Goal: Task Accomplishment & Management: Manage account settings

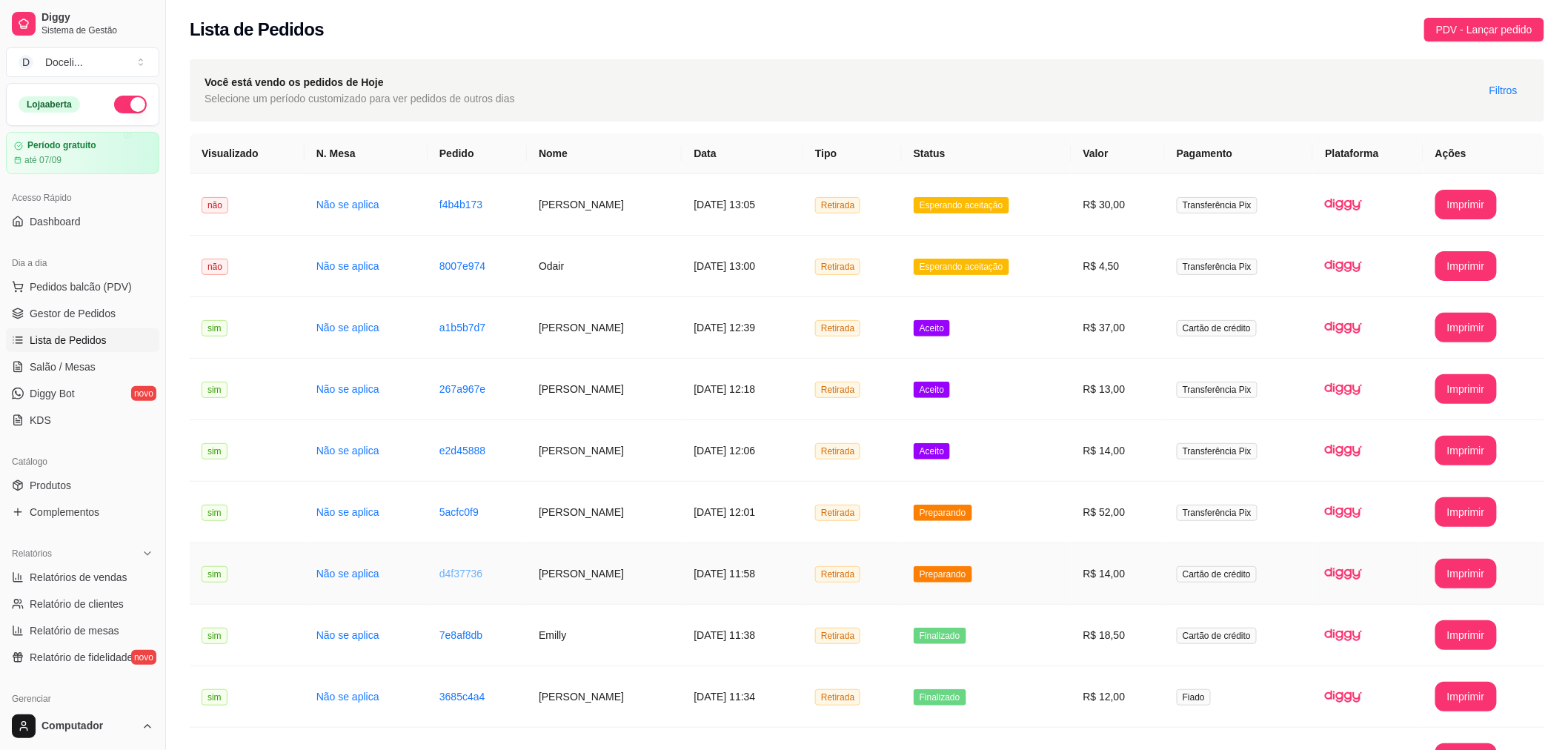
click at [454, 569] on link "d4f37736" at bounding box center [460, 574] width 43 height 12
click at [439, 569] on link "d4f37736" at bounding box center [460, 574] width 43 height 12
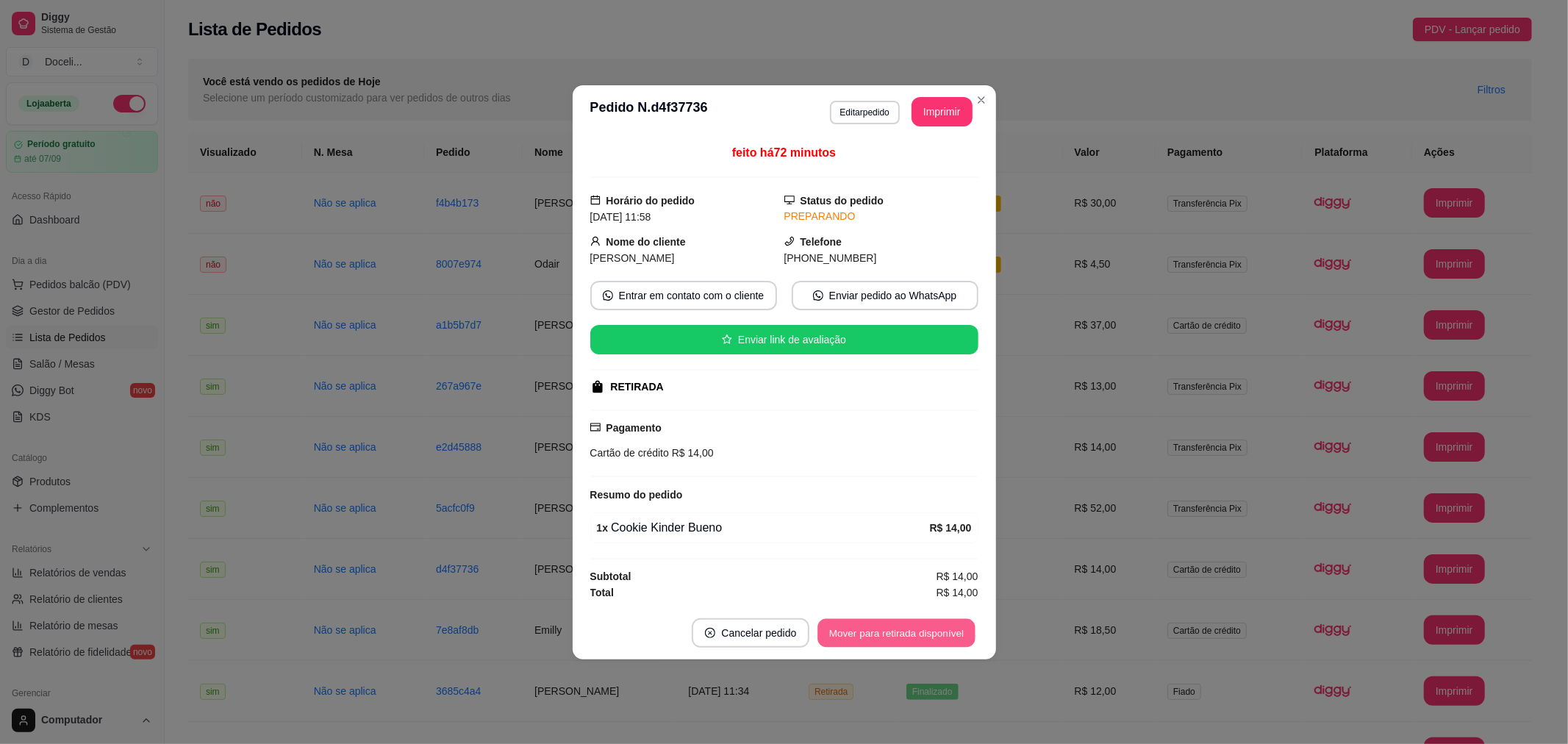
click at [919, 634] on button "Mover para retirada disponível" at bounding box center [897, 632] width 157 height 28
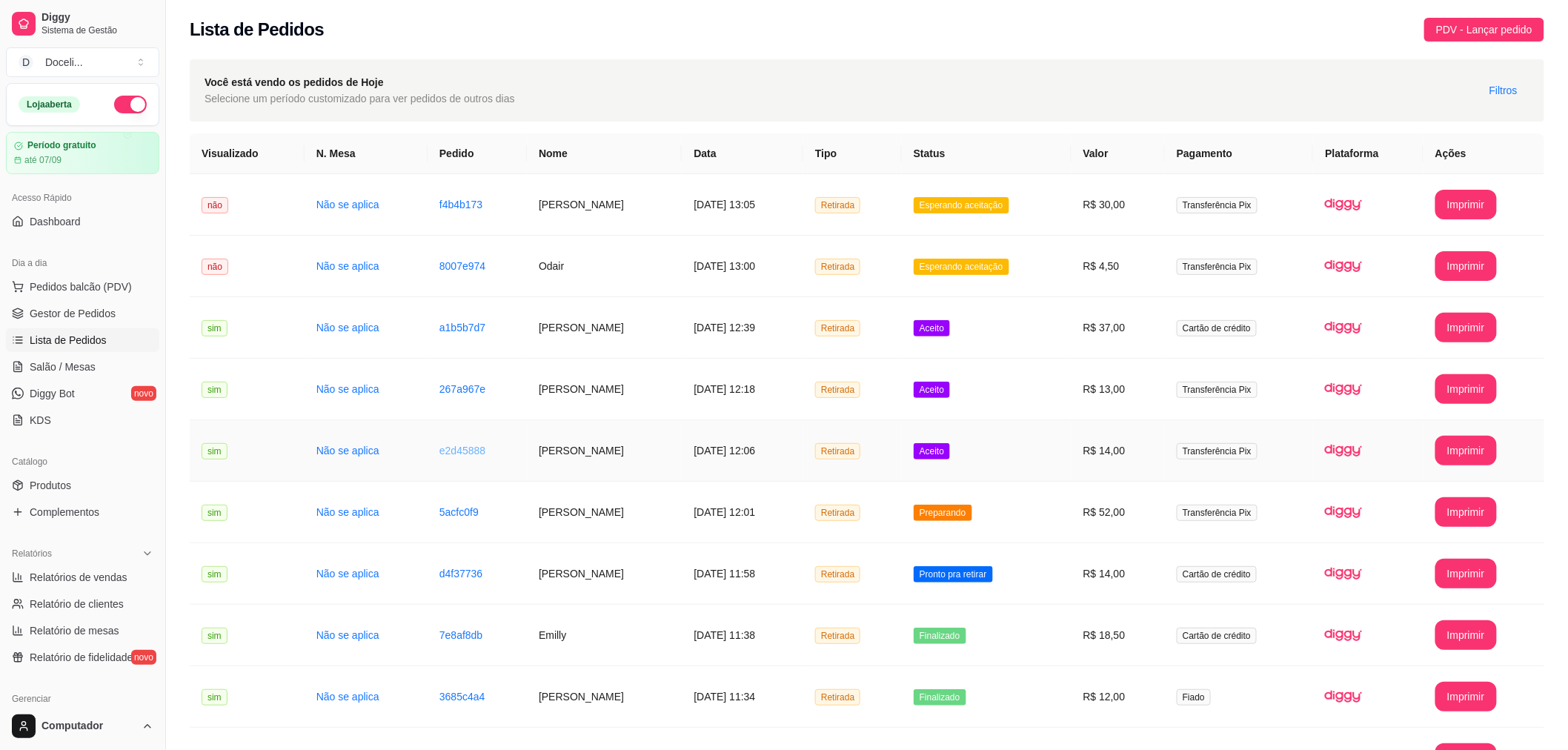
click at [441, 453] on link "e2d45888" at bounding box center [462, 450] width 46 height 12
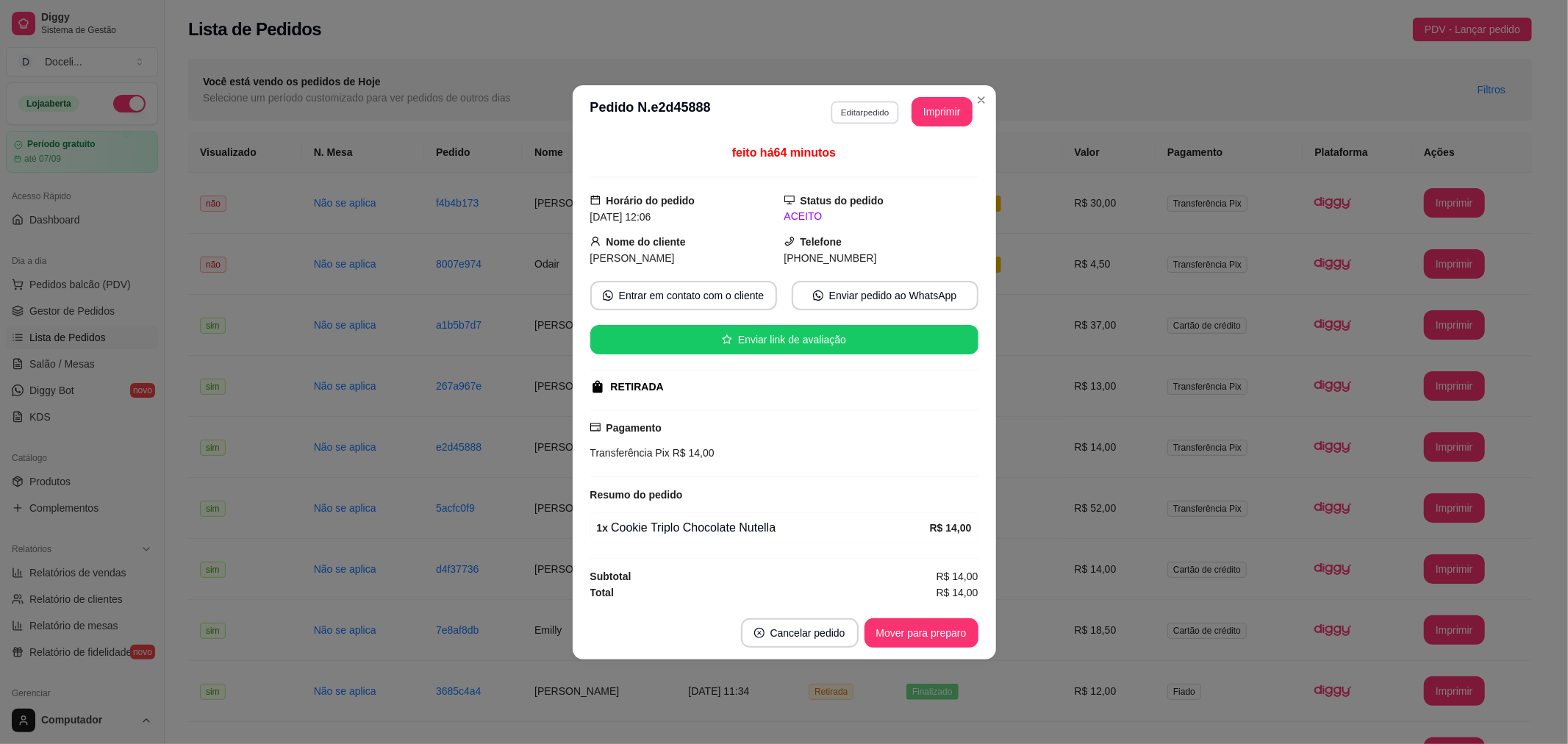
click at [861, 106] on button "Editar pedido" at bounding box center [865, 112] width 69 height 23
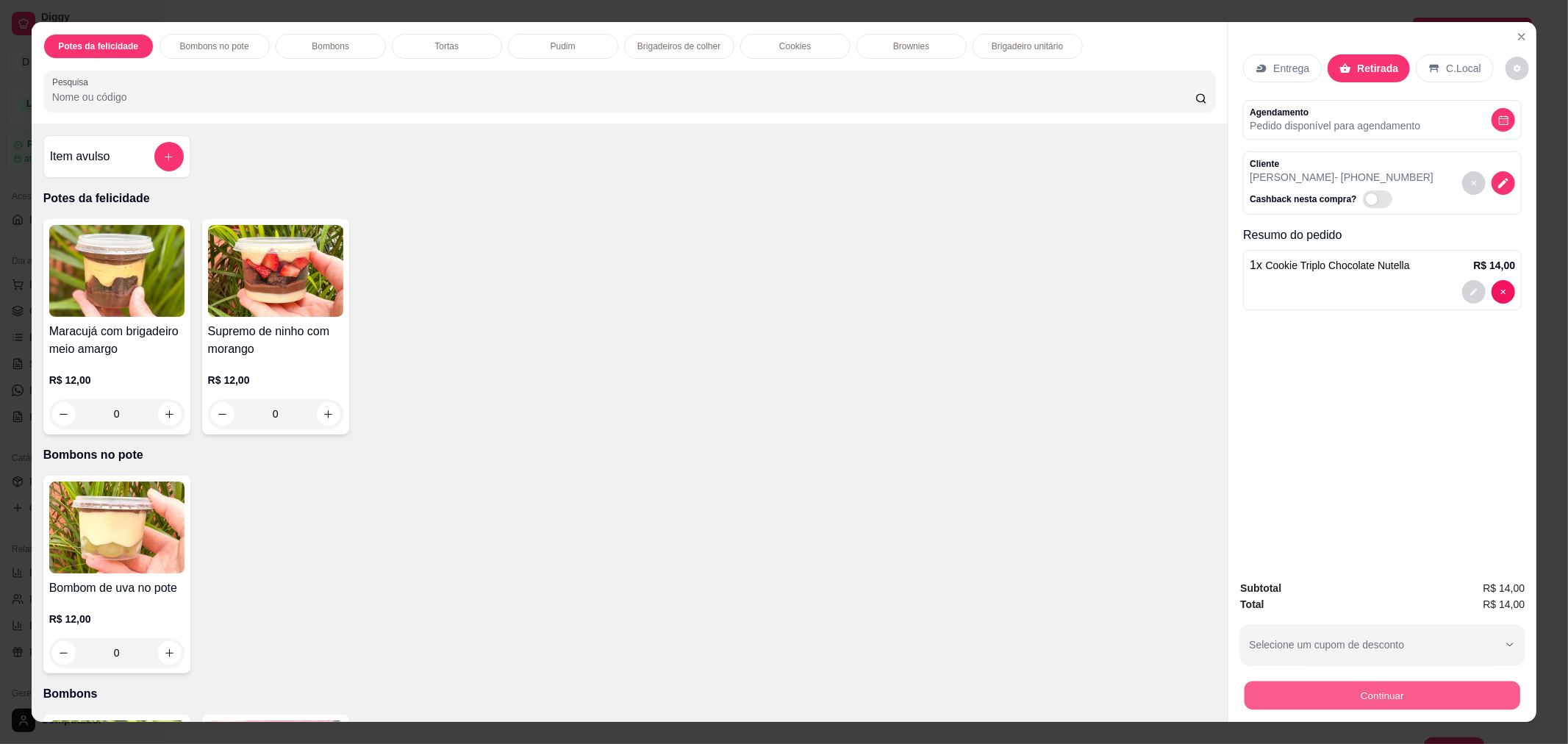
click at [1391, 702] on button "Continuar" at bounding box center [1382, 695] width 276 height 28
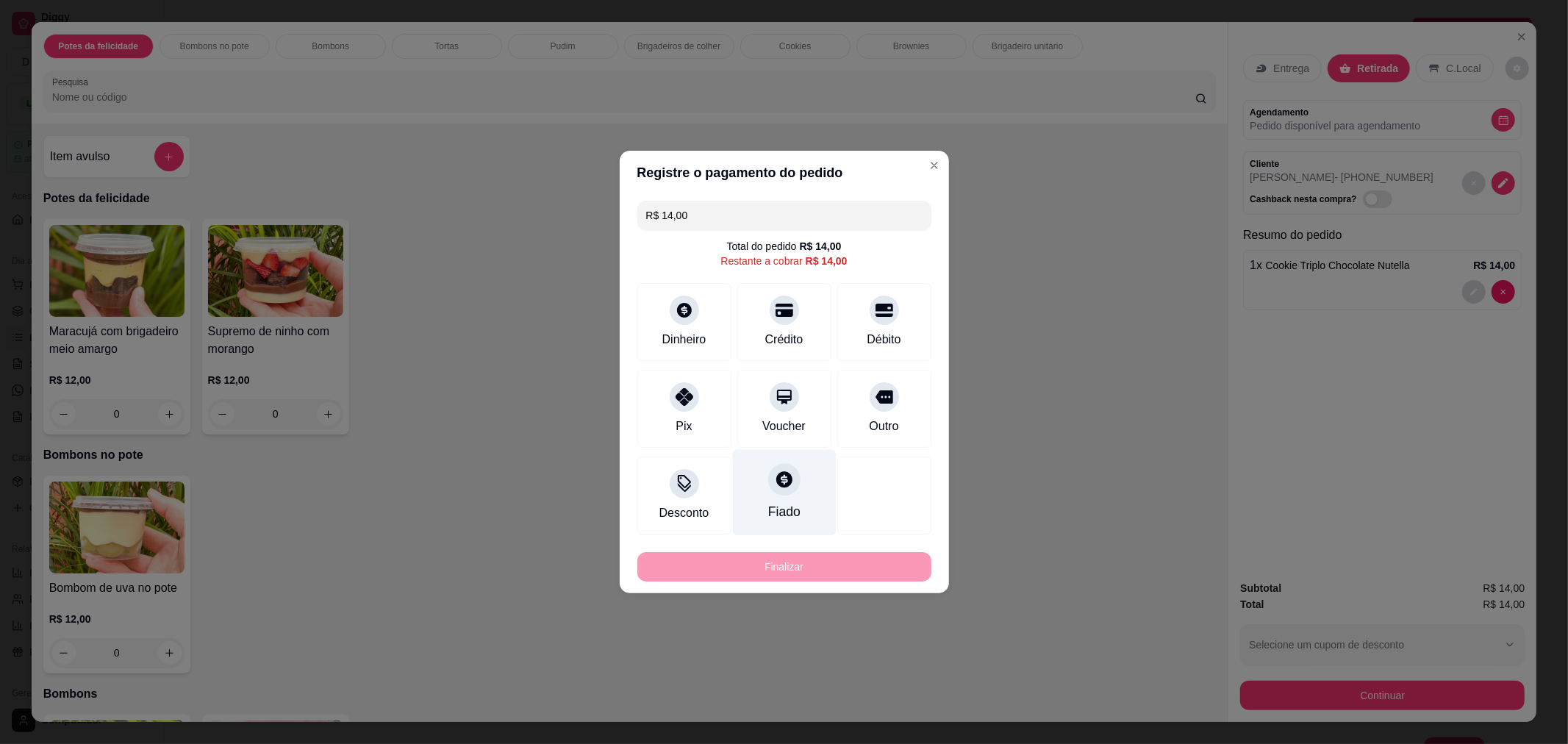
click at [783, 486] on icon at bounding box center [783, 479] width 19 height 19
type input "R$ 0,00"
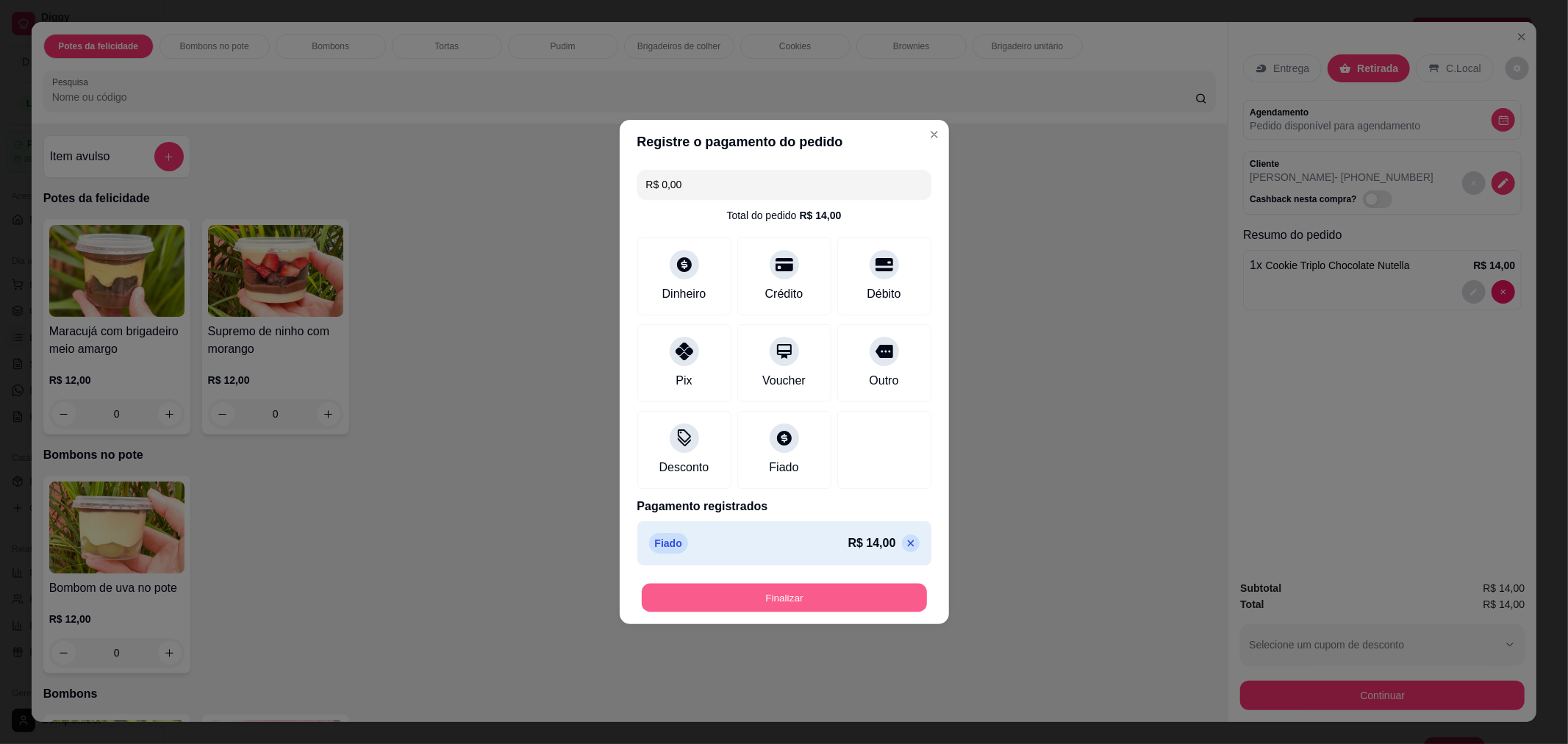
click at [785, 600] on button "Finalizar" at bounding box center [784, 598] width 286 height 28
type input "0"
type input "-R$ 14,00"
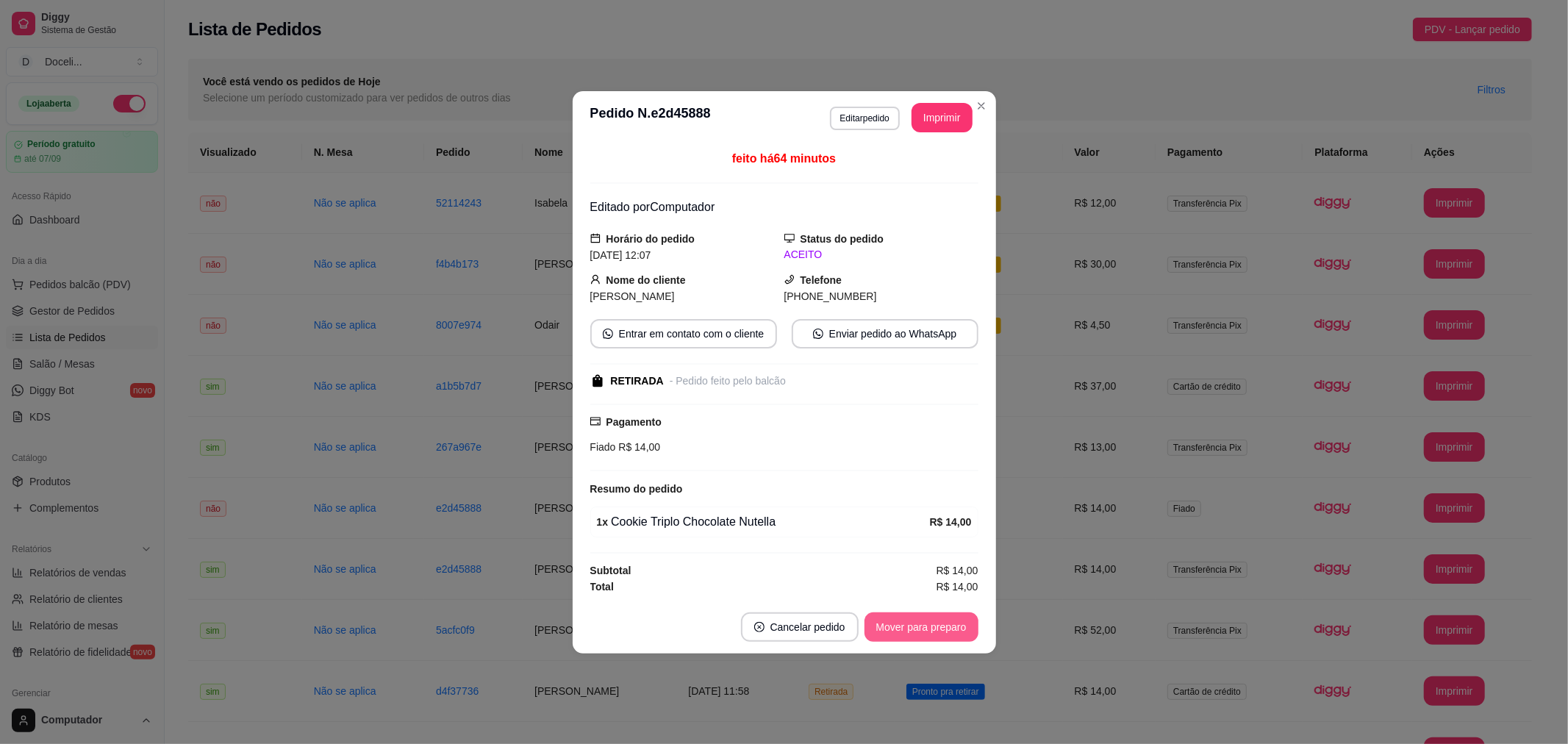
click at [947, 625] on button "Mover para preparo" at bounding box center [921, 627] width 114 height 29
click at [916, 627] on button "Mover para retirada disponível" at bounding box center [897, 626] width 157 height 28
click at [924, 628] on button "Mover para finalizado" at bounding box center [916, 626] width 119 height 28
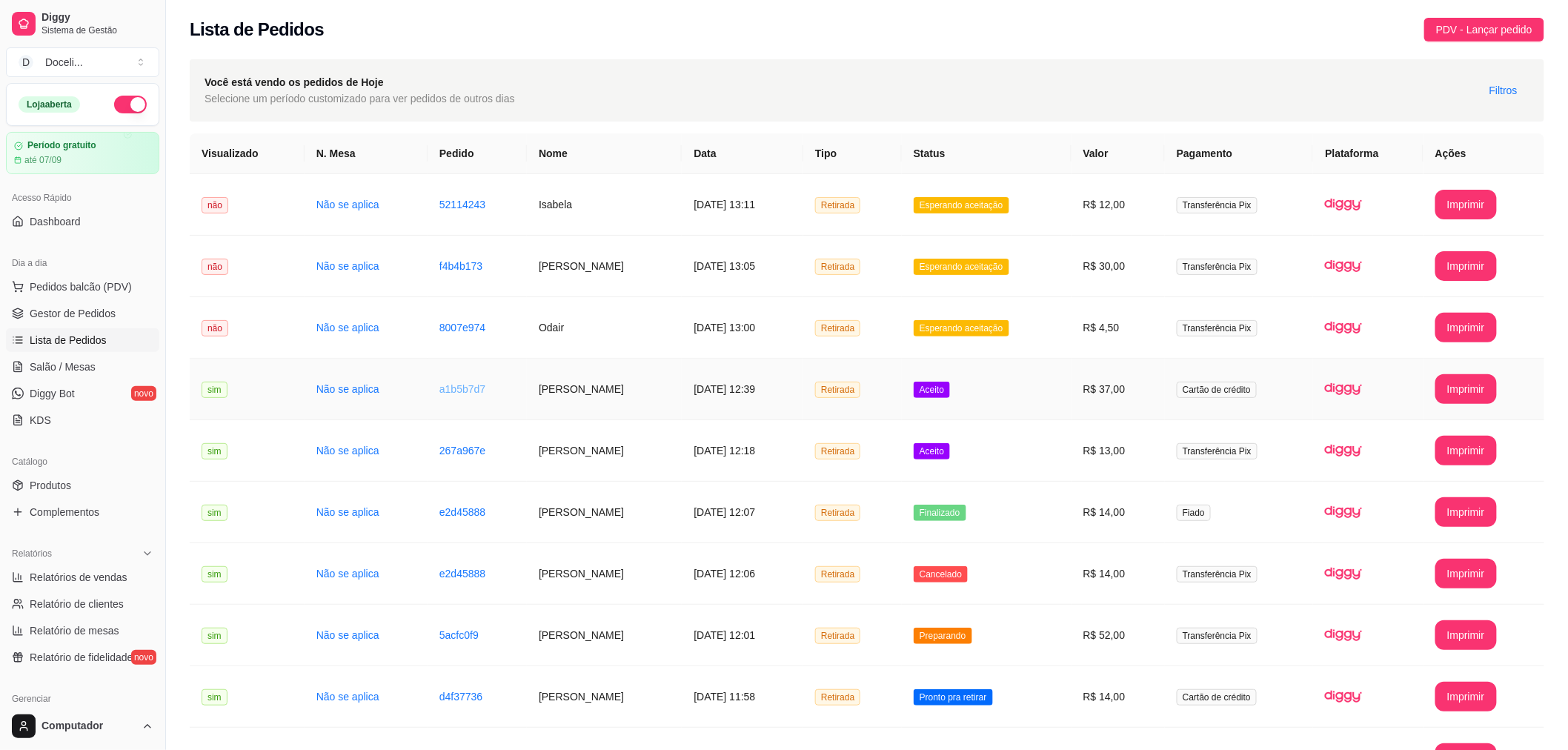
click at [452, 388] on link "a1b5b7d7" at bounding box center [462, 389] width 46 height 12
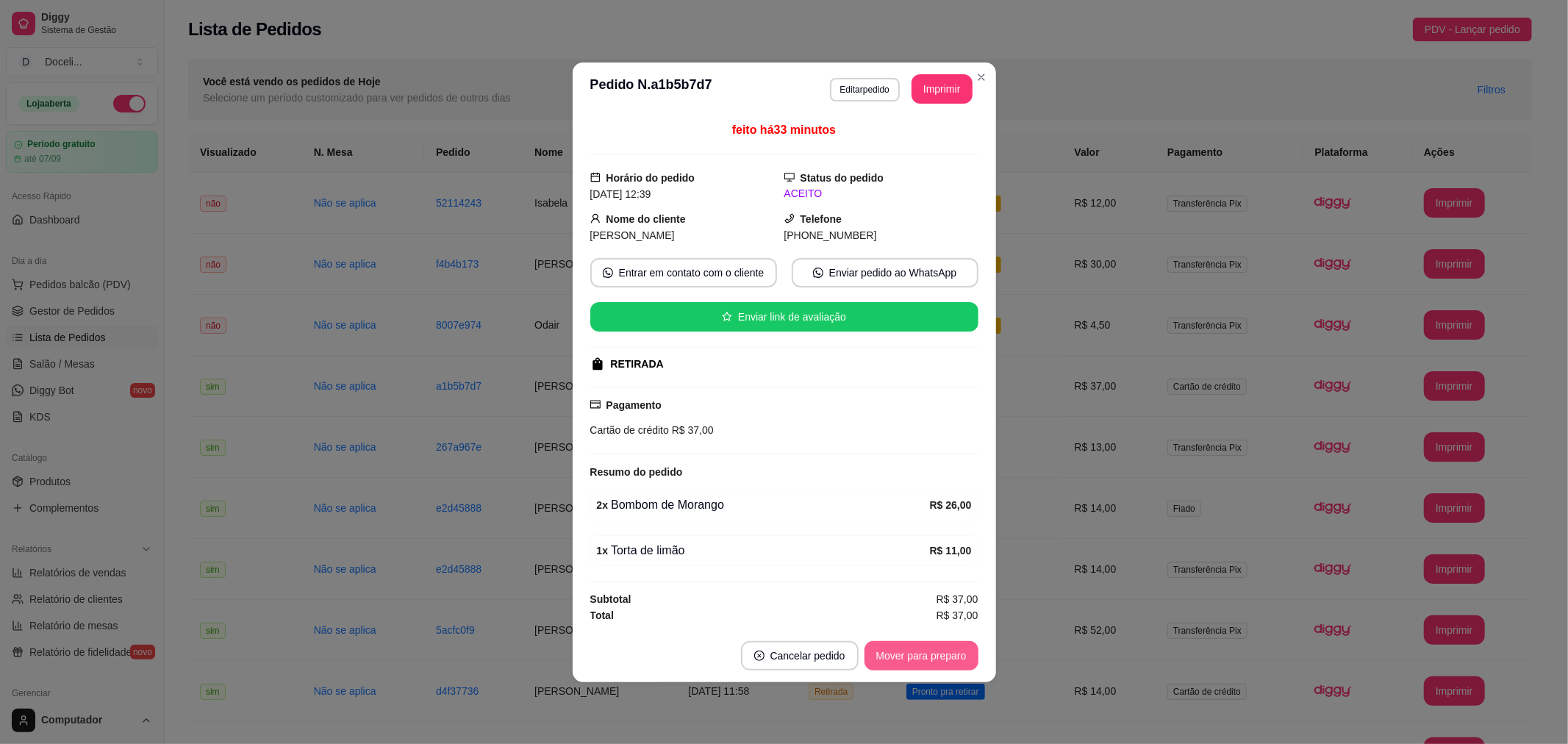
click at [899, 649] on button "Mover para preparo" at bounding box center [921, 656] width 114 height 29
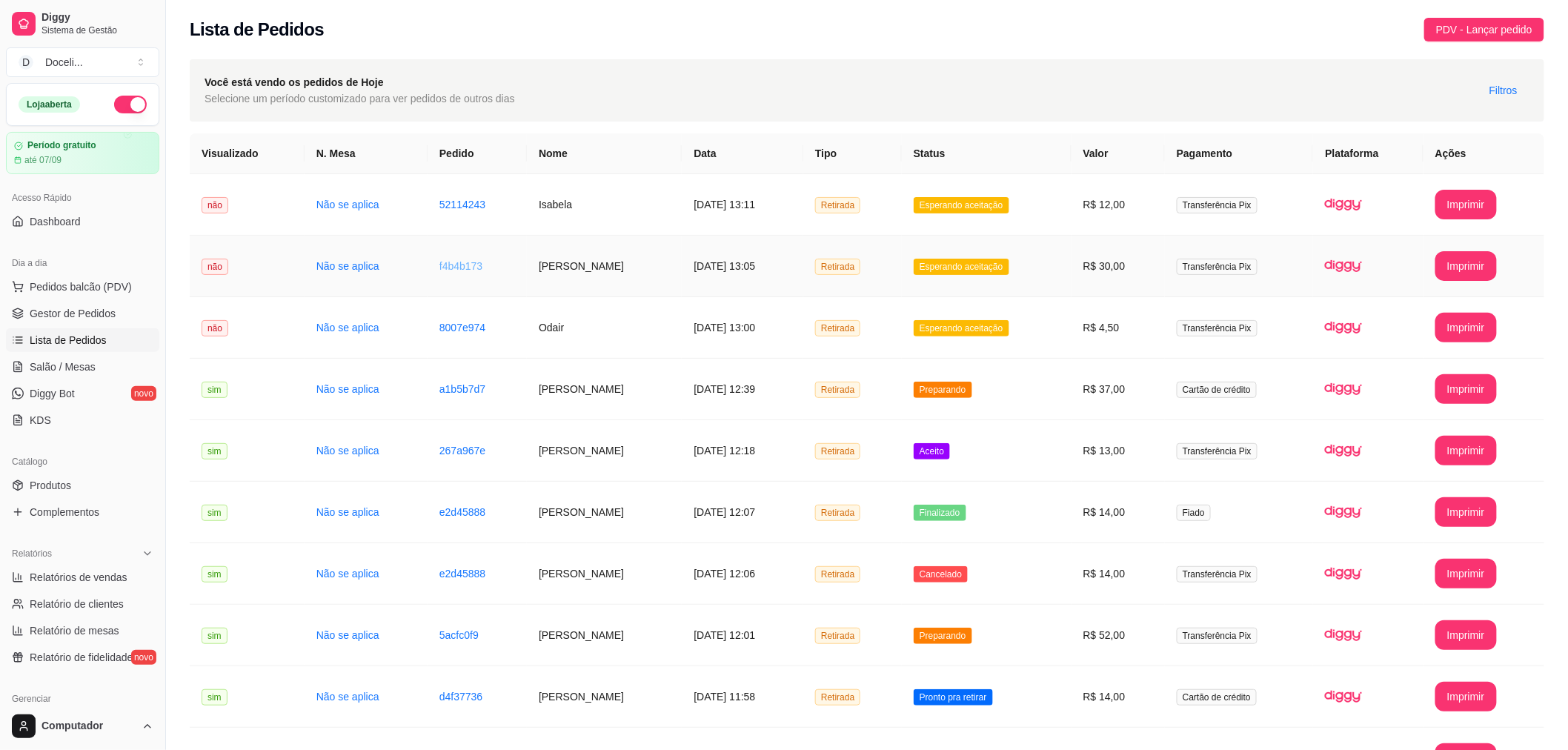
click at [447, 264] on link "f4b4b173" at bounding box center [460, 266] width 43 height 12
click at [443, 634] on link "5acfc0f9" at bounding box center [459, 635] width 40 height 12
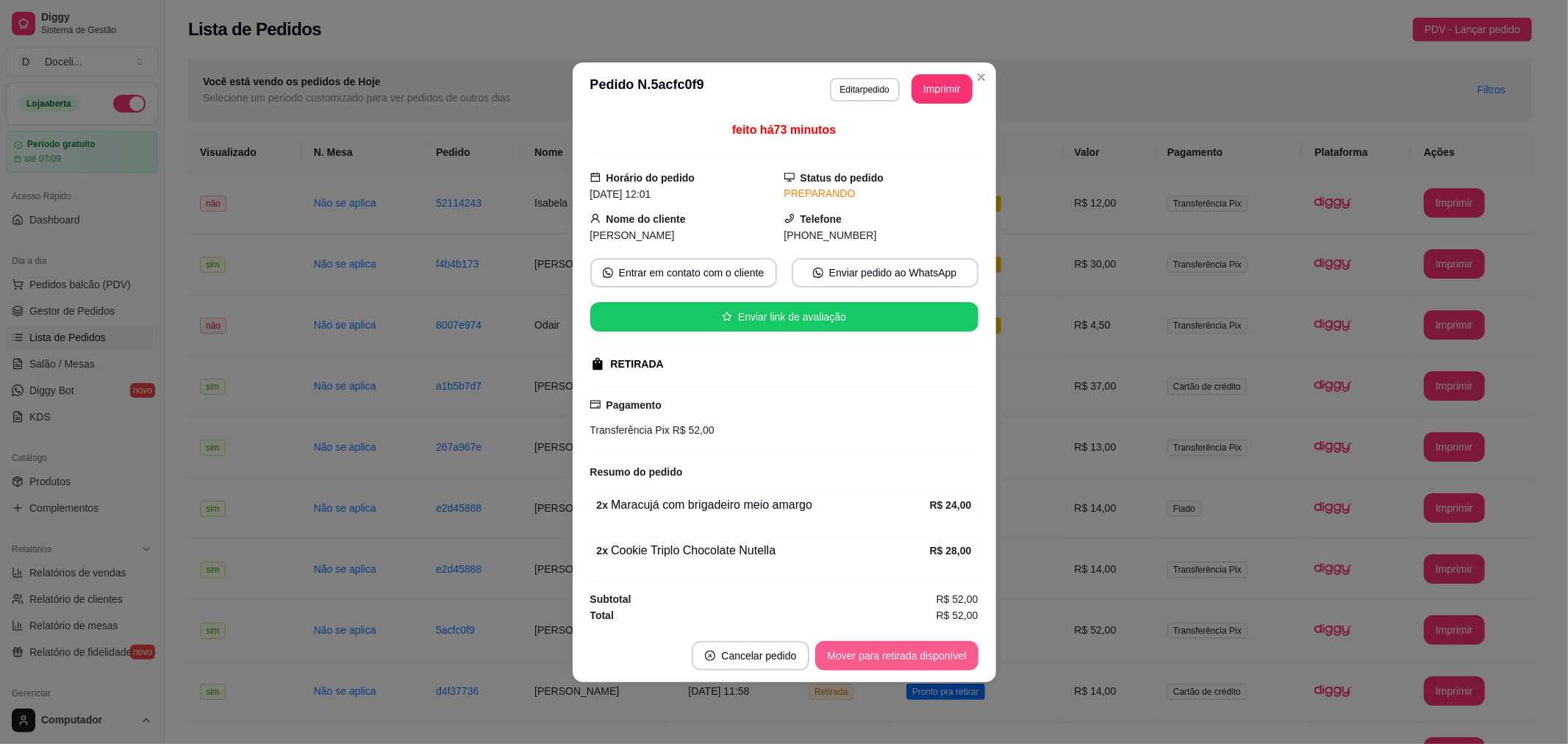
click at [910, 652] on button "Mover para retirada disponível" at bounding box center [897, 656] width 163 height 29
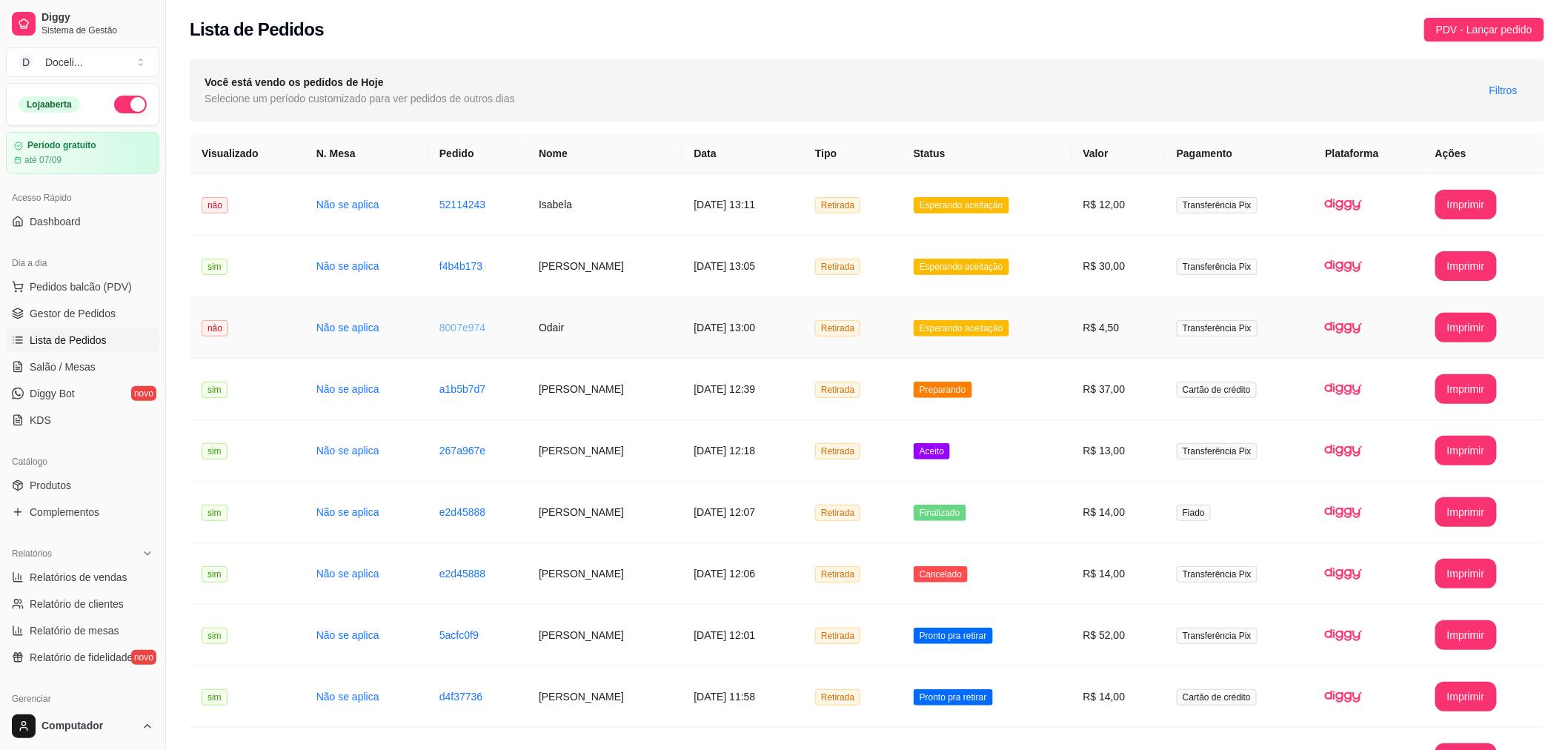
click at [449, 327] on link "8007e974" at bounding box center [462, 328] width 46 height 12
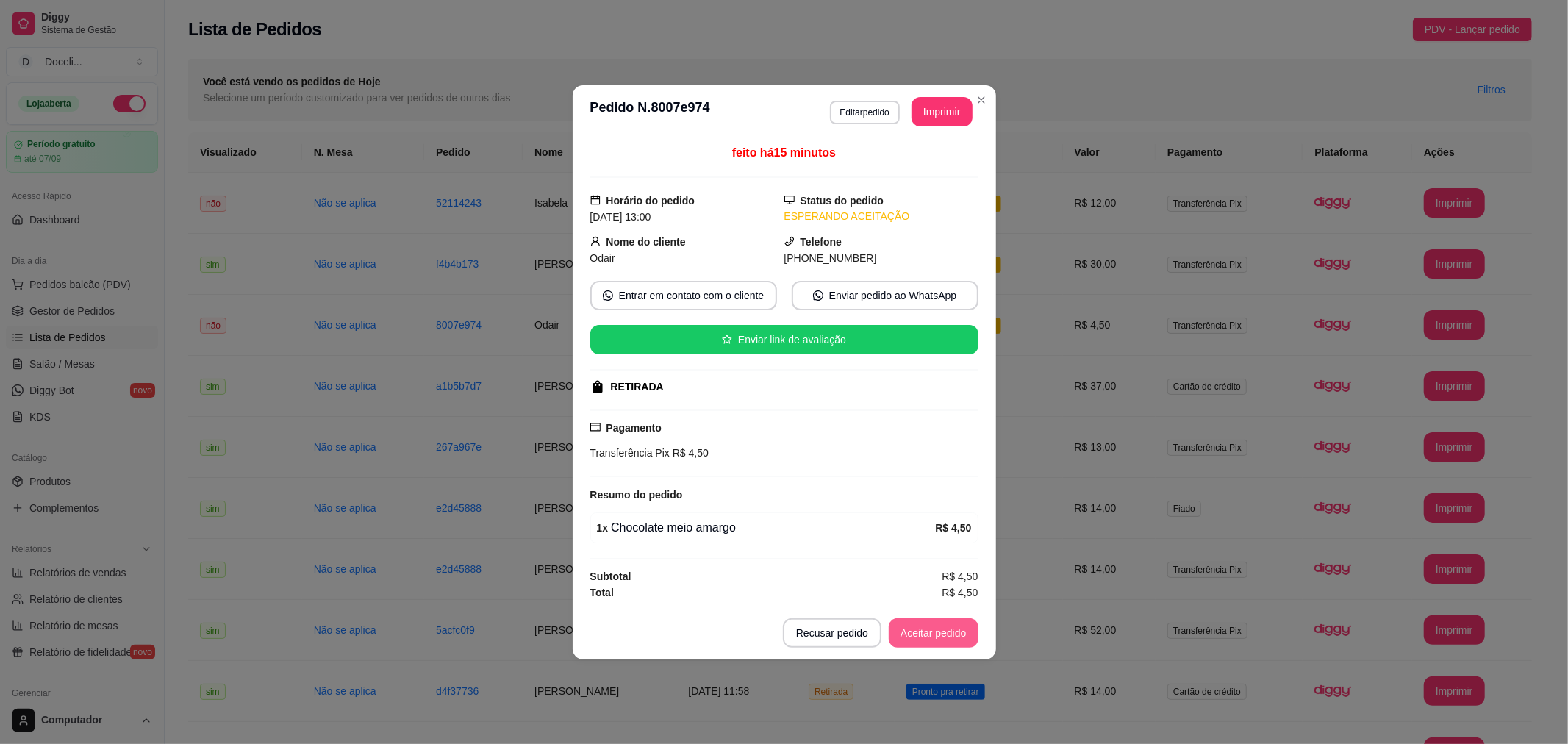
click at [935, 626] on button "Aceitar pedido" at bounding box center [933, 633] width 89 height 29
click at [850, 121] on button "Editar pedido" at bounding box center [864, 113] width 70 height 24
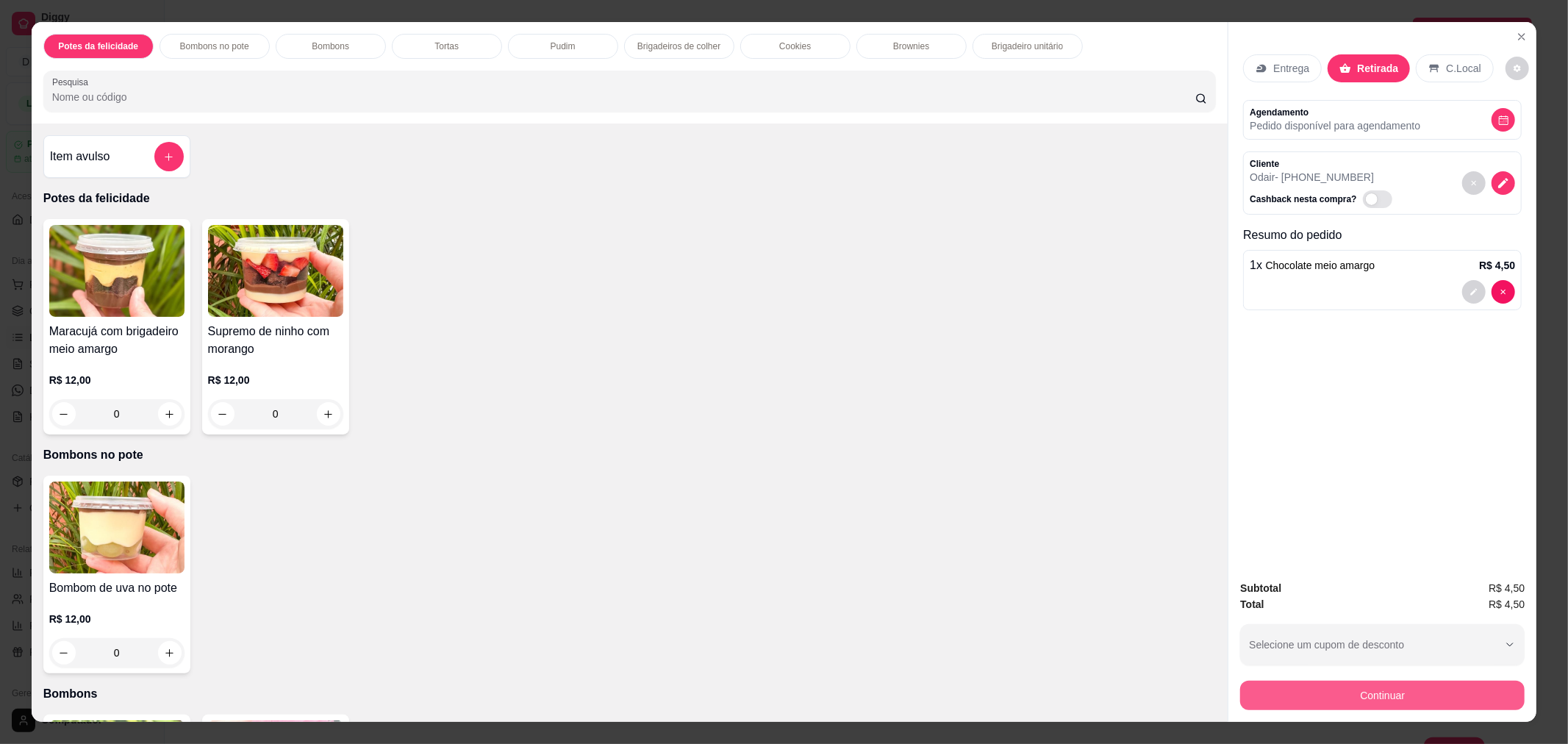
click at [1393, 691] on button "Continuar" at bounding box center [1383, 696] width 285 height 29
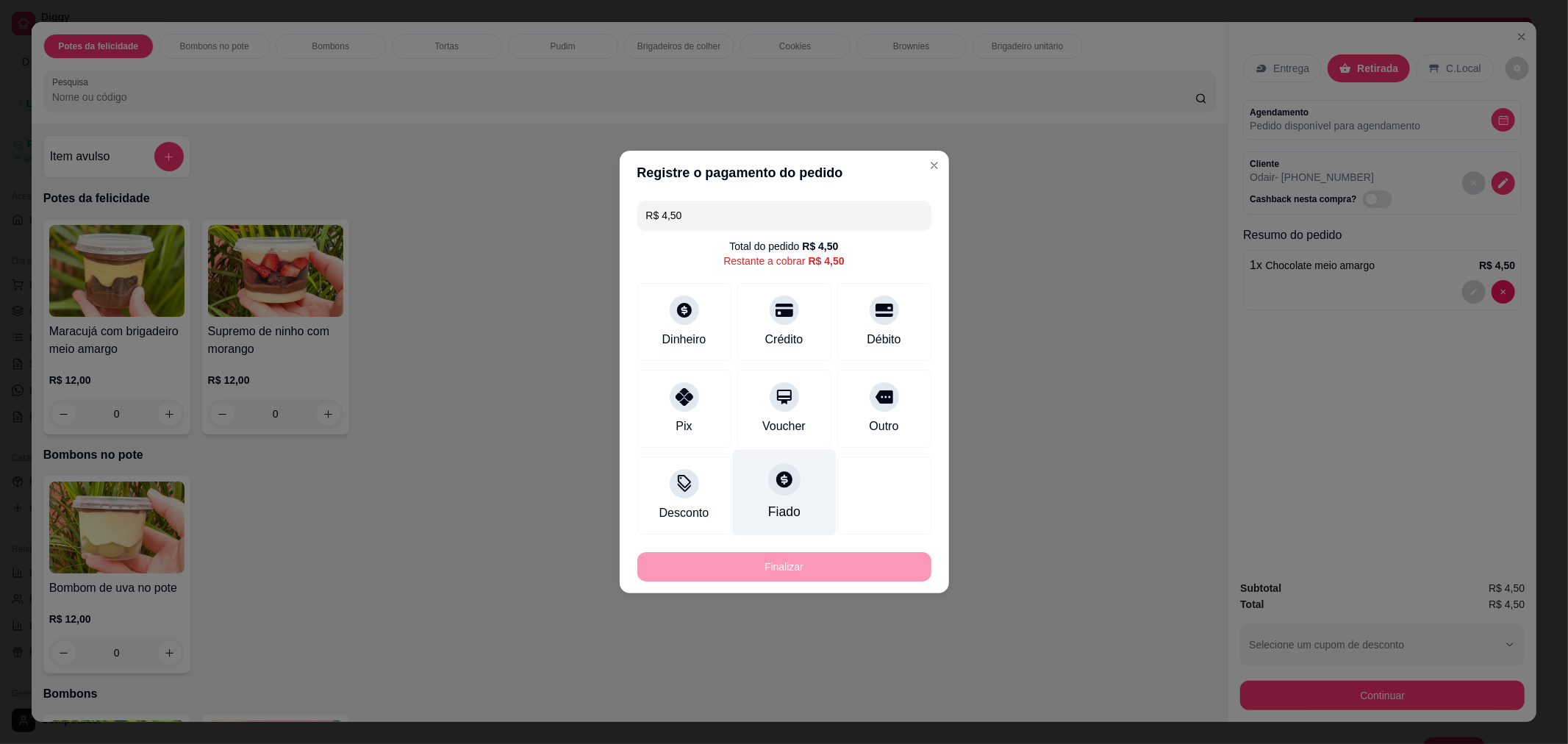
click at [775, 488] on icon at bounding box center [783, 479] width 19 height 19
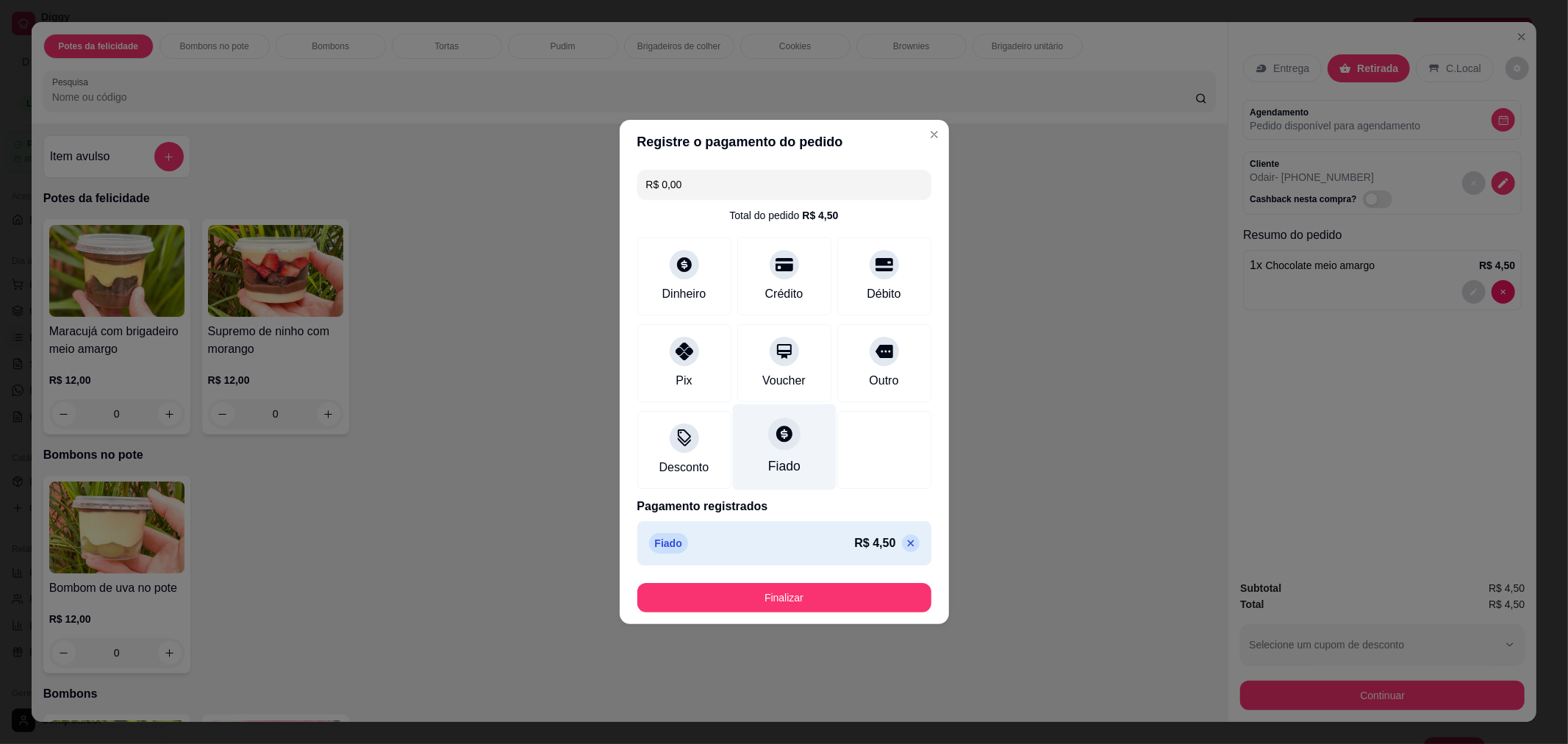
type input "R$ 0,00"
click at [796, 600] on button "Finalizar" at bounding box center [784, 598] width 294 height 29
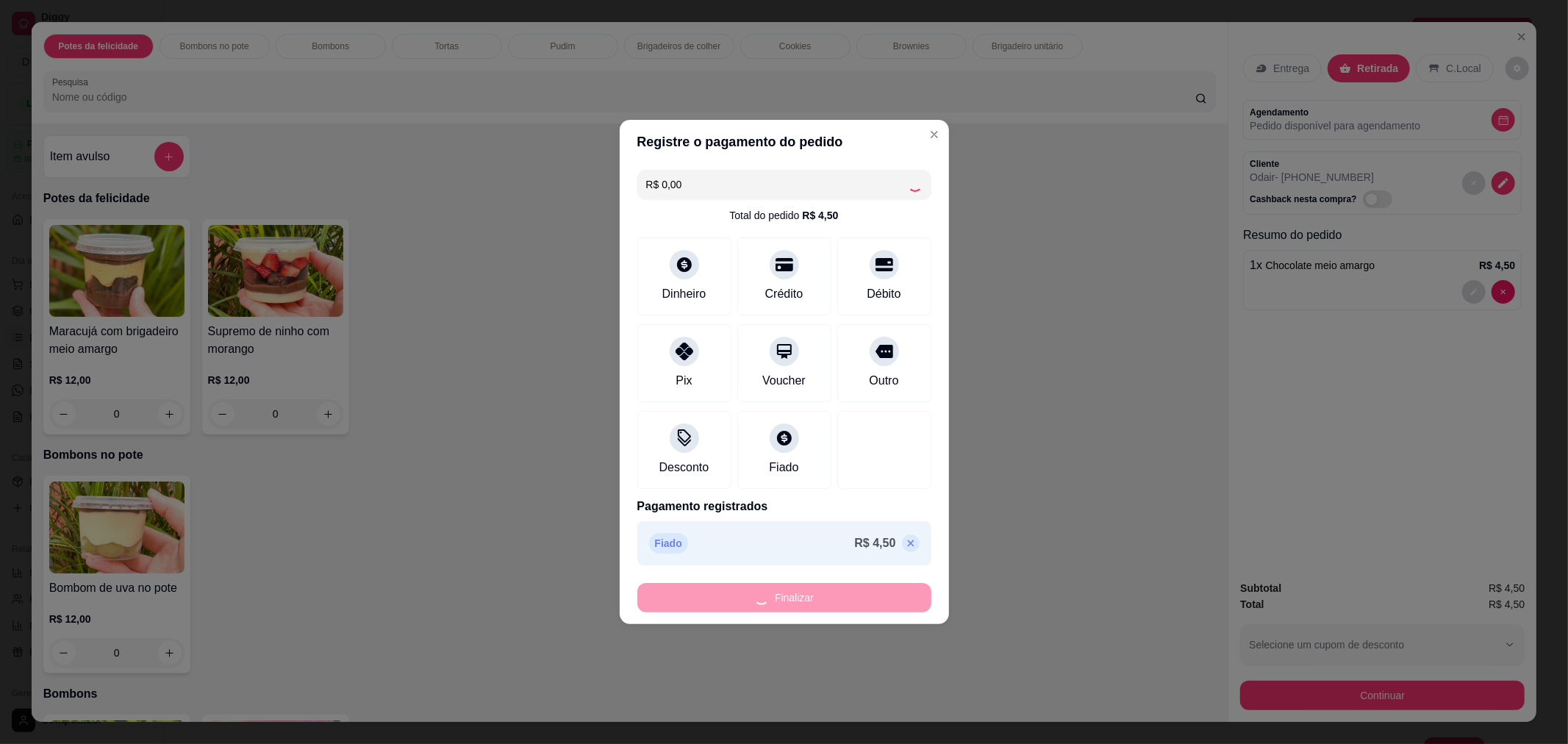
type input "0"
type input "-R$ 4,50"
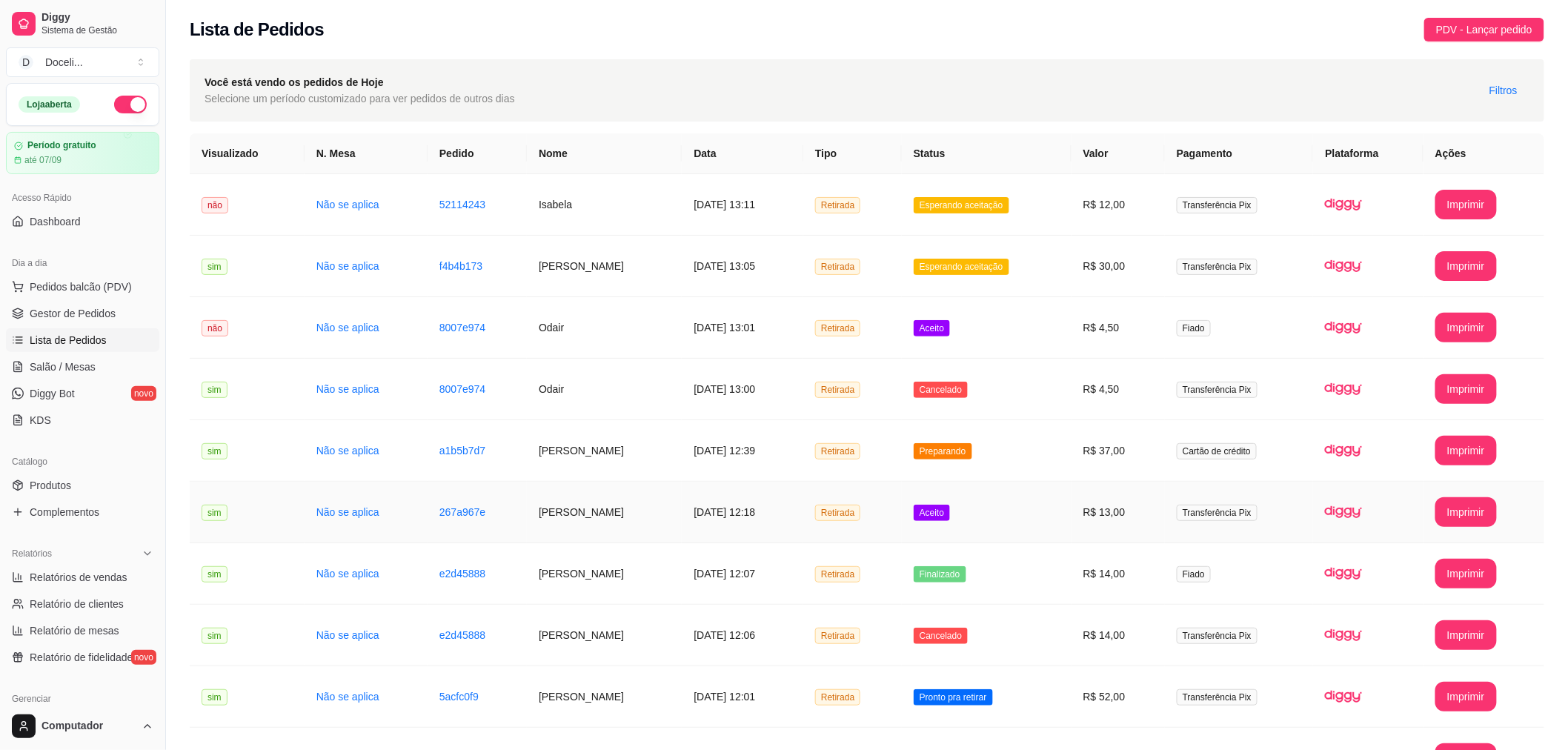
scroll to position [109, 0]
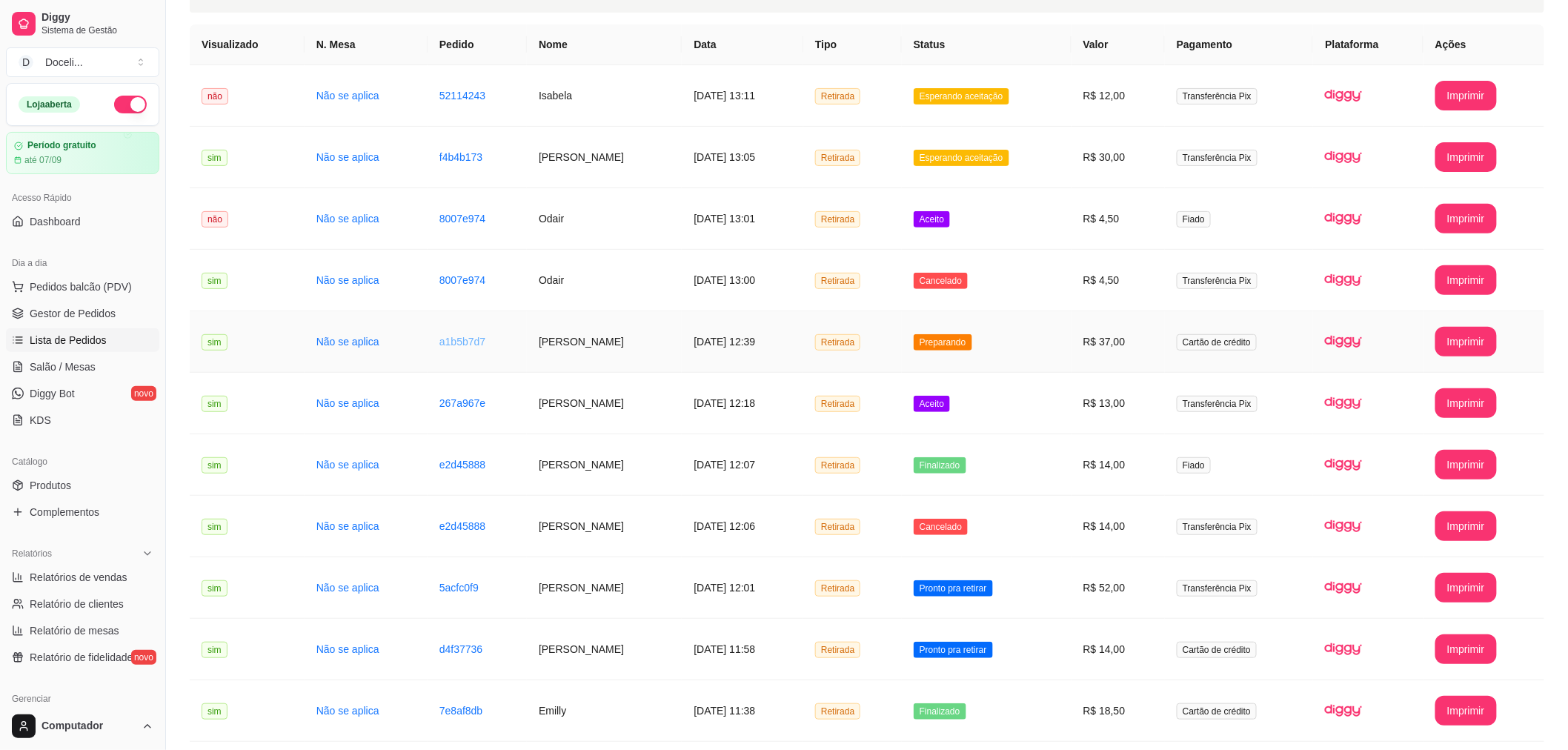
click at [447, 338] on link "a1b5b7d7" at bounding box center [462, 341] width 46 height 12
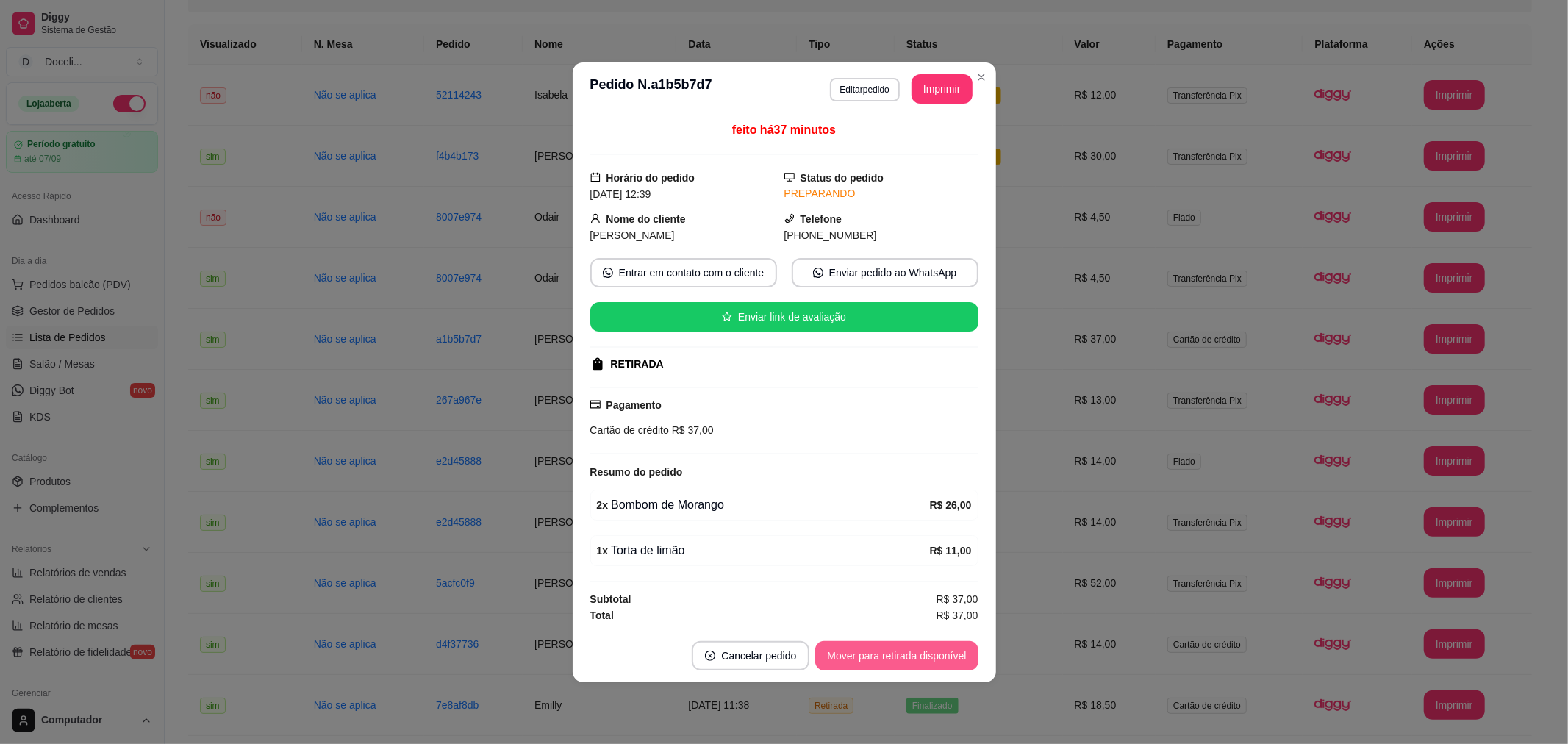
click at [904, 659] on button "Mover para retirada disponível" at bounding box center [897, 656] width 163 height 29
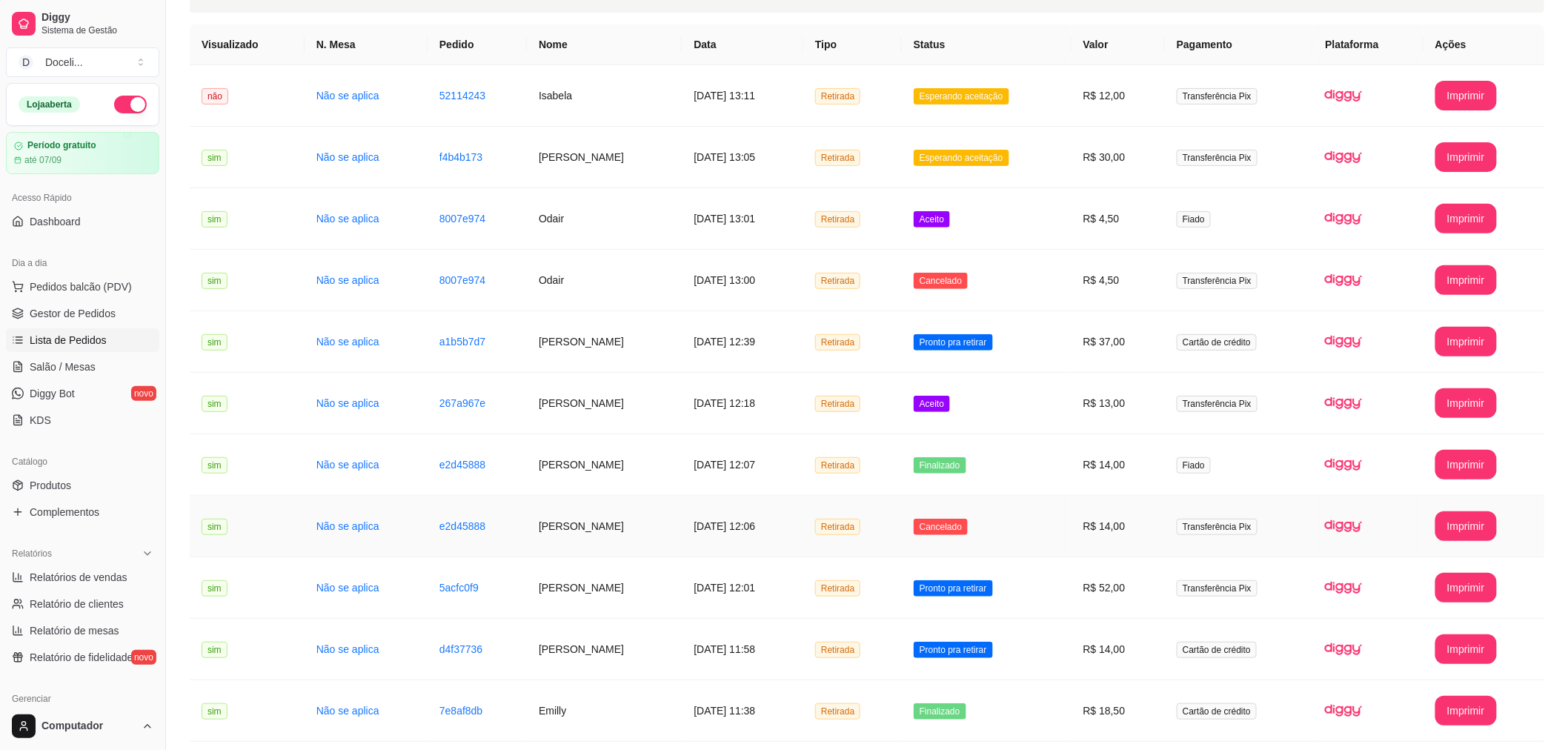
scroll to position [0, 0]
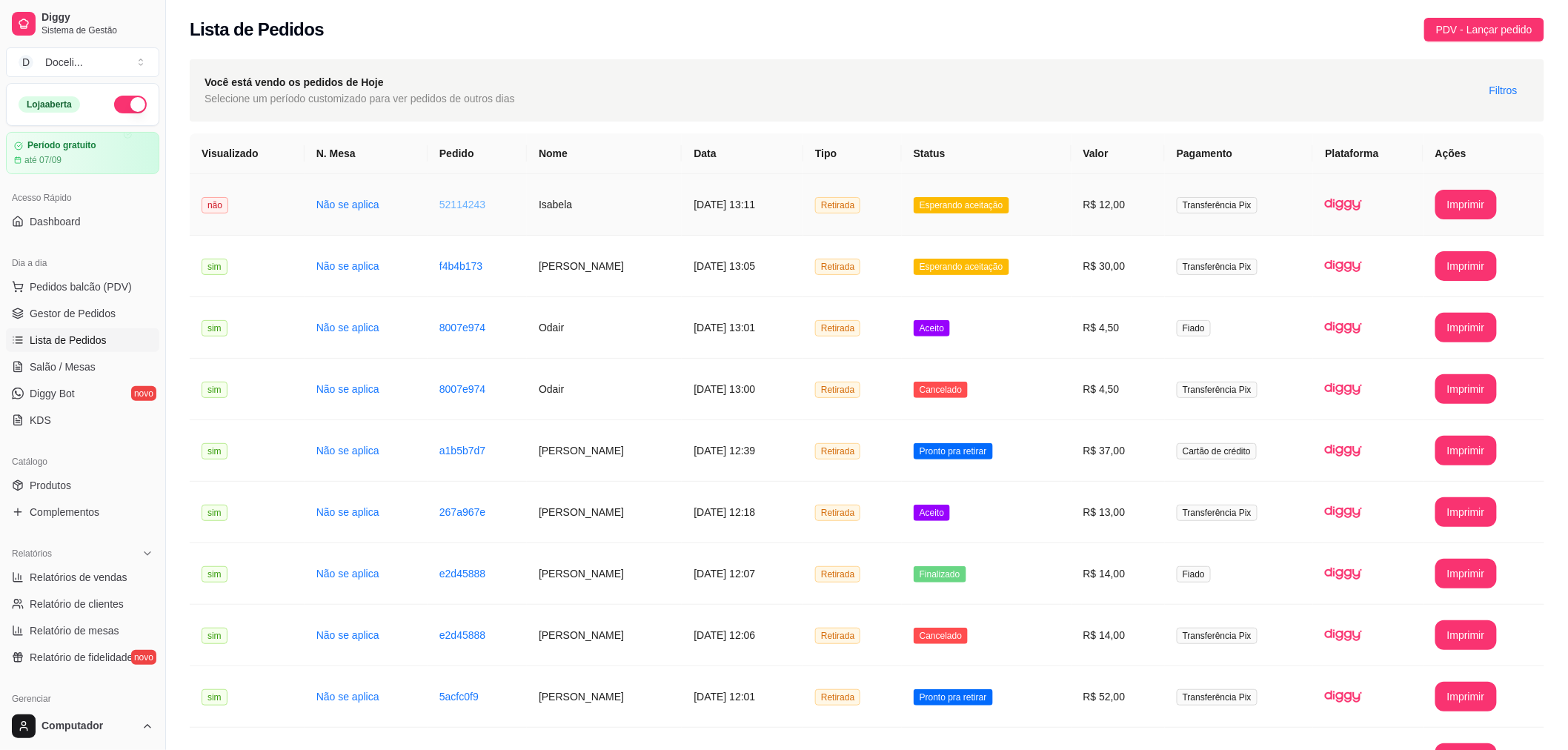
click at [448, 204] on link "52114243" at bounding box center [462, 205] width 46 height 12
click at [447, 267] on link "f4b4b173" at bounding box center [460, 266] width 43 height 12
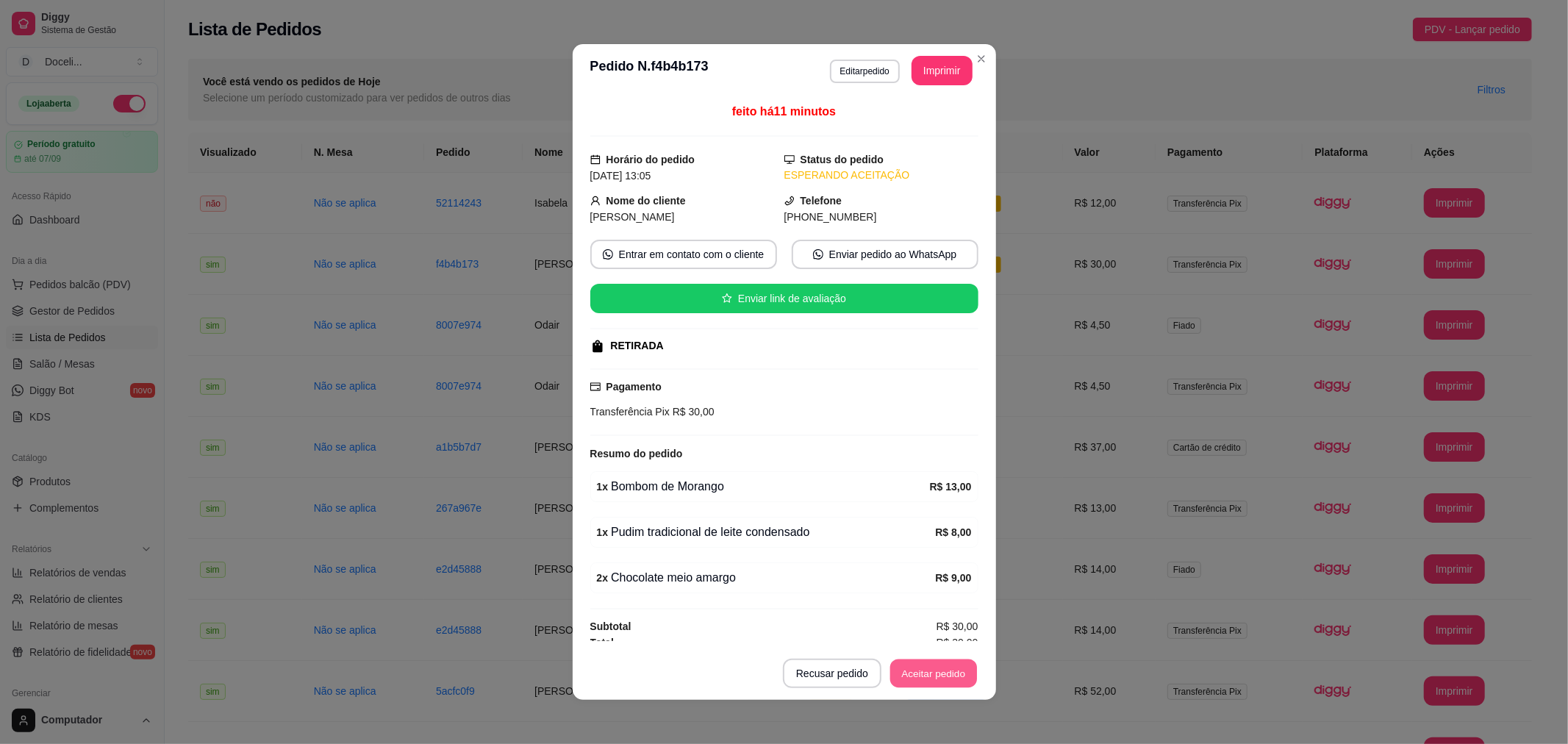
click at [930, 669] on button "Aceitar pedido" at bounding box center [933, 673] width 86 height 28
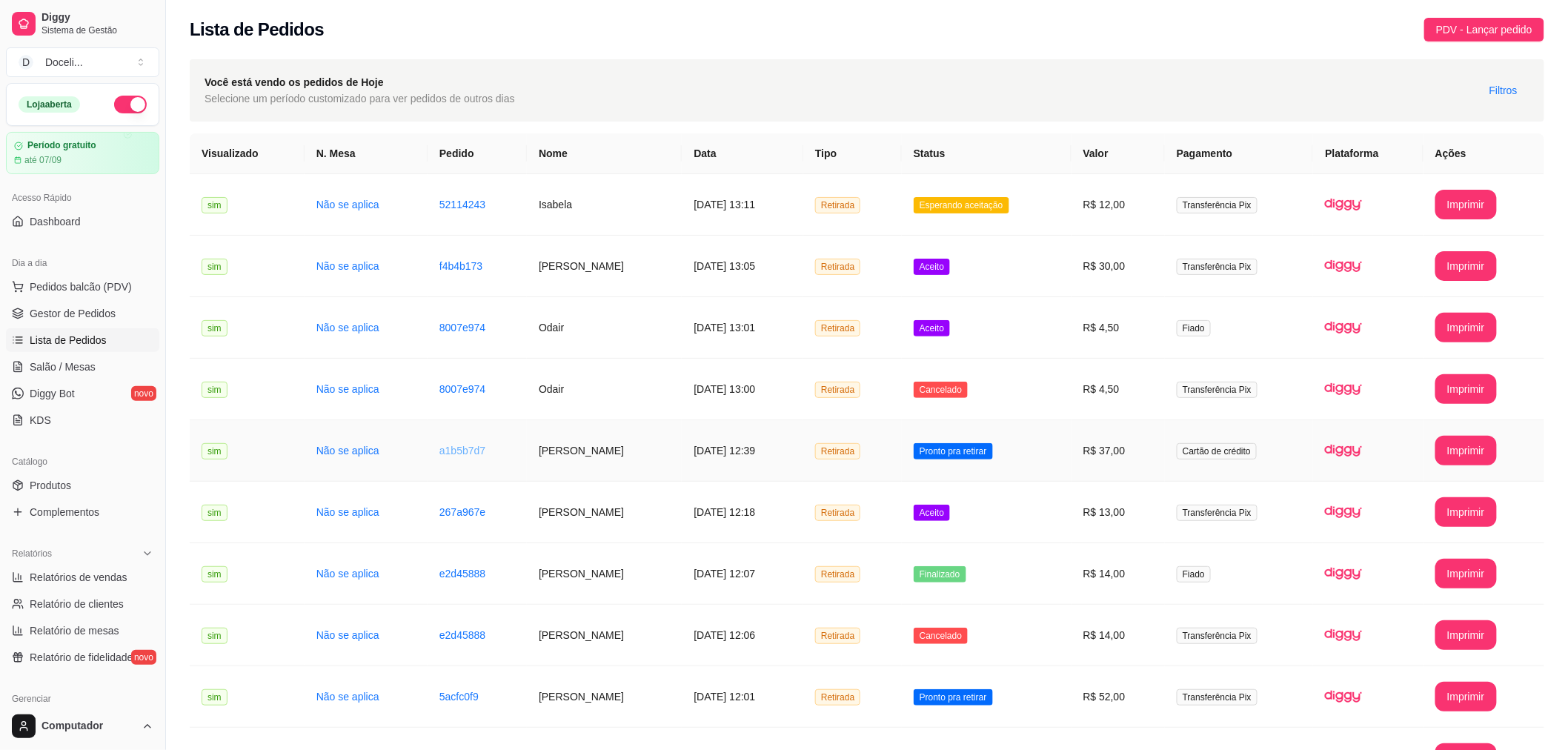
click at [450, 447] on link "a1b5b7d7" at bounding box center [462, 450] width 46 height 12
click at [443, 696] on link "5acfc0f9" at bounding box center [459, 697] width 40 height 12
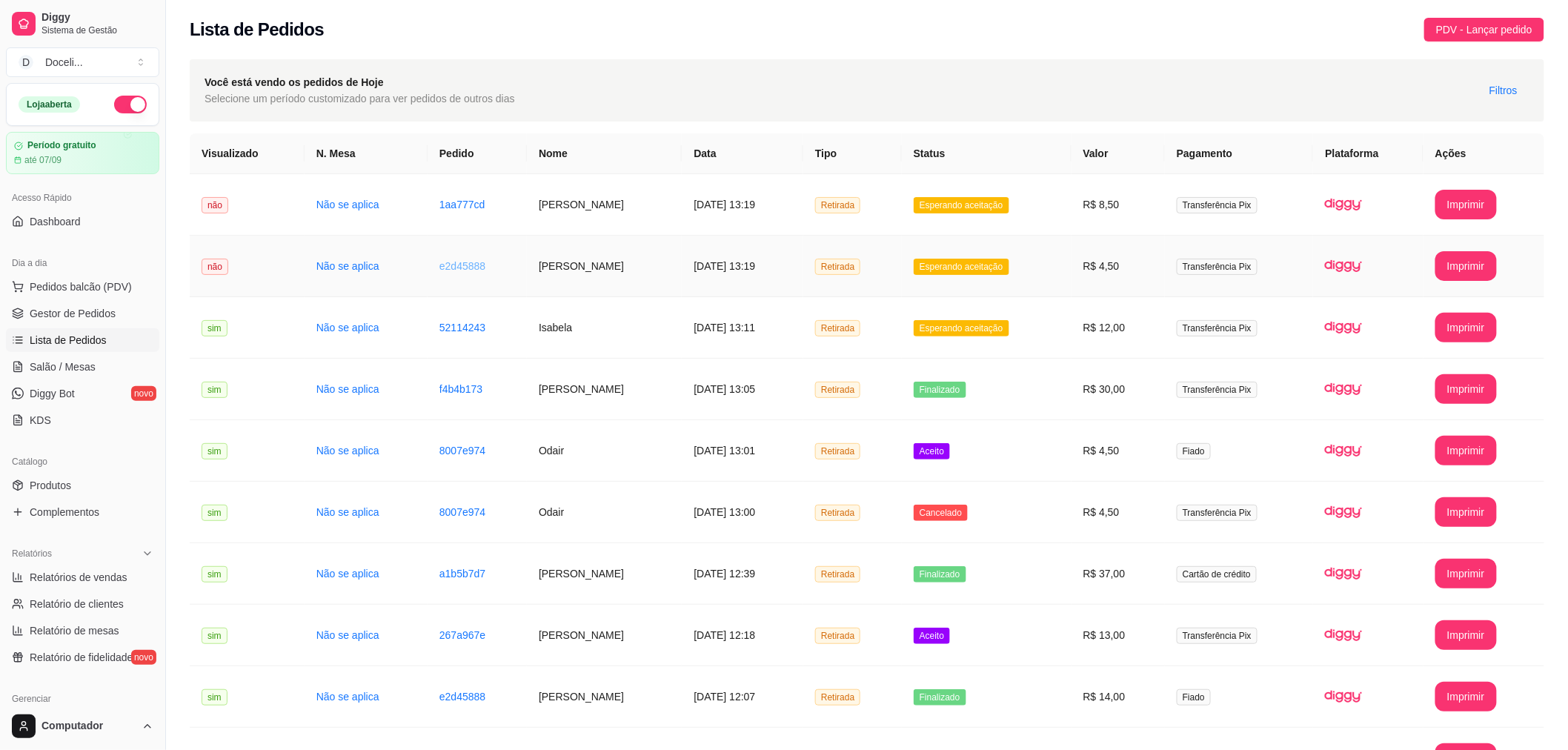
click at [447, 264] on link "e2d45888" at bounding box center [462, 266] width 46 height 12
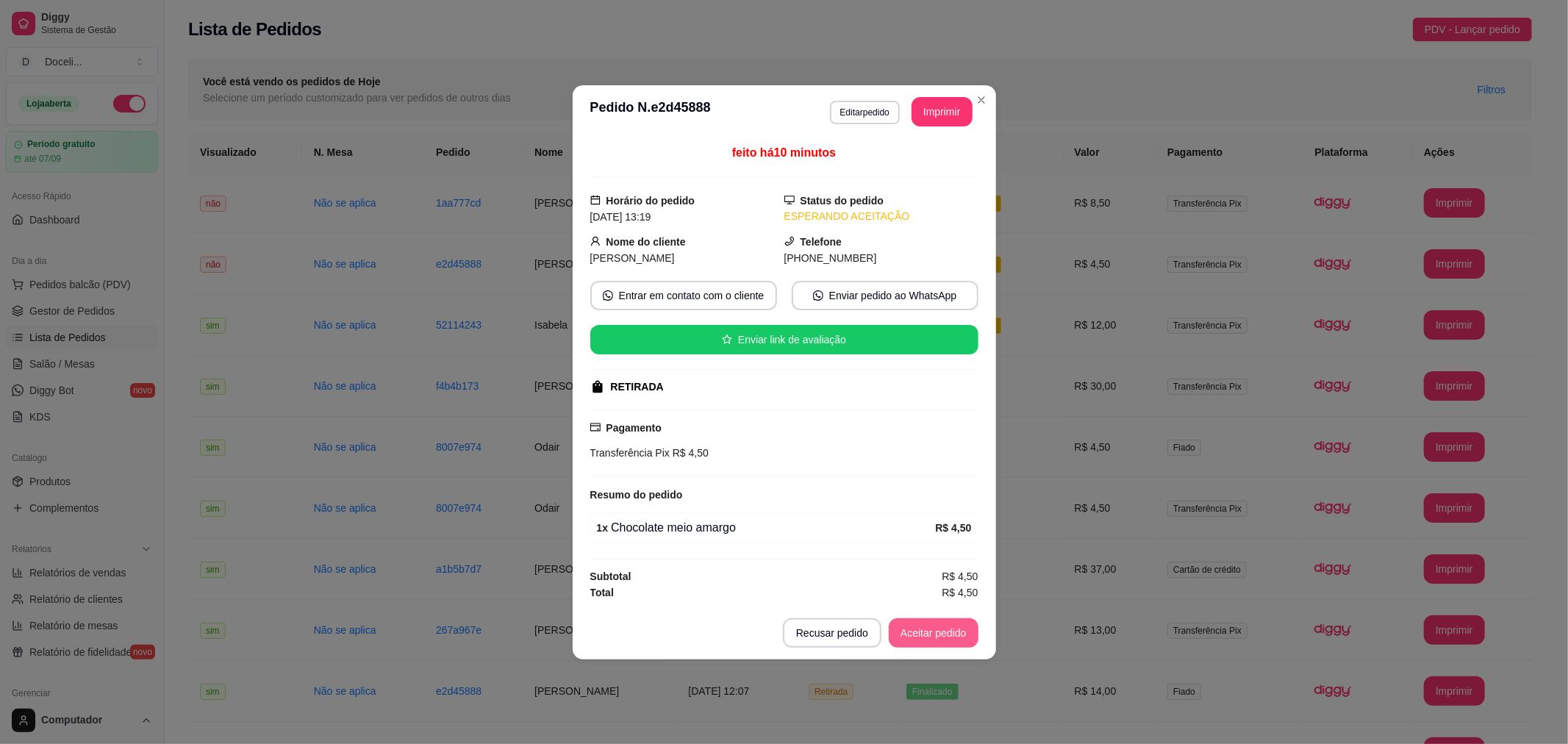
click at [914, 640] on button "Aceitar pedido" at bounding box center [933, 633] width 89 height 29
click at [848, 106] on button "Editar pedido" at bounding box center [864, 113] width 70 height 24
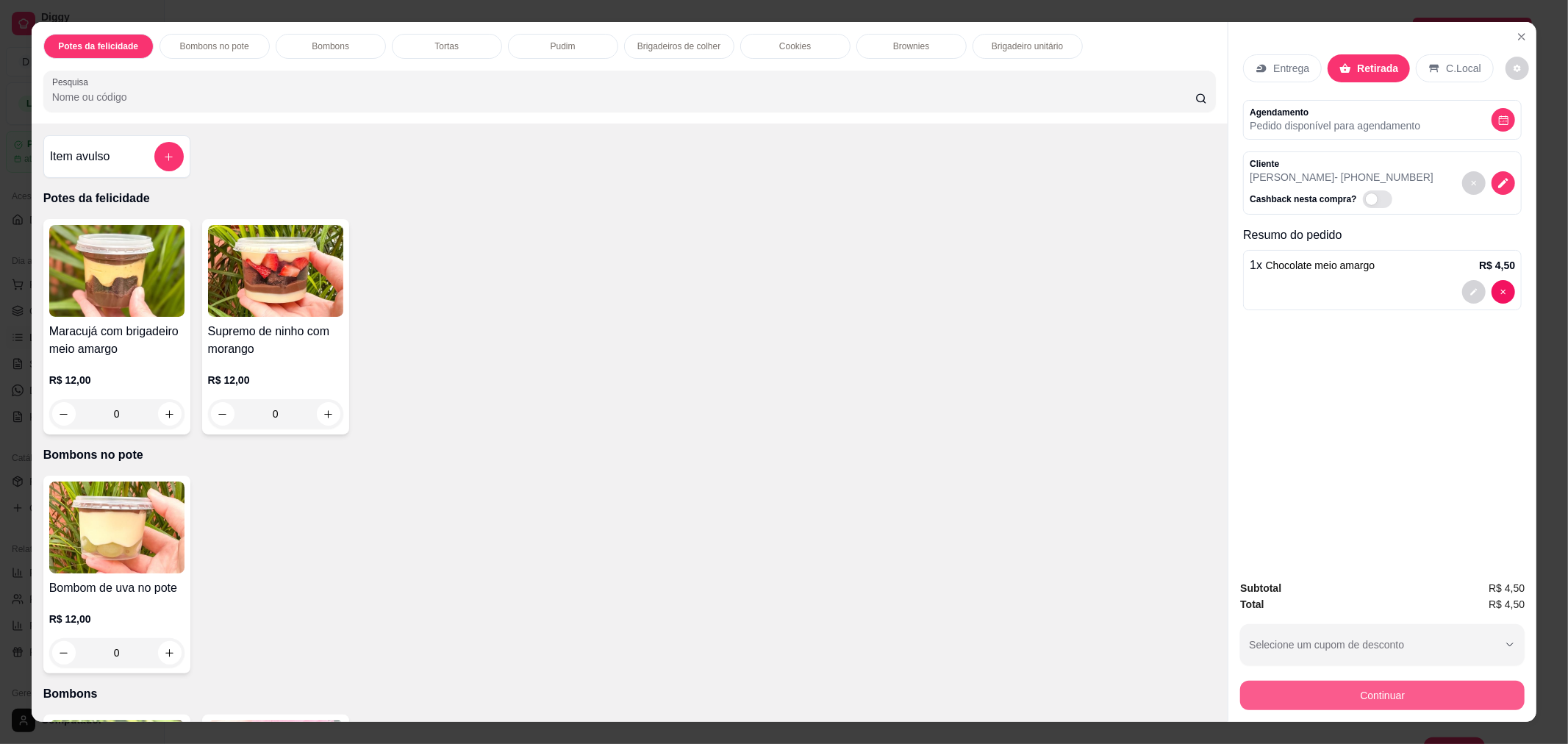
click at [1372, 696] on button "Continuar" at bounding box center [1383, 696] width 285 height 29
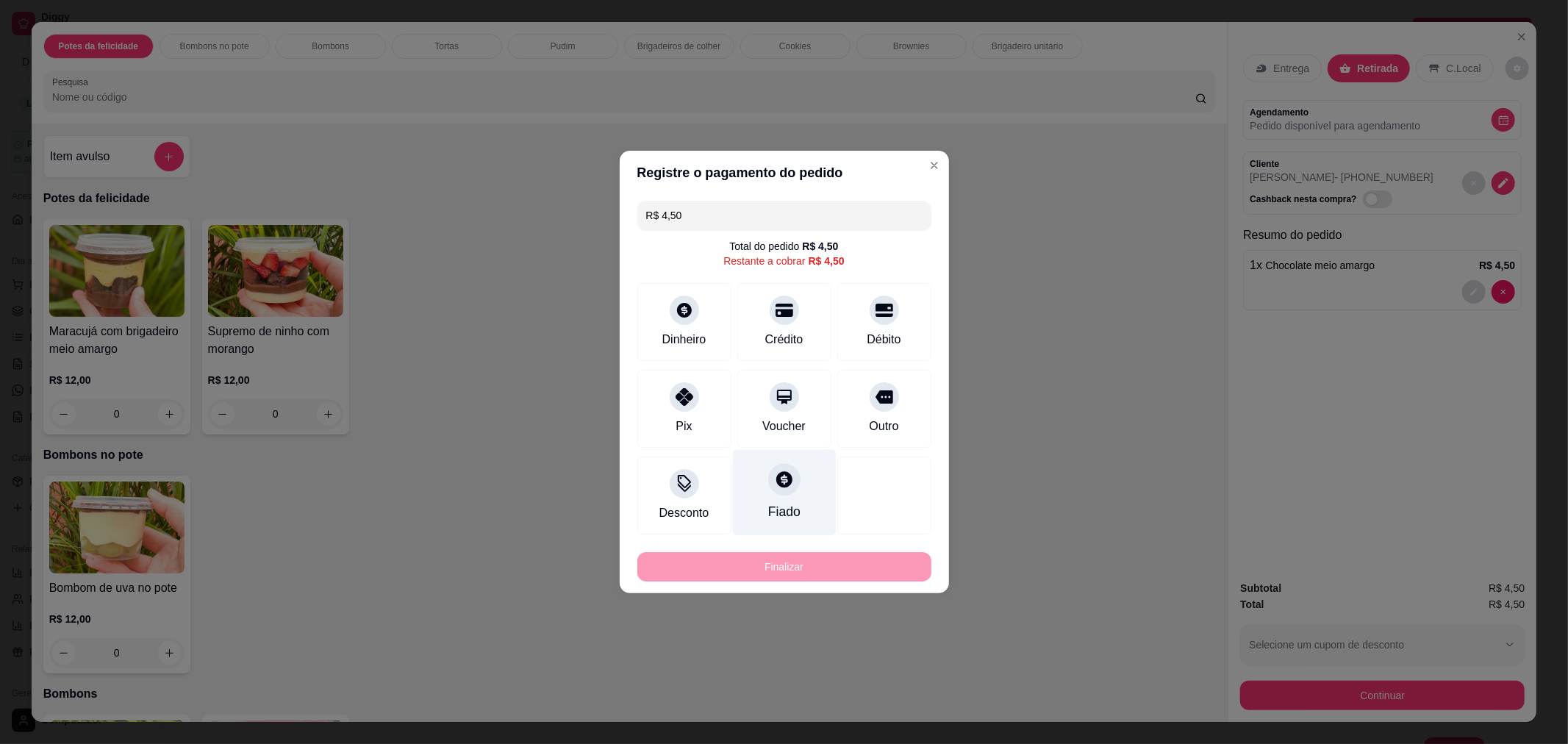
click at [782, 491] on div at bounding box center [784, 479] width 32 height 32
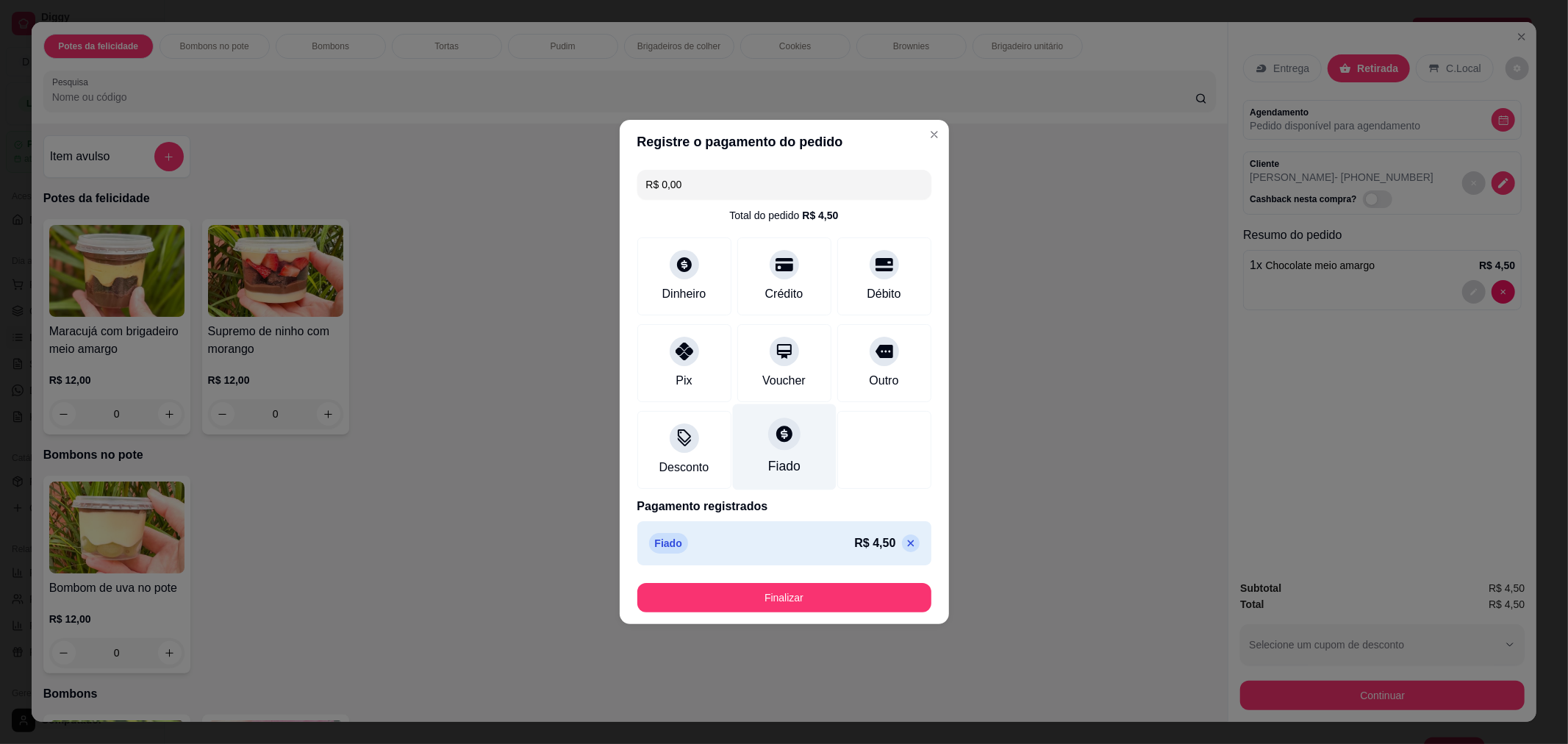
type input "R$ 0,00"
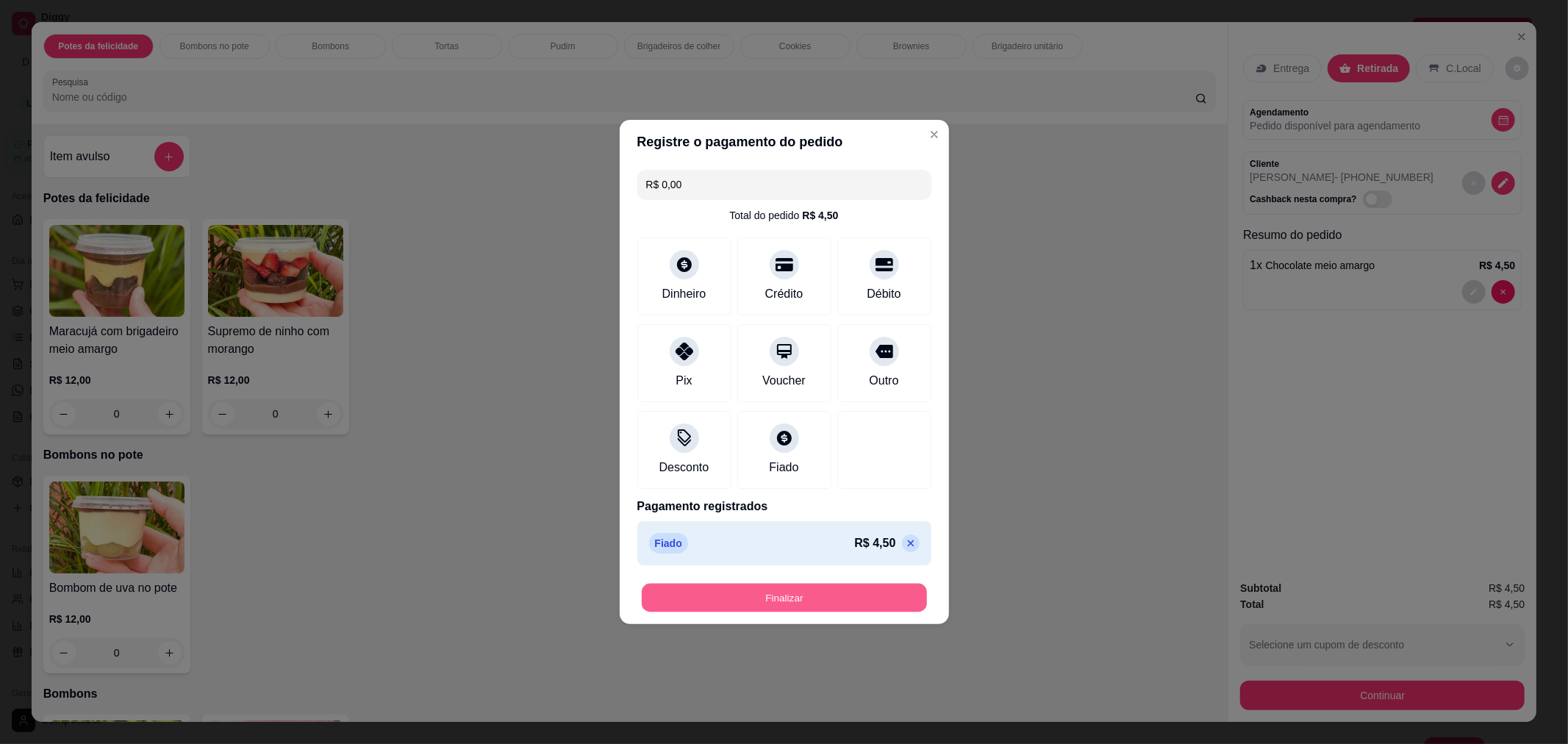
click at [788, 607] on button "Finalizar" at bounding box center [784, 598] width 286 height 28
type input "0"
type input "-R$ 4,50"
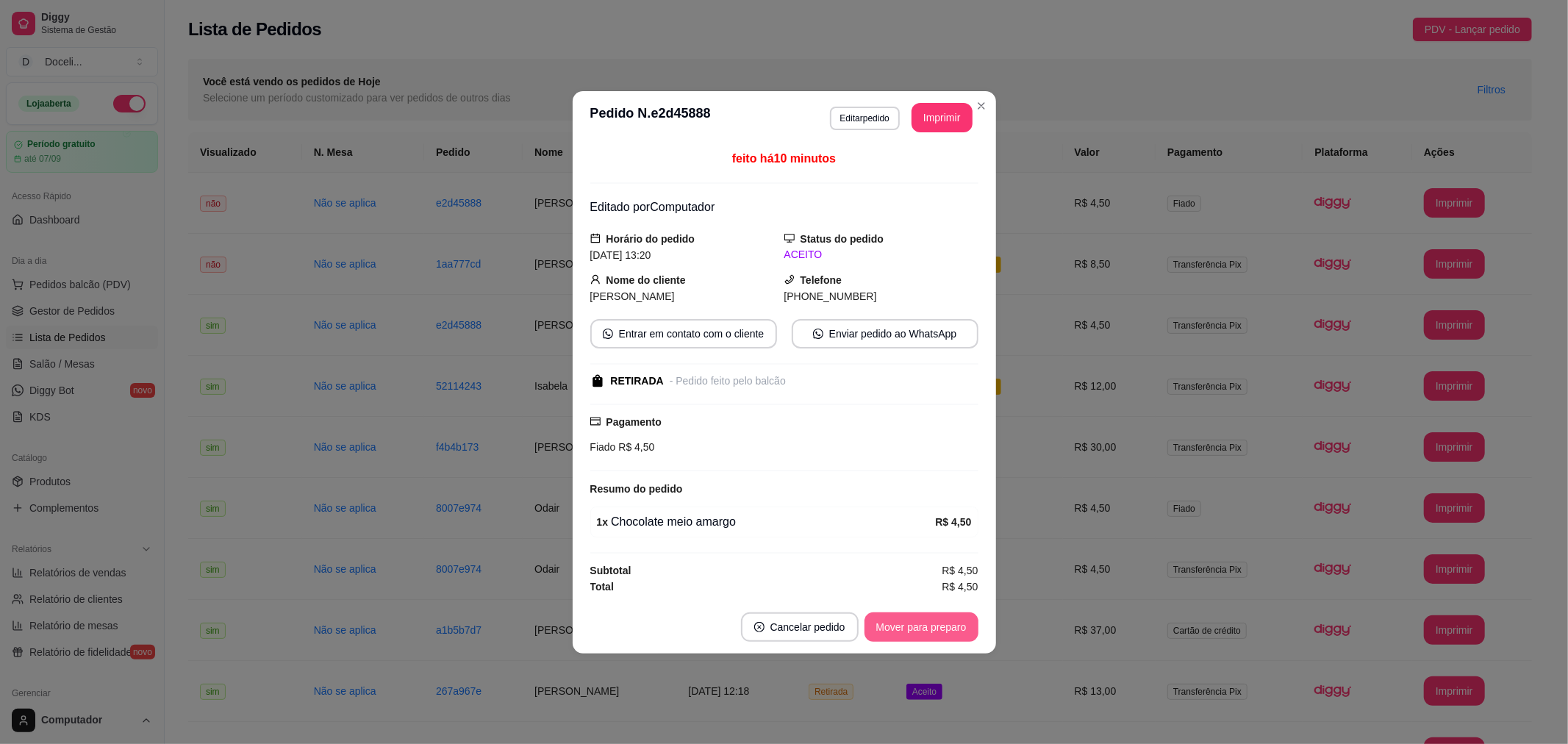
click at [901, 635] on button "Mover para preparo" at bounding box center [921, 627] width 114 height 29
click at [903, 627] on button "Mover para retirada disponível" at bounding box center [897, 626] width 157 height 28
click at [903, 627] on button "Mover para finalizado" at bounding box center [916, 626] width 119 height 28
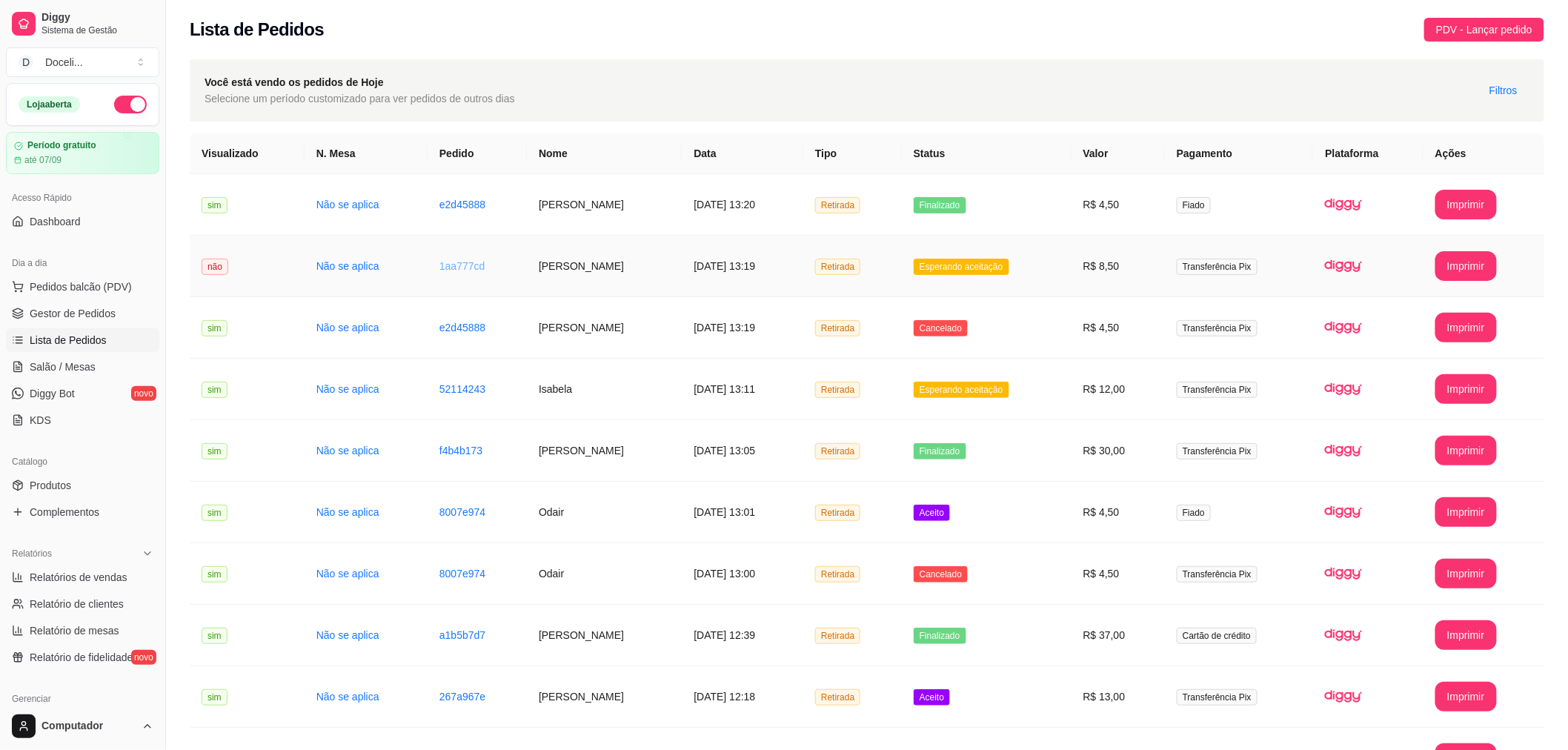
click at [459, 264] on link "1aa777cd" at bounding box center [462, 266] width 46 height 12
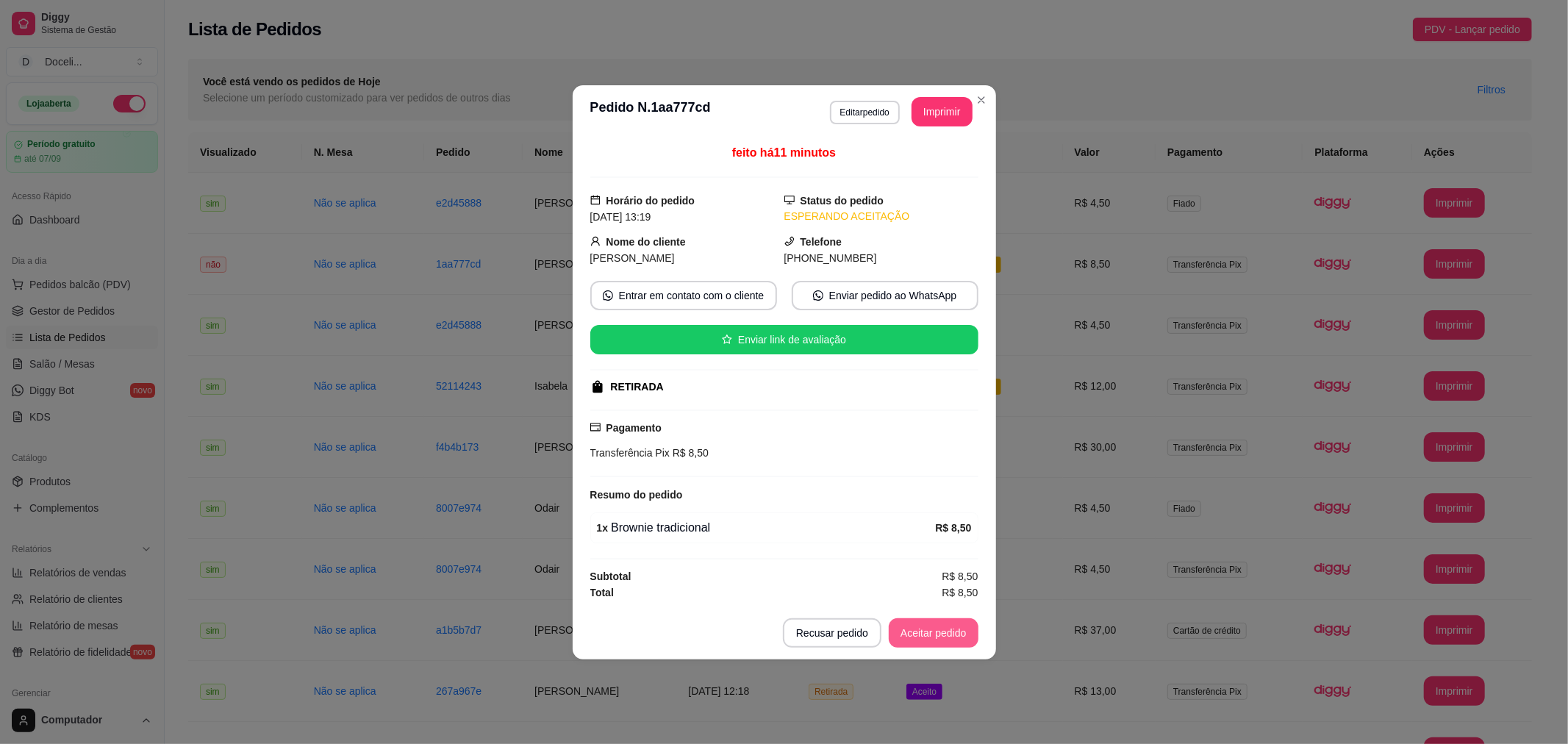
click at [937, 634] on button "Aceitar pedido" at bounding box center [933, 633] width 89 height 29
click at [937, 634] on button "Mover para preparo" at bounding box center [921, 633] width 114 height 29
click at [937, 634] on button "Mover para retirada disponível" at bounding box center [897, 633] width 163 height 29
click at [937, 634] on button "Mover para finalizado" at bounding box center [917, 633] width 122 height 29
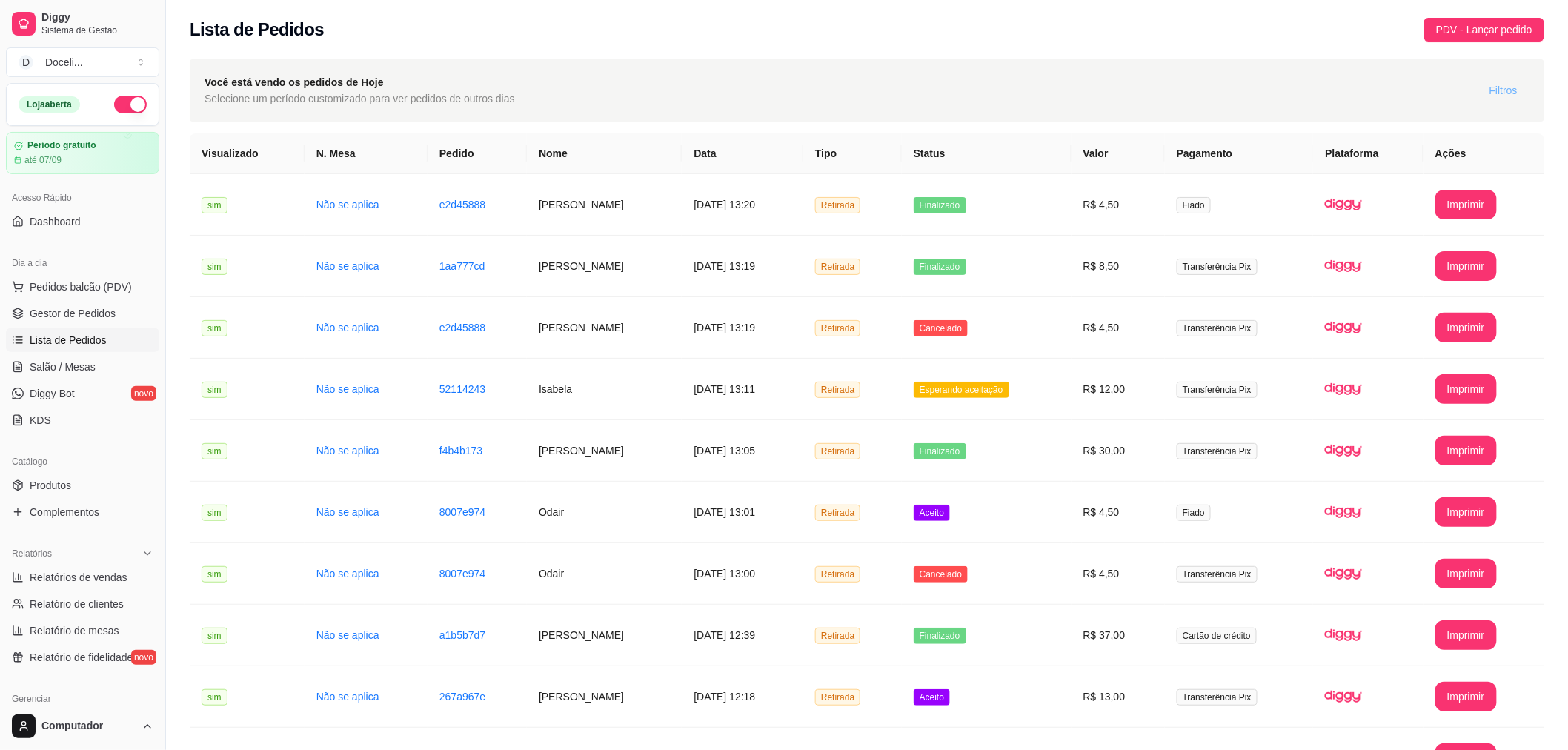
click at [1505, 94] on span "Filtros" at bounding box center [1504, 90] width 28 height 16
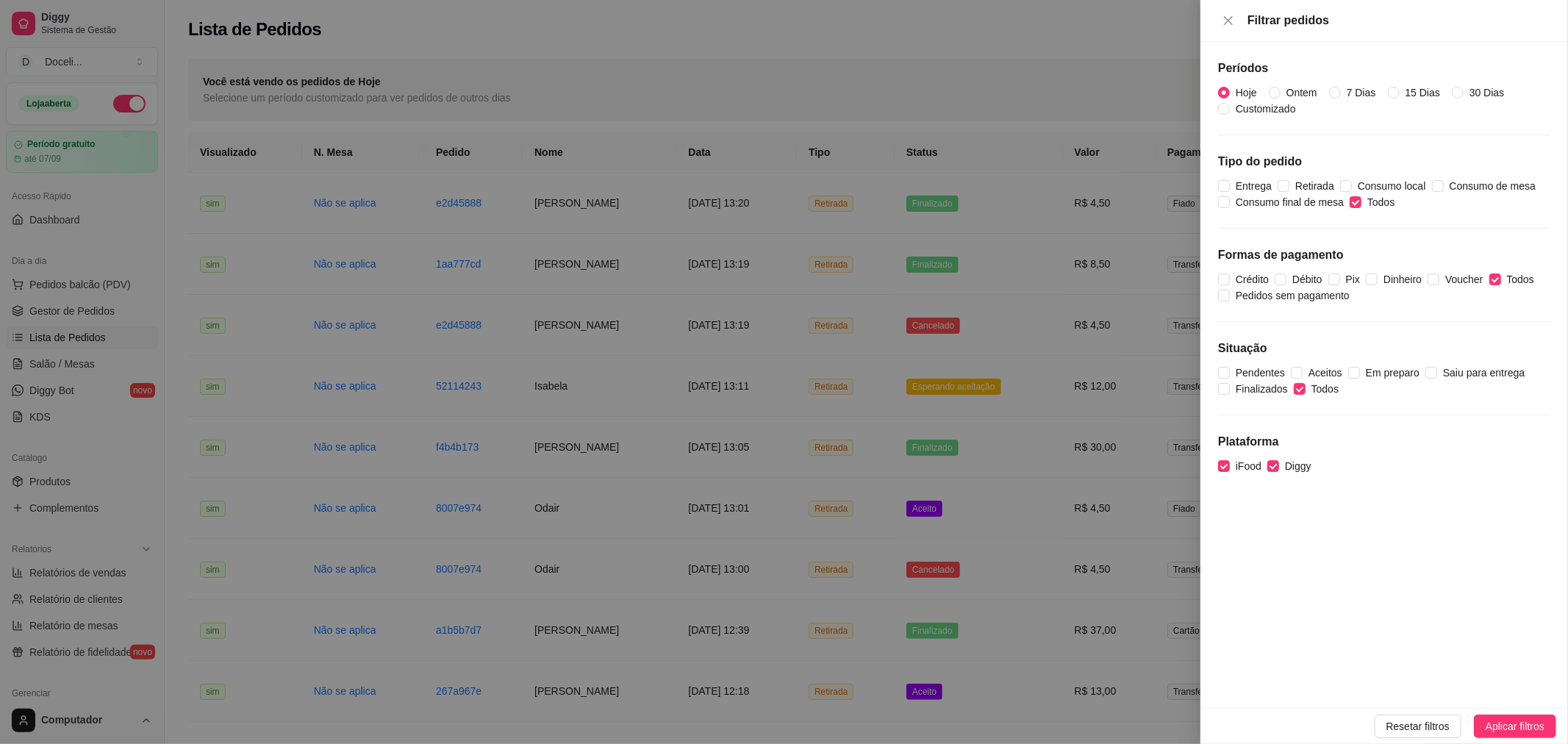
click at [1070, 27] on div at bounding box center [784, 372] width 1568 height 744
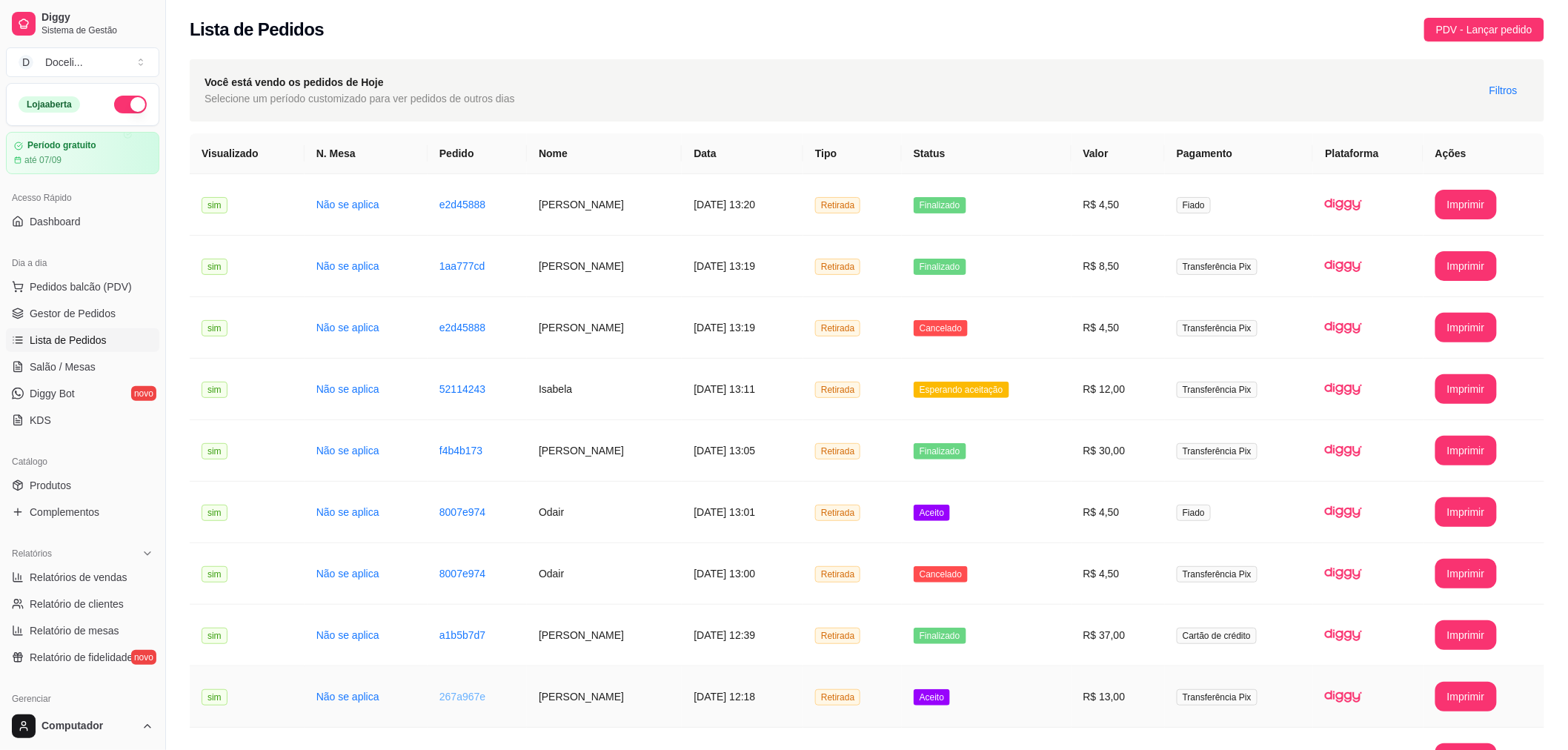
click at [442, 700] on link "267a967e" at bounding box center [462, 697] width 46 height 12
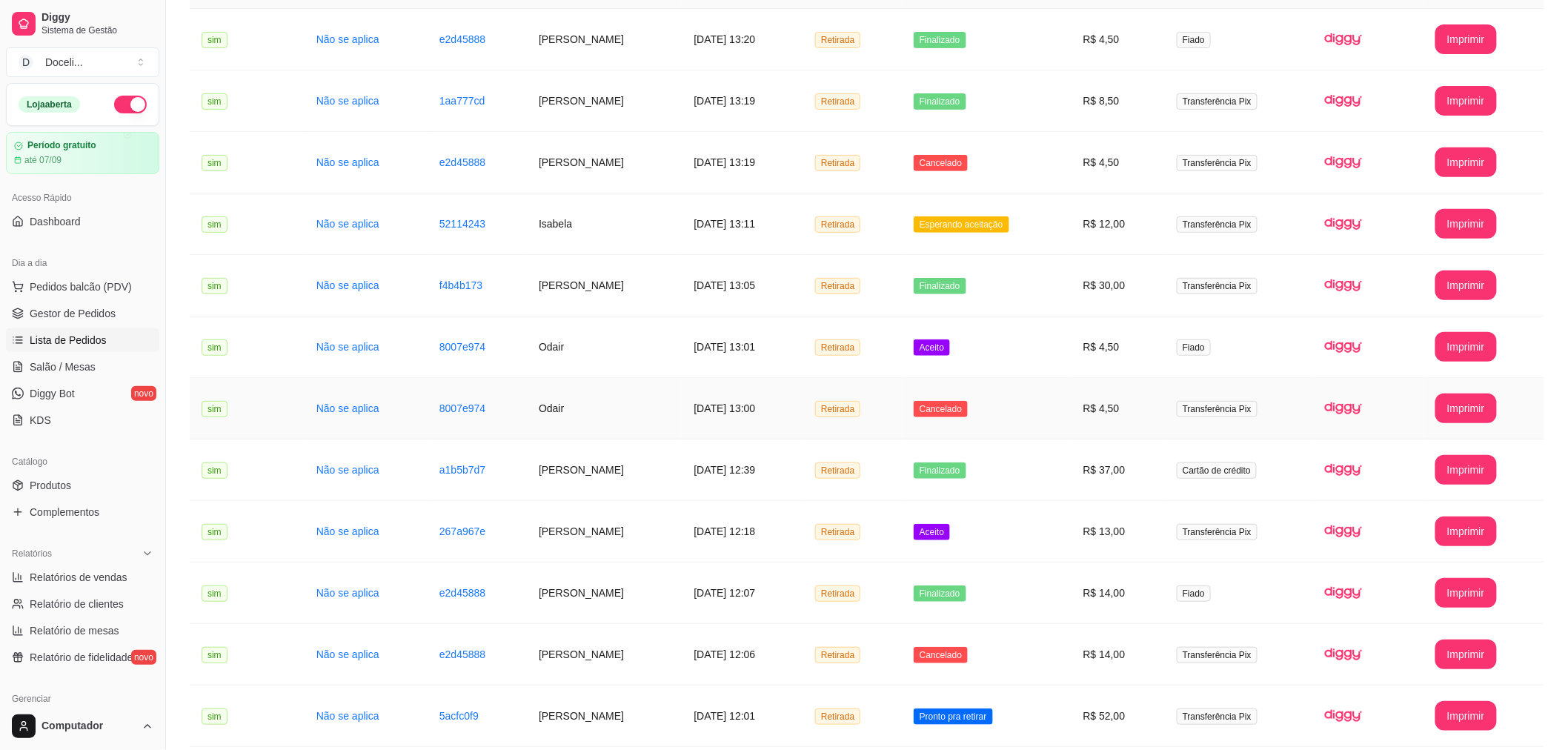
scroll to position [220, 0]
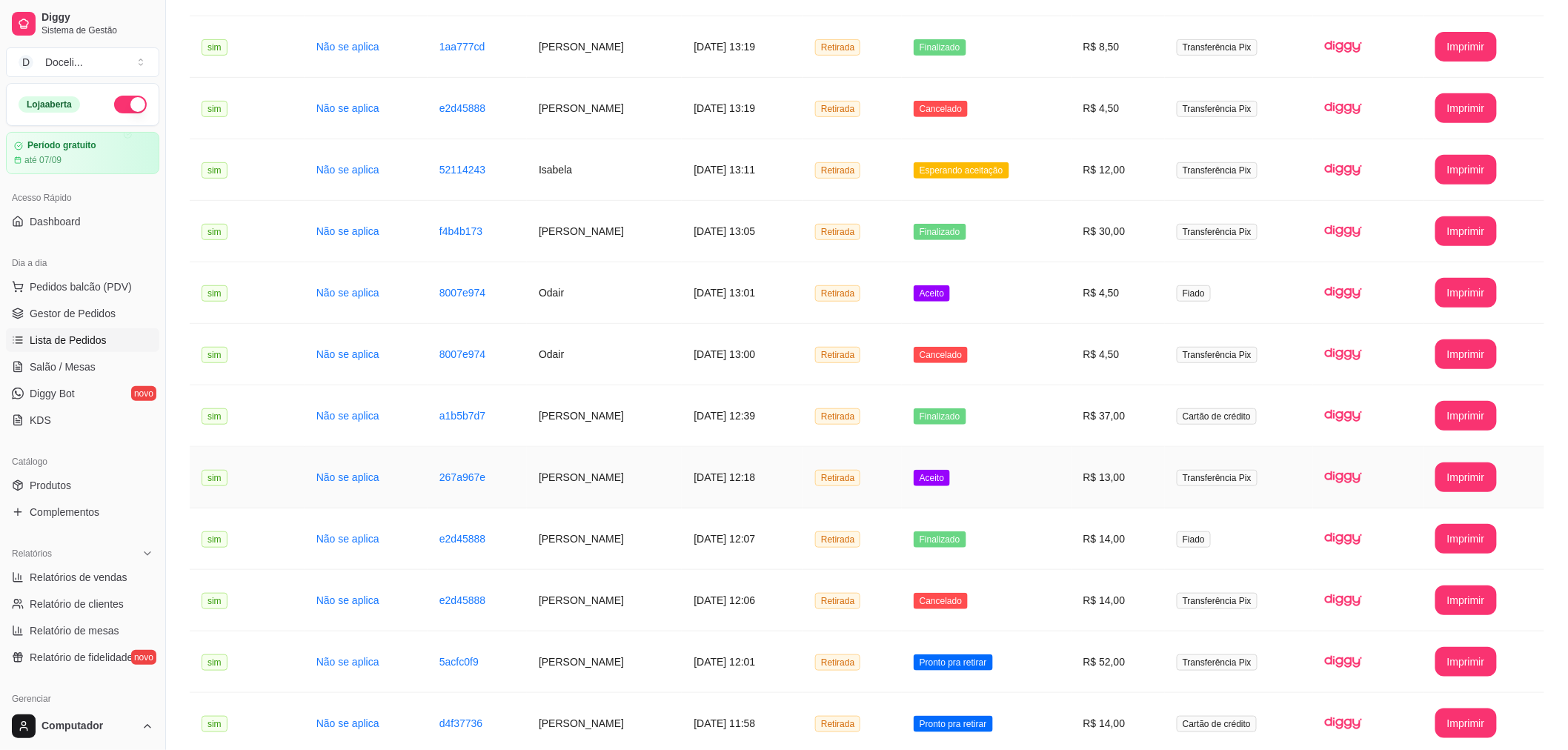
click at [441, 468] on td "267a967e" at bounding box center [477, 478] width 99 height 61
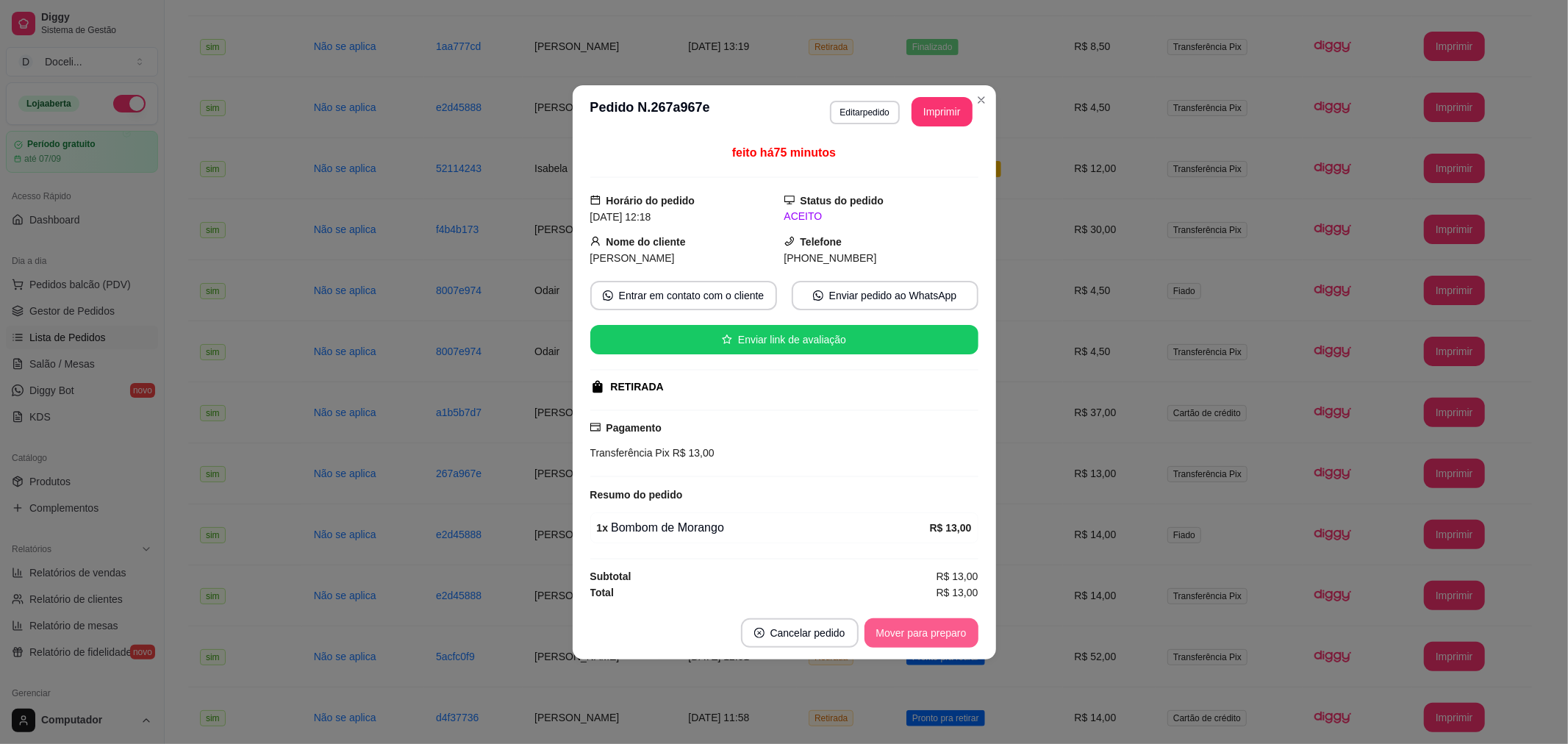
click at [944, 640] on button "Mover para preparo" at bounding box center [921, 633] width 114 height 29
click at [927, 628] on button "Mover para retirada disponível" at bounding box center [897, 632] width 157 height 28
click at [927, 628] on button "Mover para finalizado" at bounding box center [916, 632] width 119 height 28
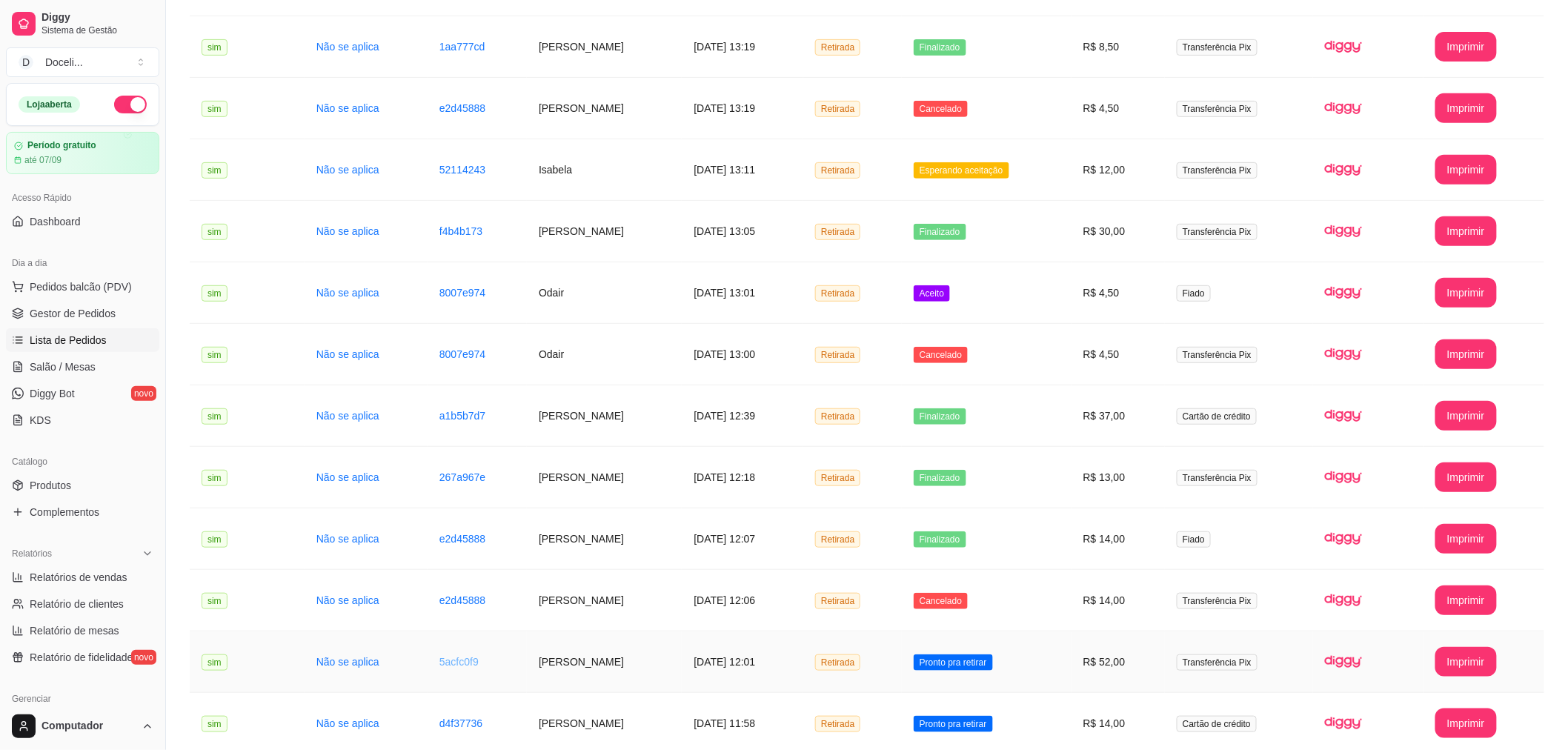
click at [444, 660] on link "5acfc0f9" at bounding box center [459, 662] width 40 height 12
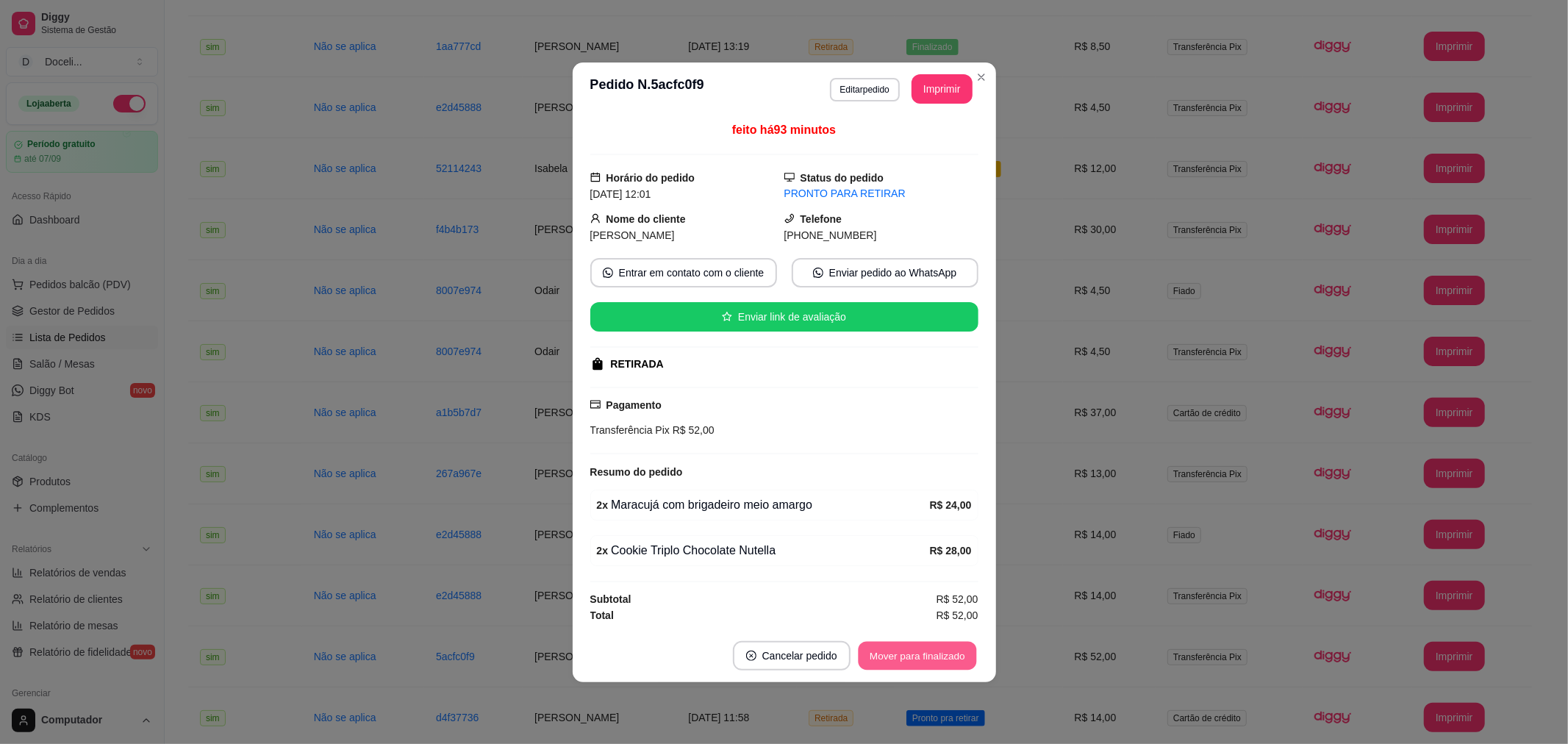
click at [909, 661] on button "Mover para finalizado" at bounding box center [916, 655] width 119 height 28
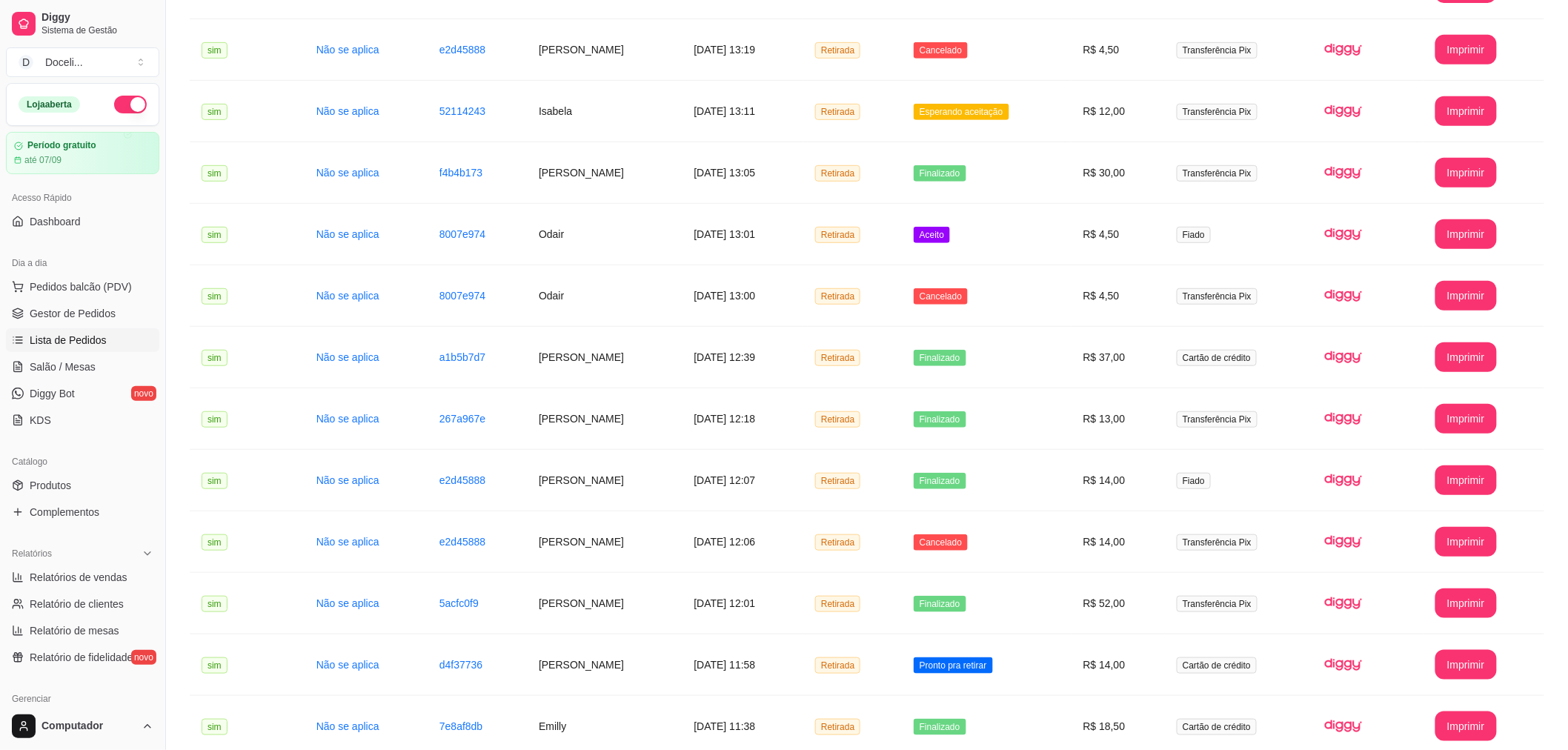
scroll to position [329, 0]
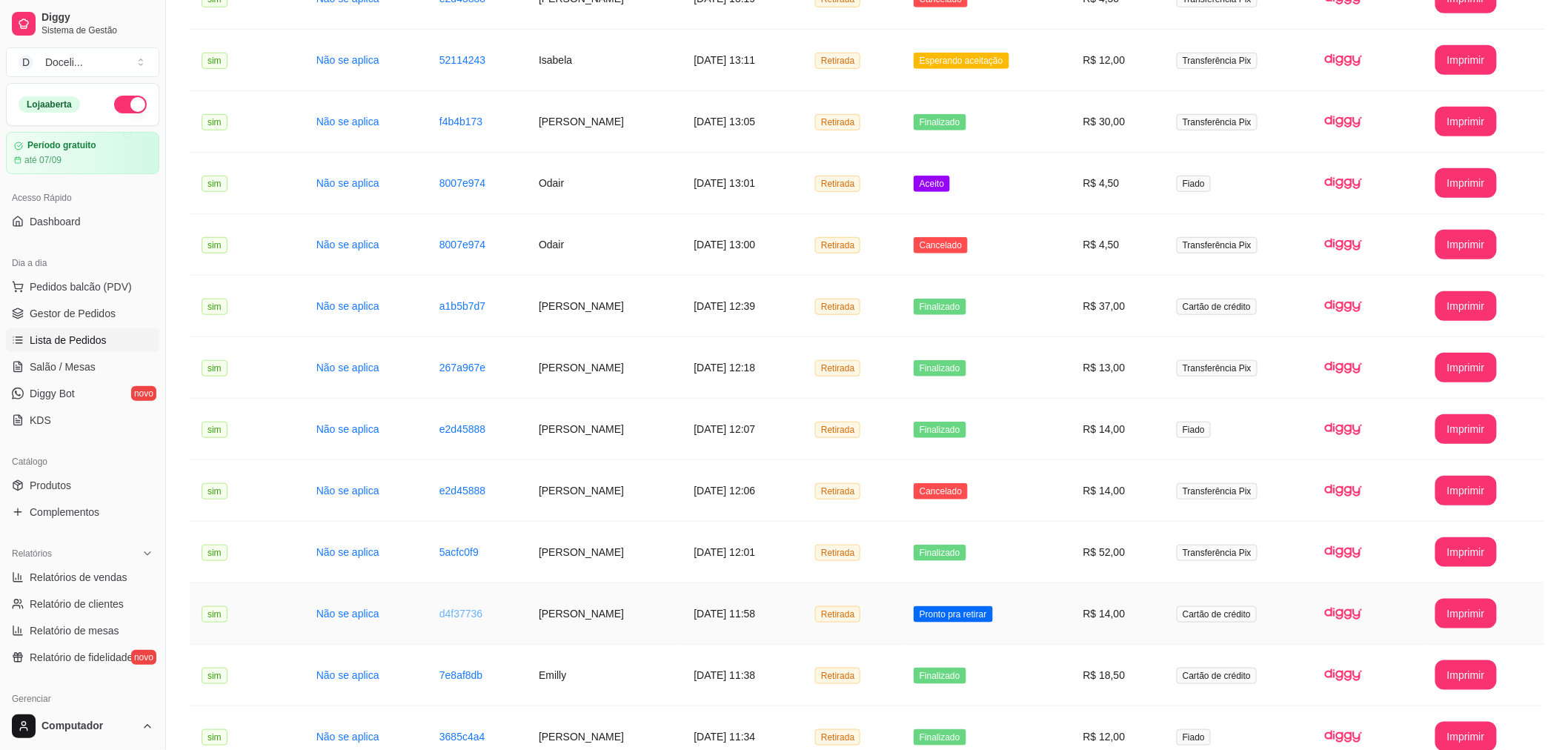
click at [447, 608] on link "d4f37736" at bounding box center [460, 613] width 43 height 12
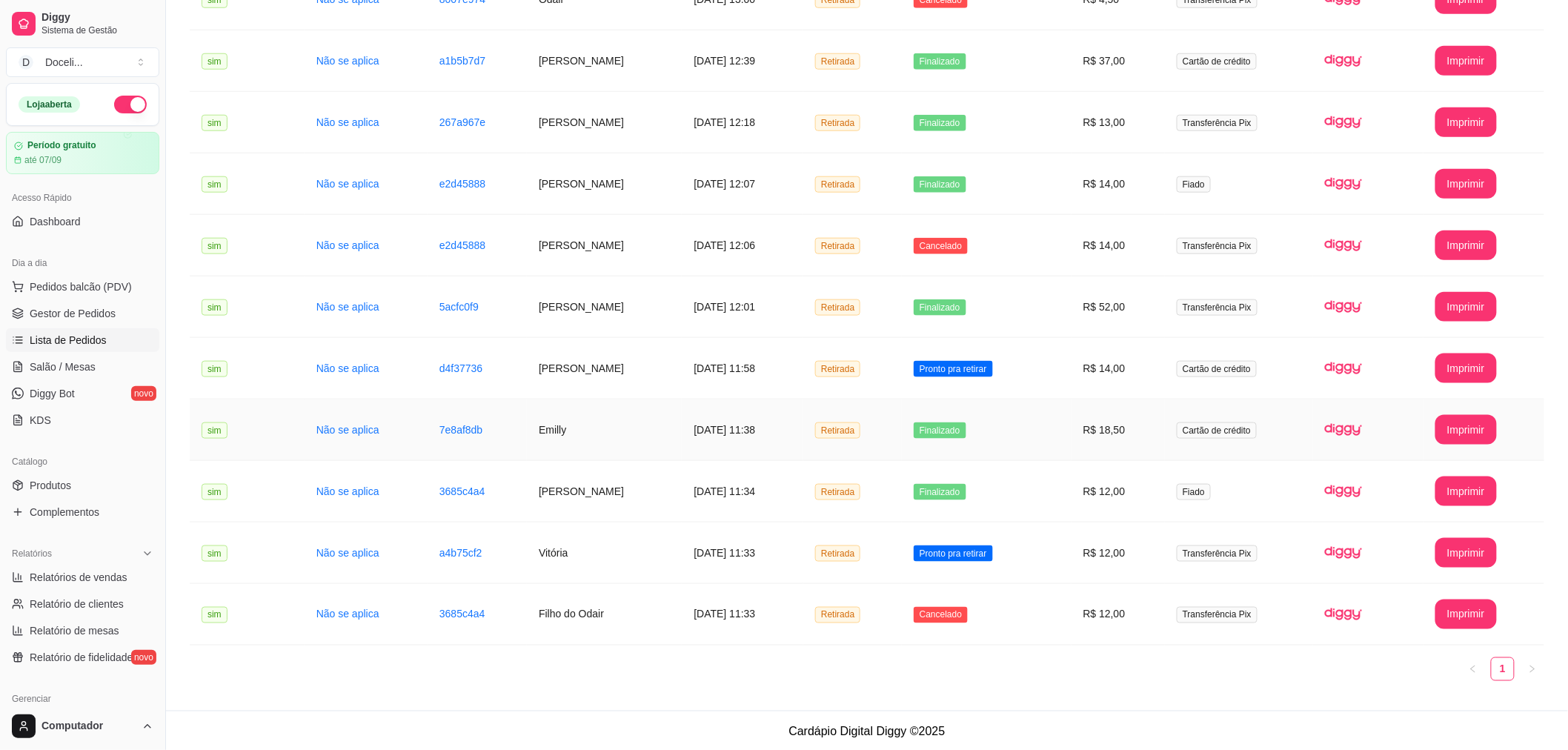
scroll to position [578, 0]
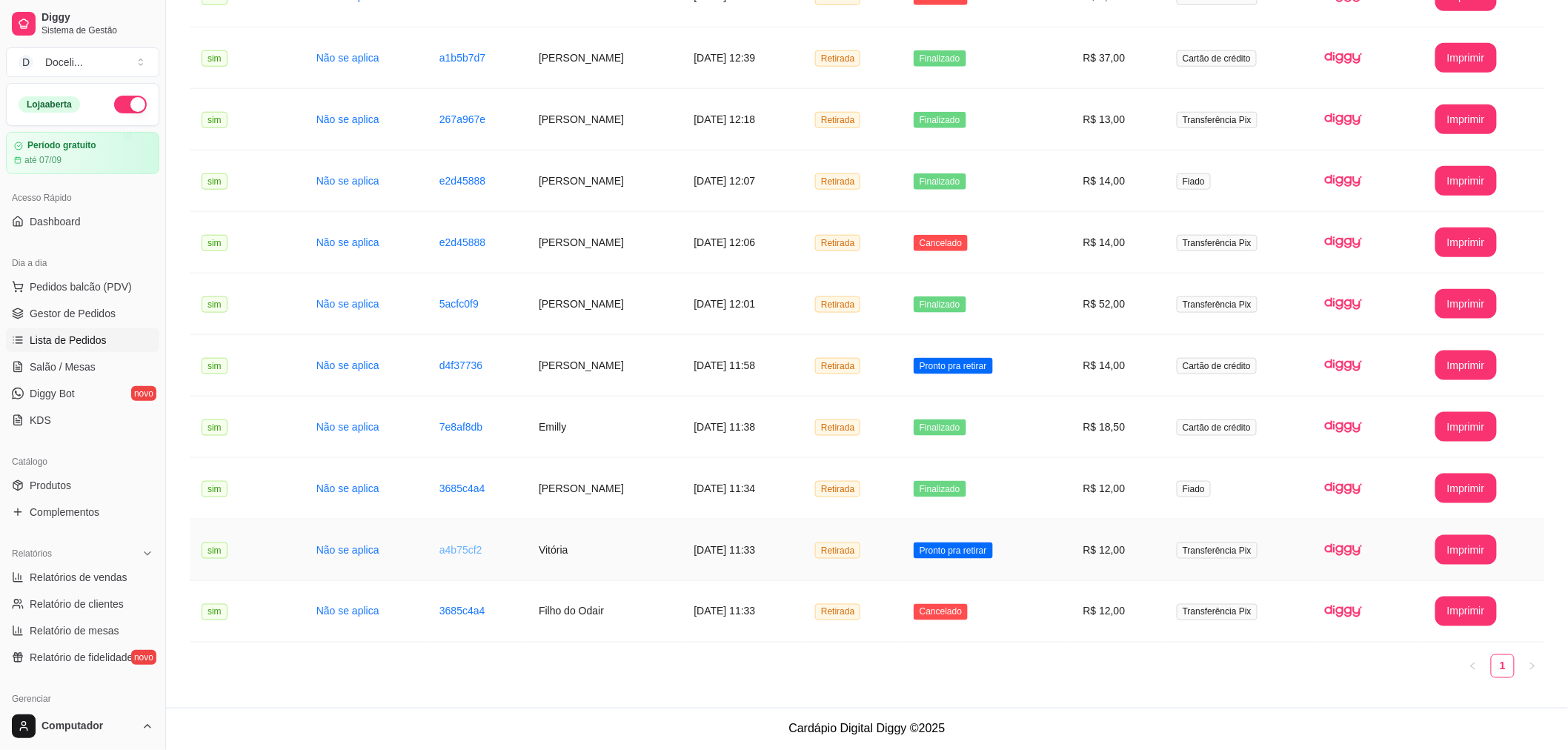
click at [444, 547] on link "a4b75cf2" at bounding box center [460, 550] width 43 height 12
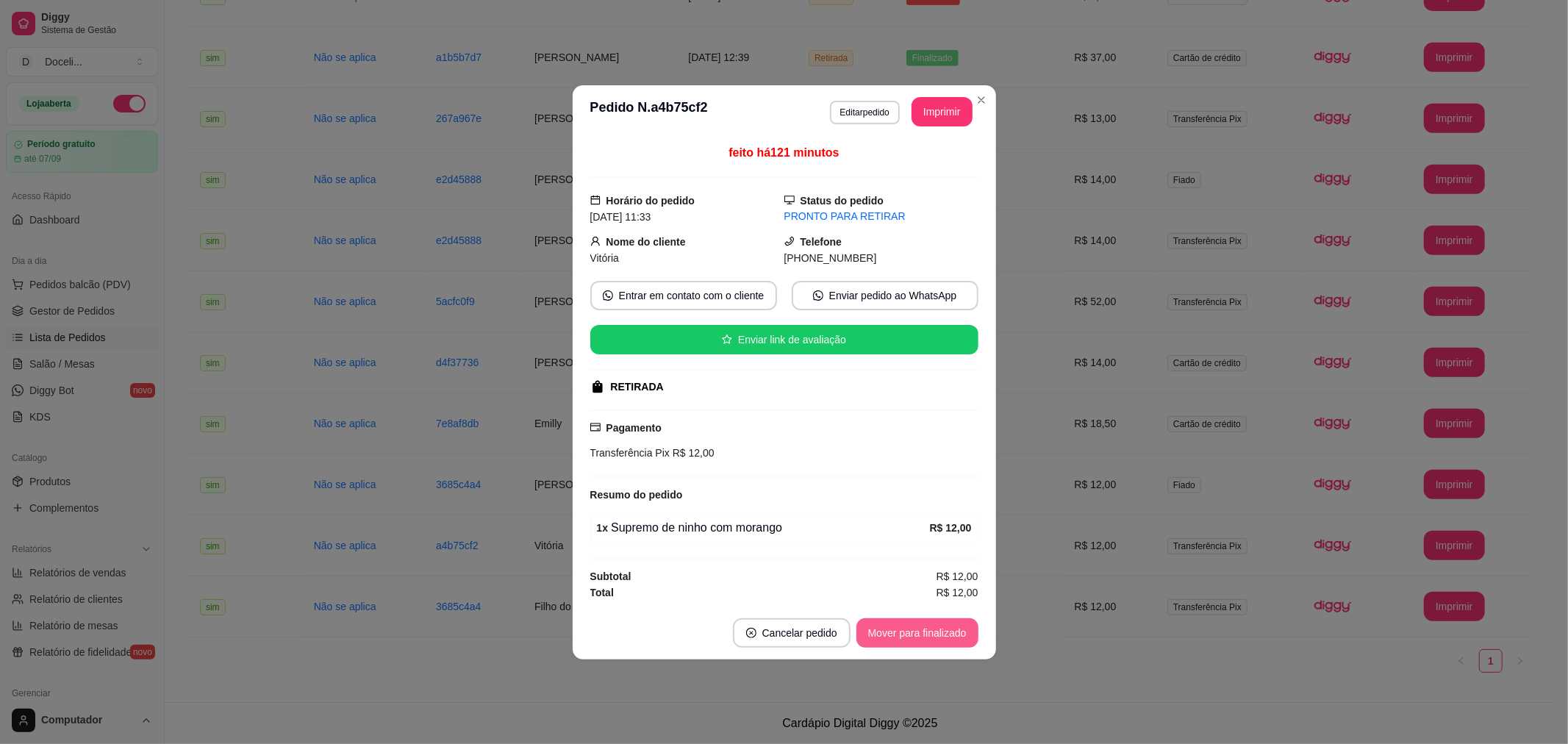
click at [935, 632] on button "Mover para finalizado" at bounding box center [917, 633] width 122 height 29
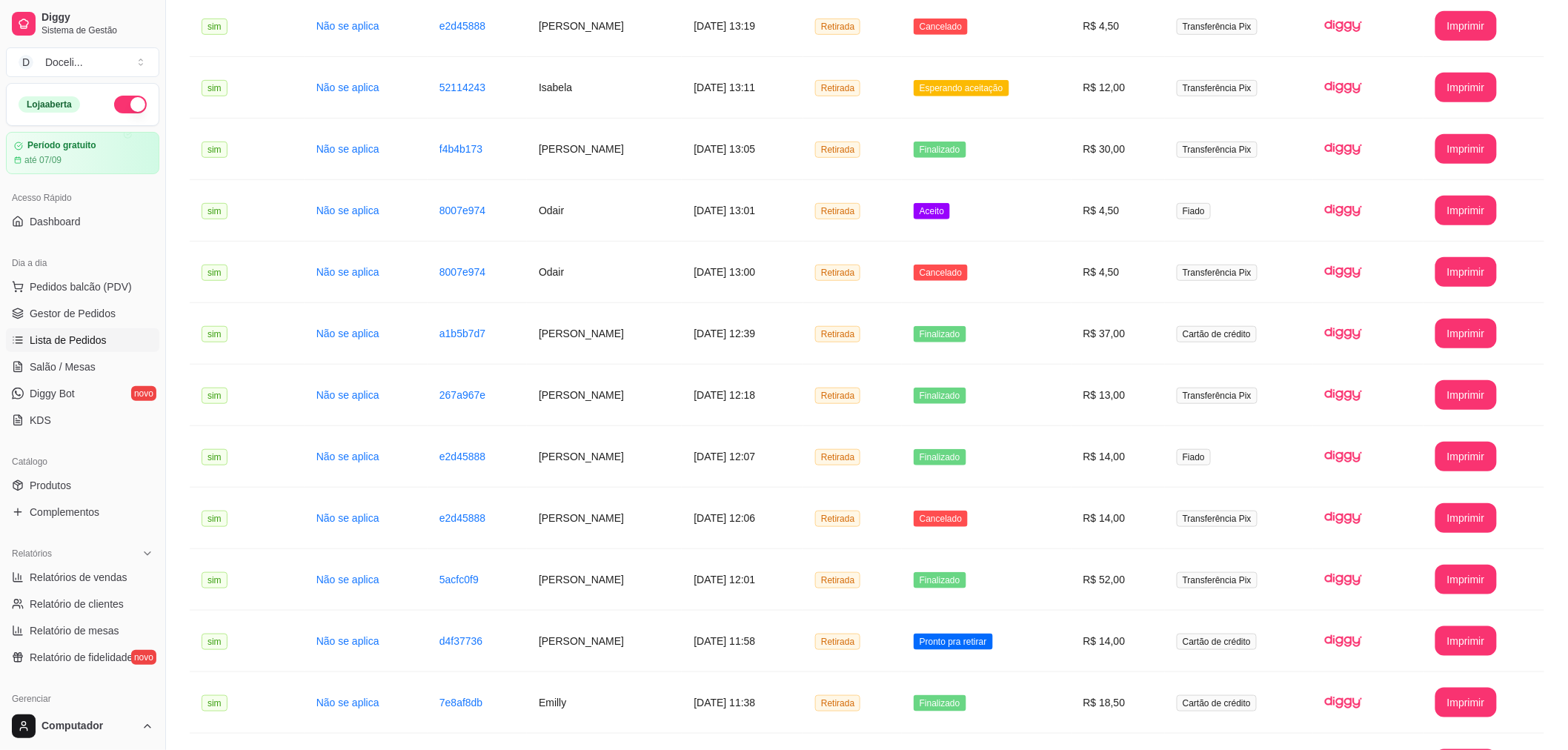
scroll to position [248, 0]
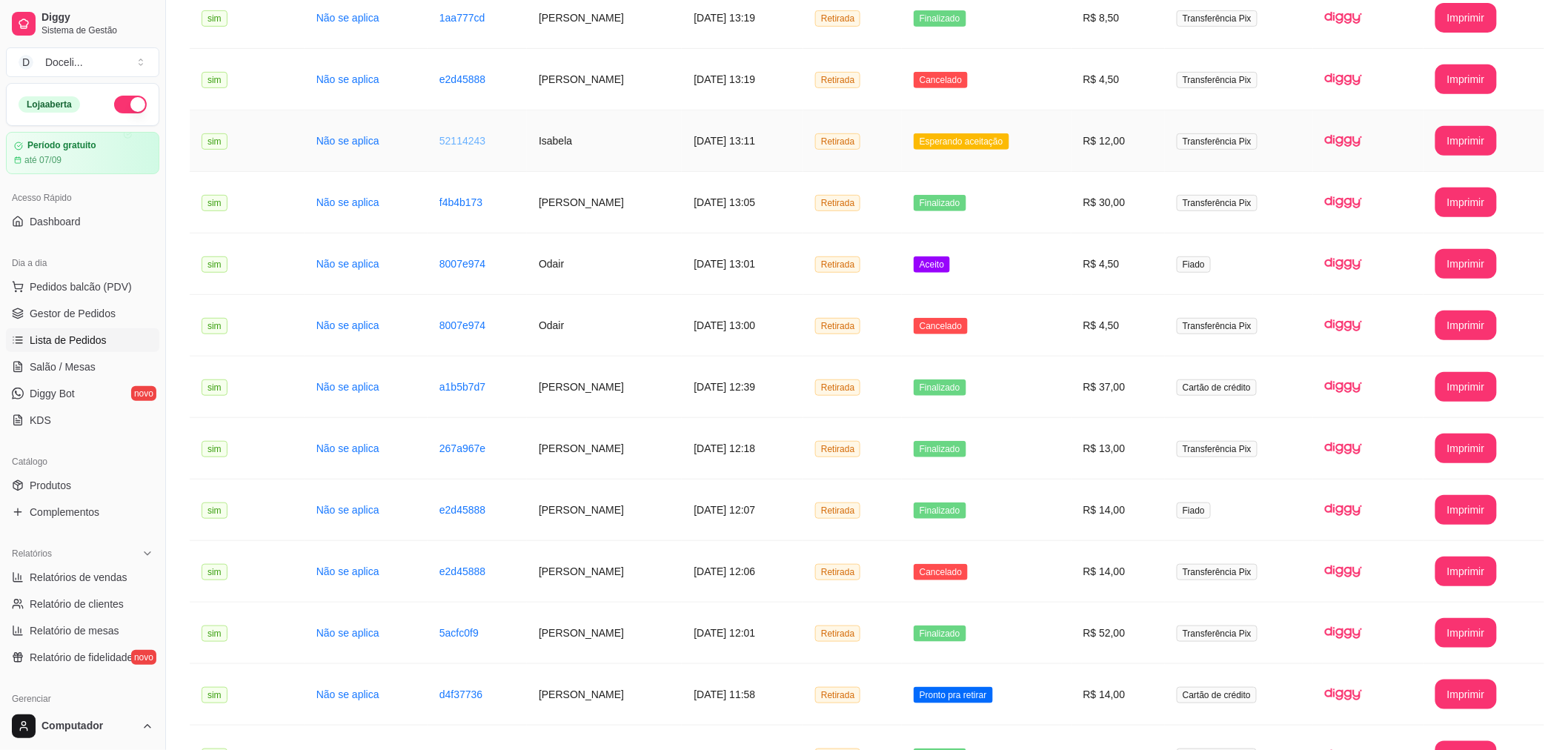
click at [453, 140] on link "52114243" at bounding box center [462, 141] width 46 height 12
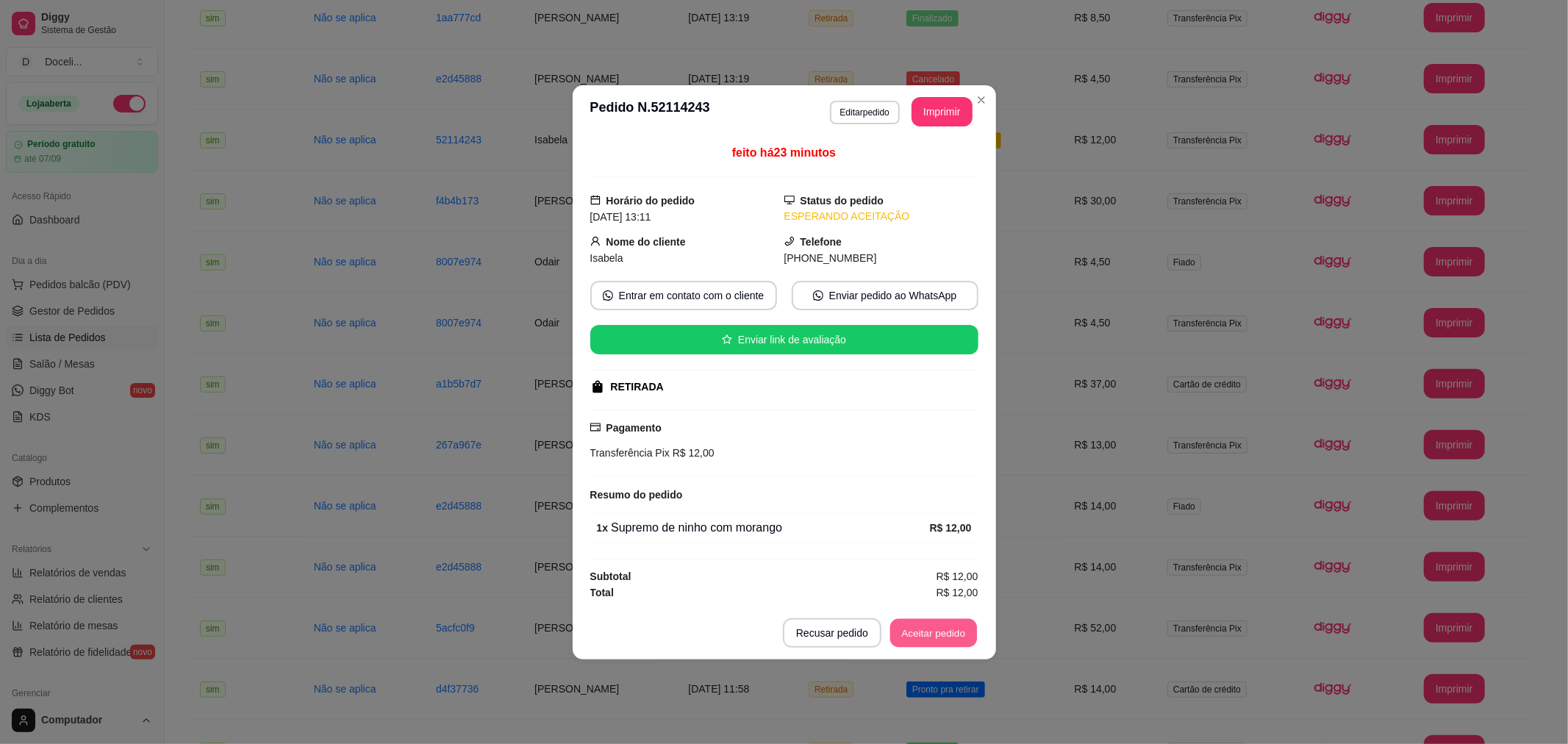
click at [921, 636] on button "Aceitar pedido" at bounding box center [933, 632] width 86 height 28
click at [921, 627] on button "Mover para preparo" at bounding box center [921, 633] width 114 height 29
click at [888, 629] on button "Mover para retirada disponível" at bounding box center [897, 633] width 163 height 29
click at [888, 629] on button "Mover para finalizado" at bounding box center [917, 633] width 122 height 29
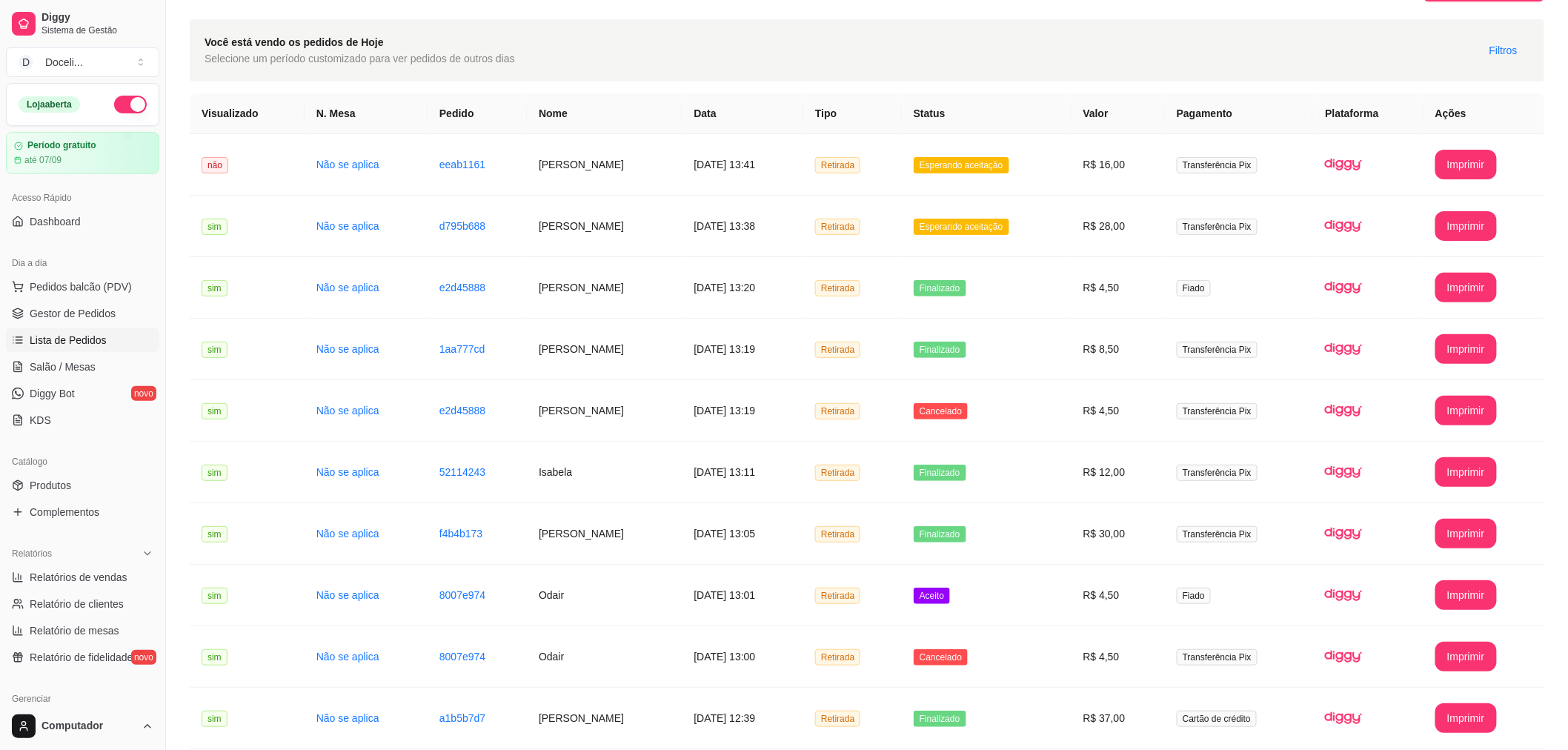
scroll to position [28, 0]
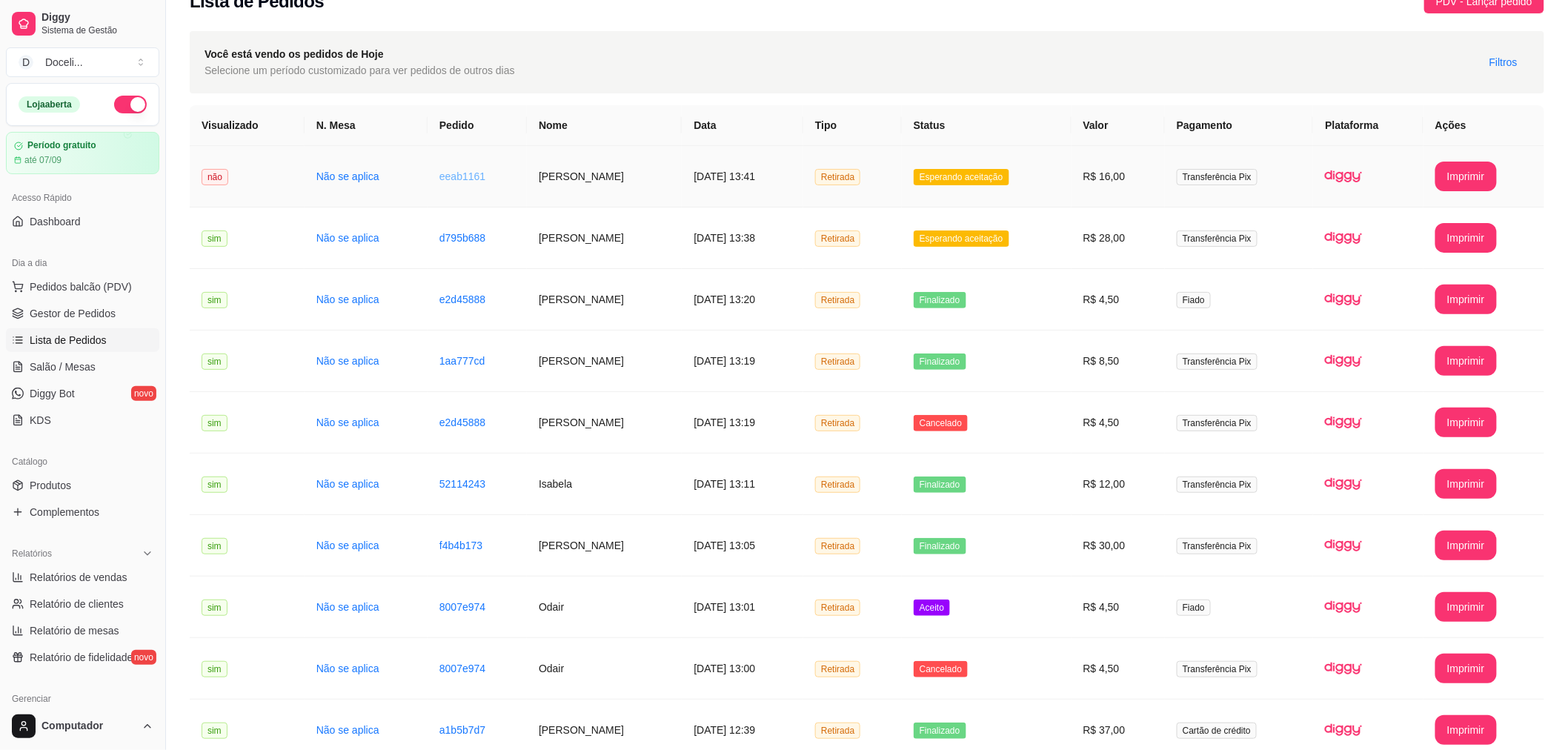
click at [439, 175] on link "eeab1161" at bounding box center [462, 176] width 46 height 12
click at [453, 239] on link "d795b688" at bounding box center [462, 237] width 46 height 12
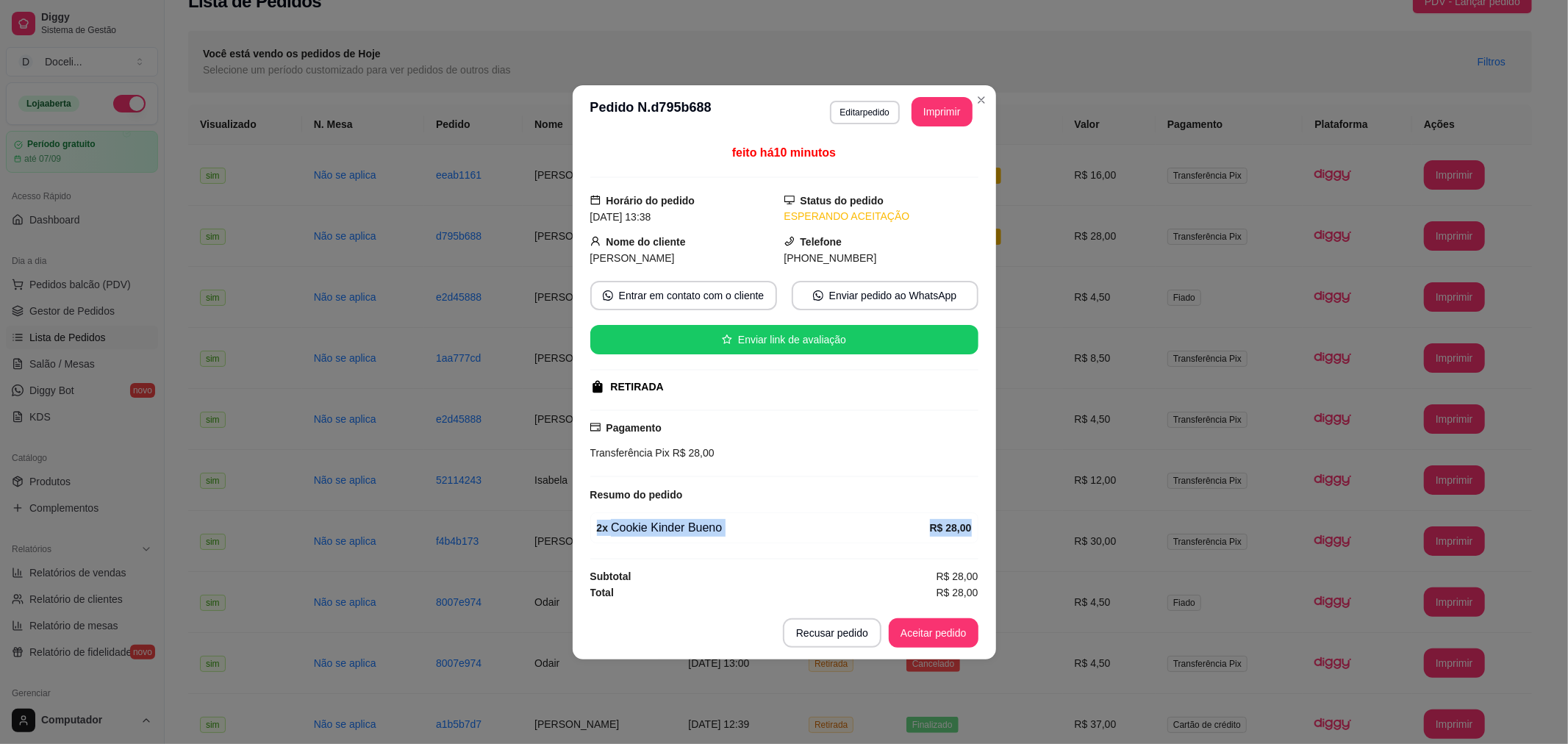
drag, startPoint x: 596, startPoint y: 527, endPoint x: 979, endPoint y: 535, distance: 383.1
click at [979, 535] on div "feito há 10 minutos Horário do pedido [DATE] 13:38 Status do pedido ESPERANDO A…" at bounding box center [784, 372] width 423 height 468
copy div "2 x Cookie Kinder Bueno R$ 28,00"
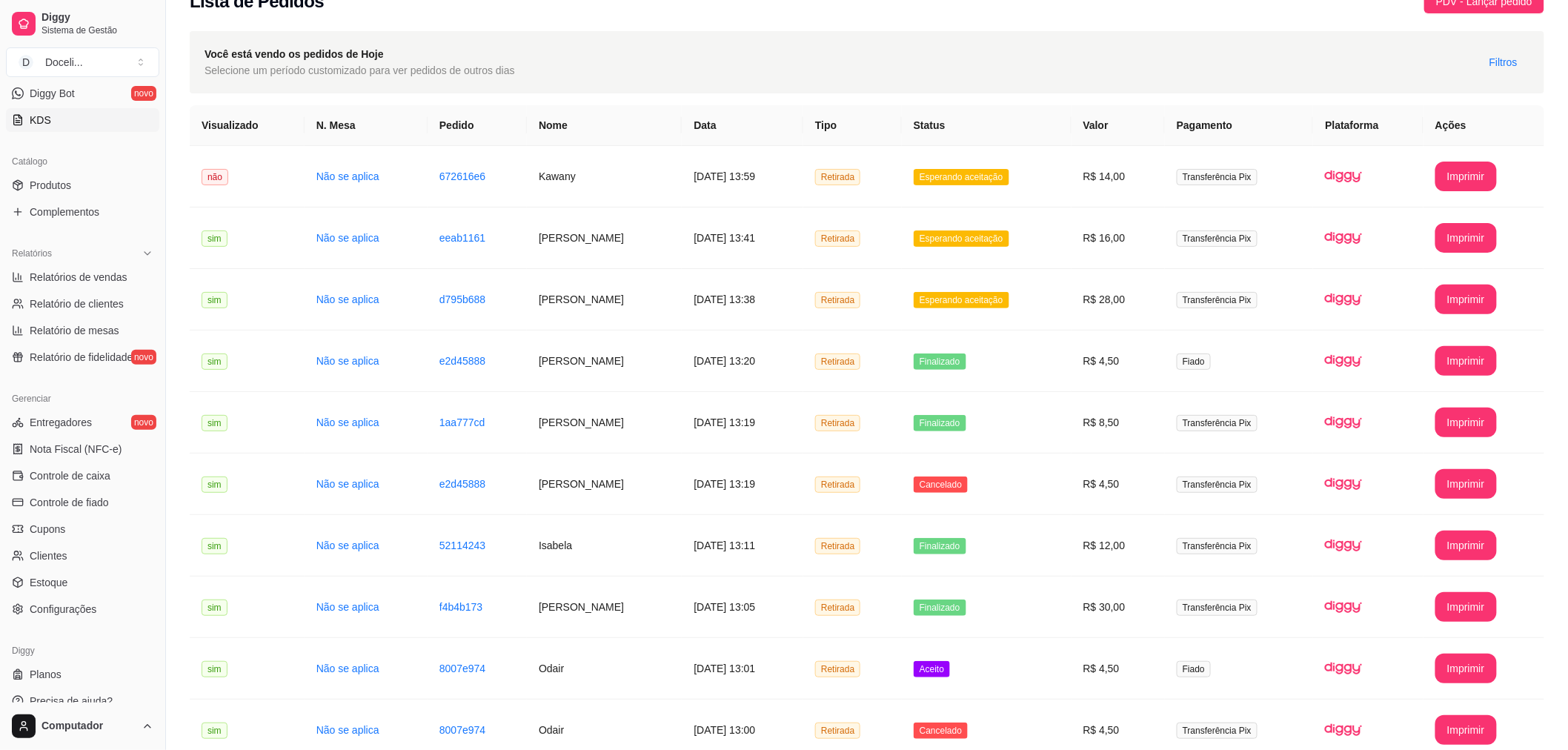
scroll to position [316, 0]
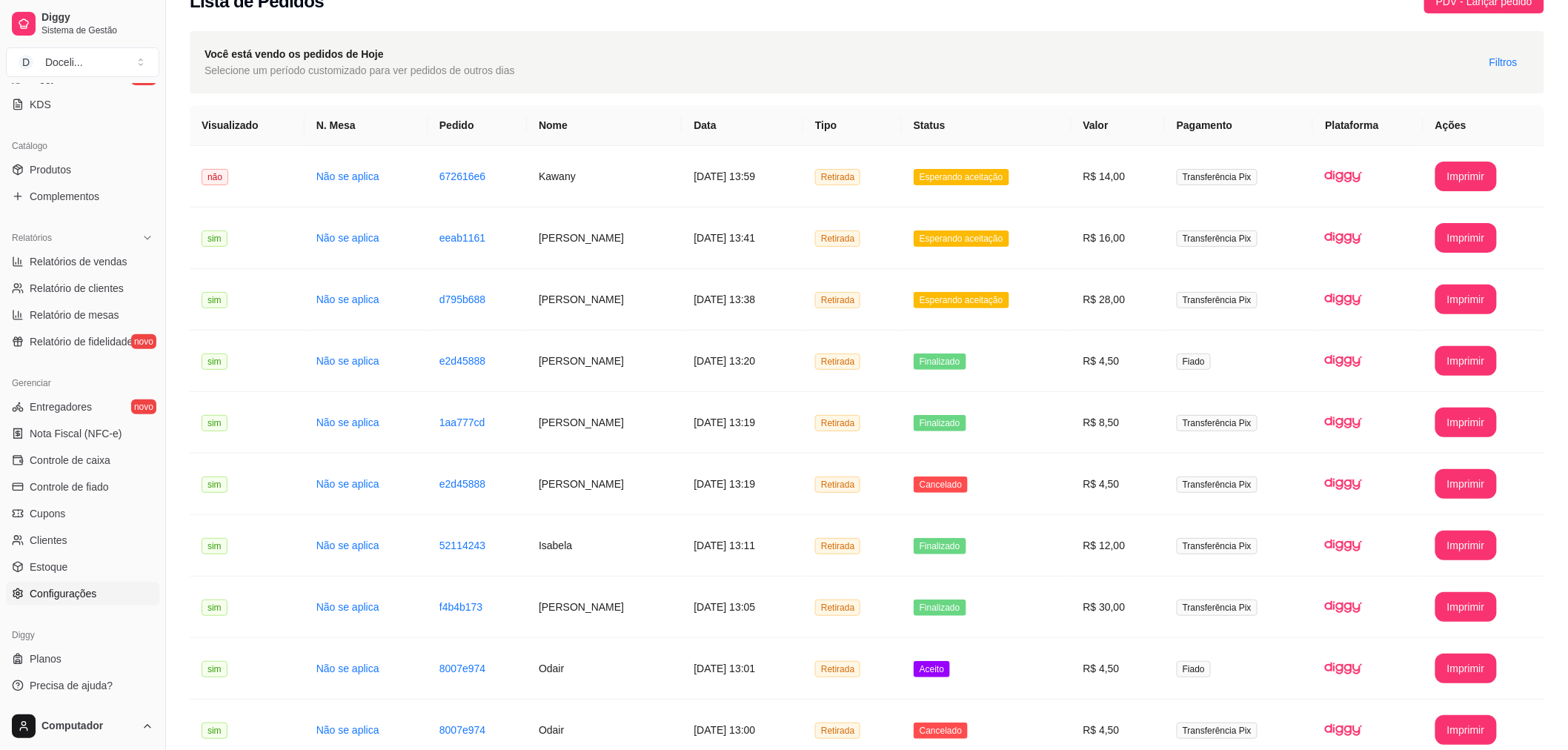
click at [48, 590] on span "Configurações" at bounding box center [62, 594] width 66 height 15
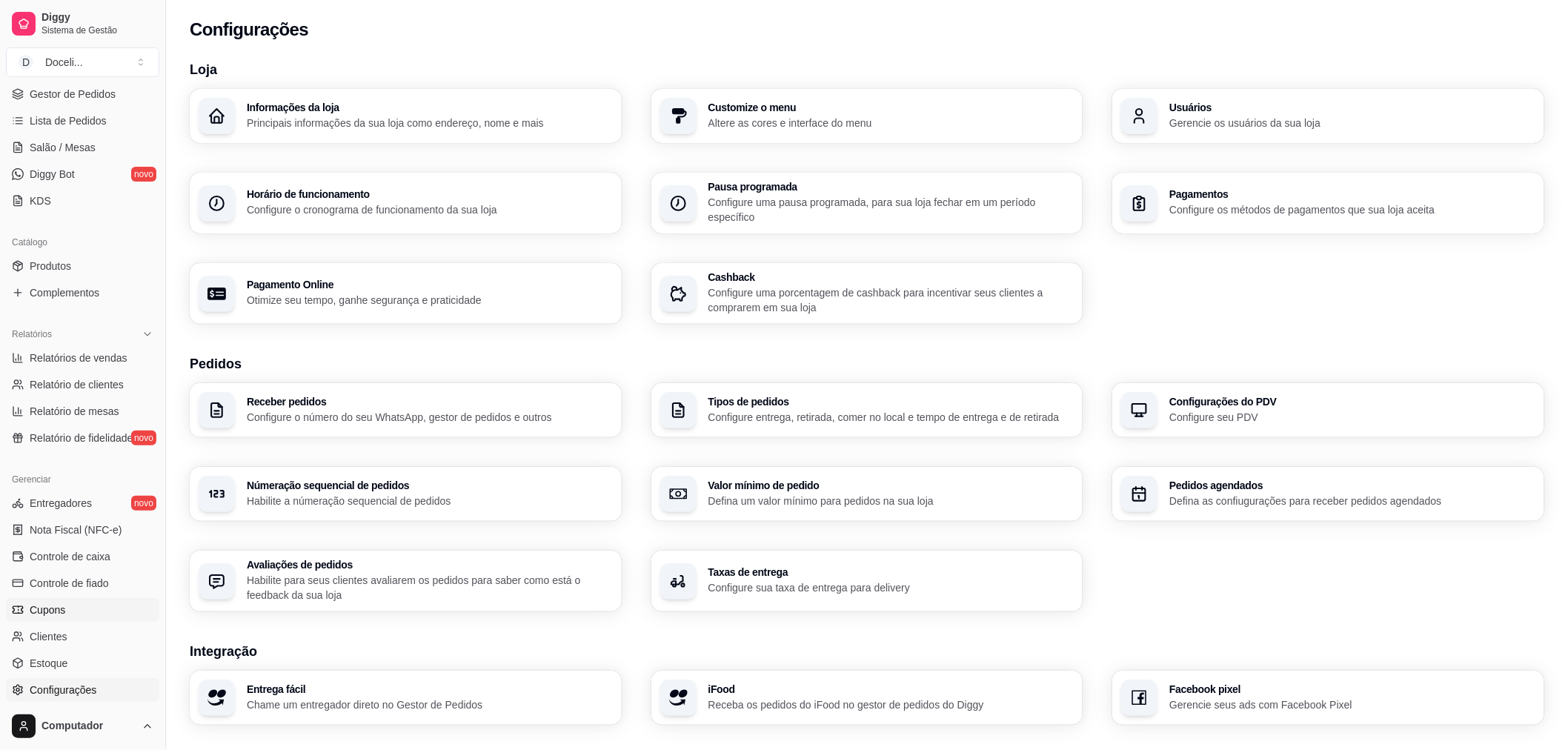
scroll to position [316, 0]
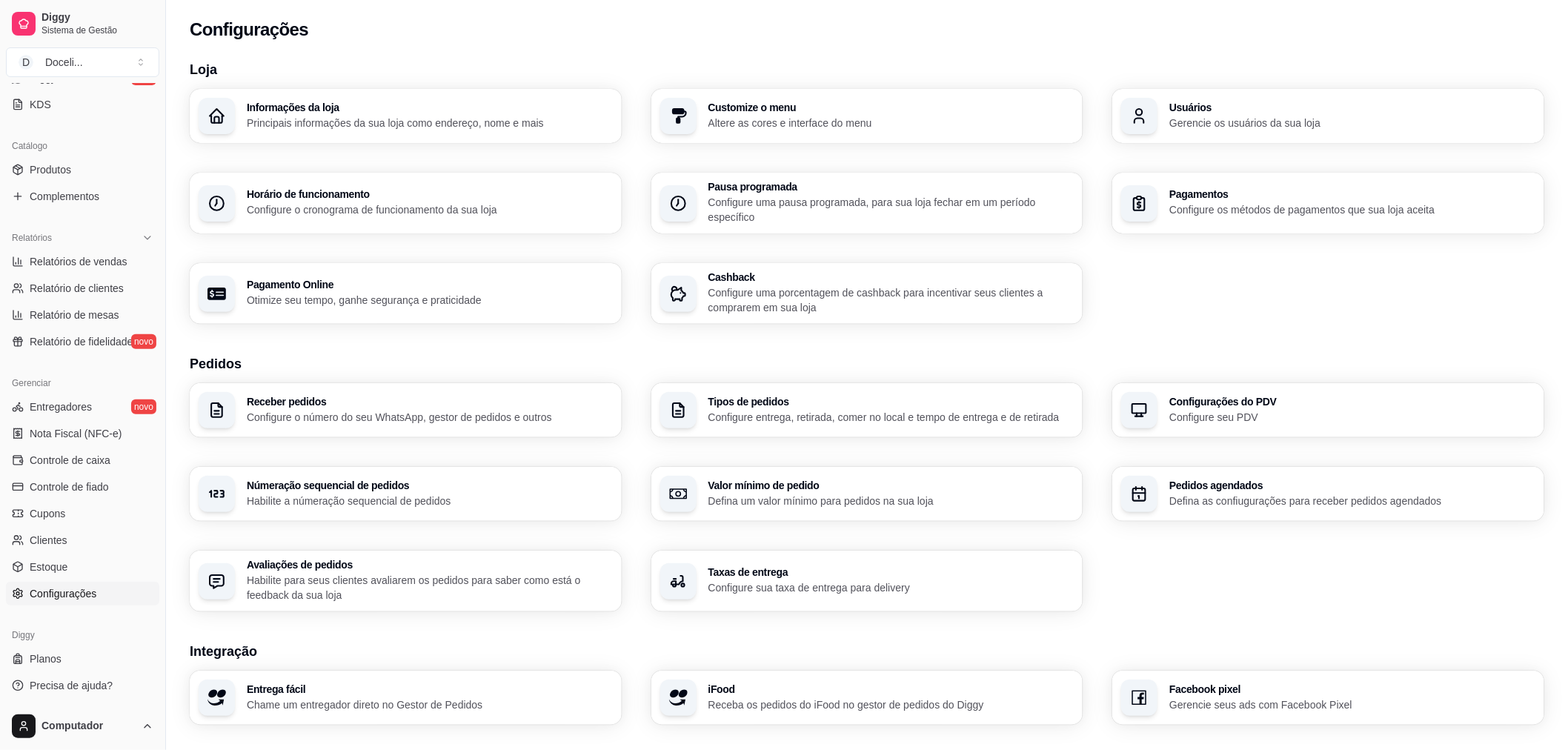
click at [91, 599] on span "Configurações" at bounding box center [62, 594] width 66 height 15
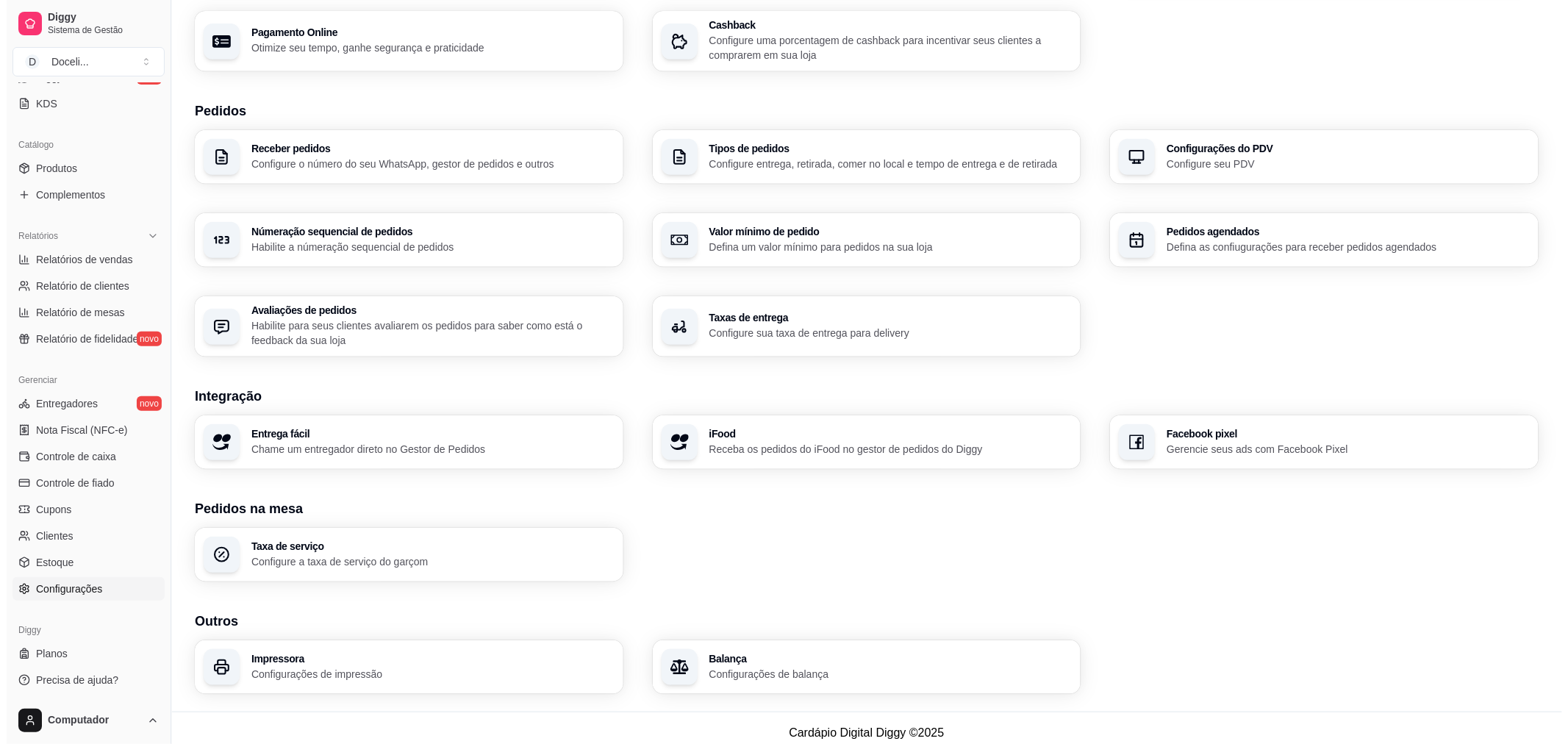
scroll to position [259, 0]
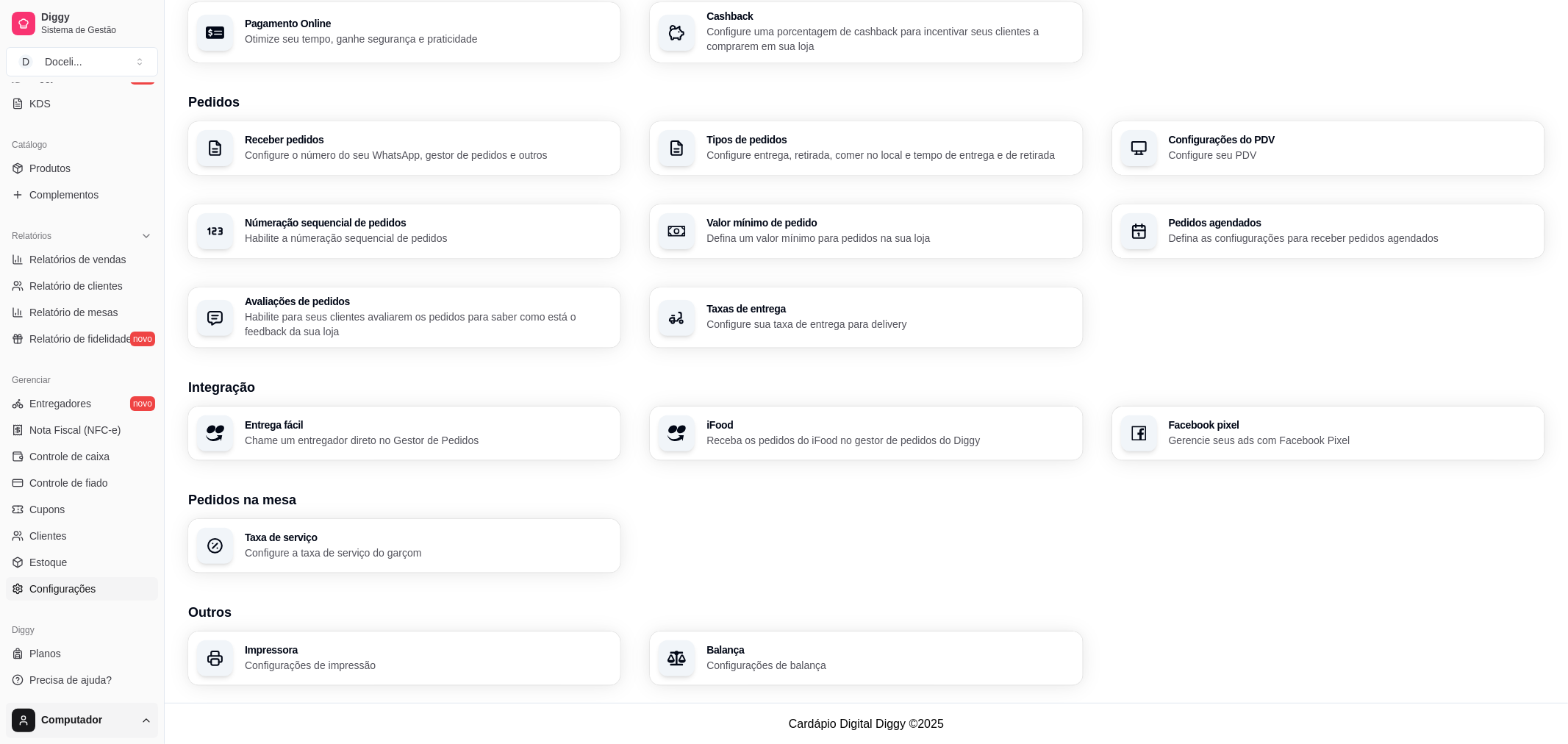
click at [83, 485] on html "Diggy Sistema de Gestão D Doceli ... Loja aberta Período gratuito até 07/09 Ace…" at bounding box center [784, 113] width 1568 height 744
click at [82, 661] on span "Configurações" at bounding box center [66, 661] width 66 height 15
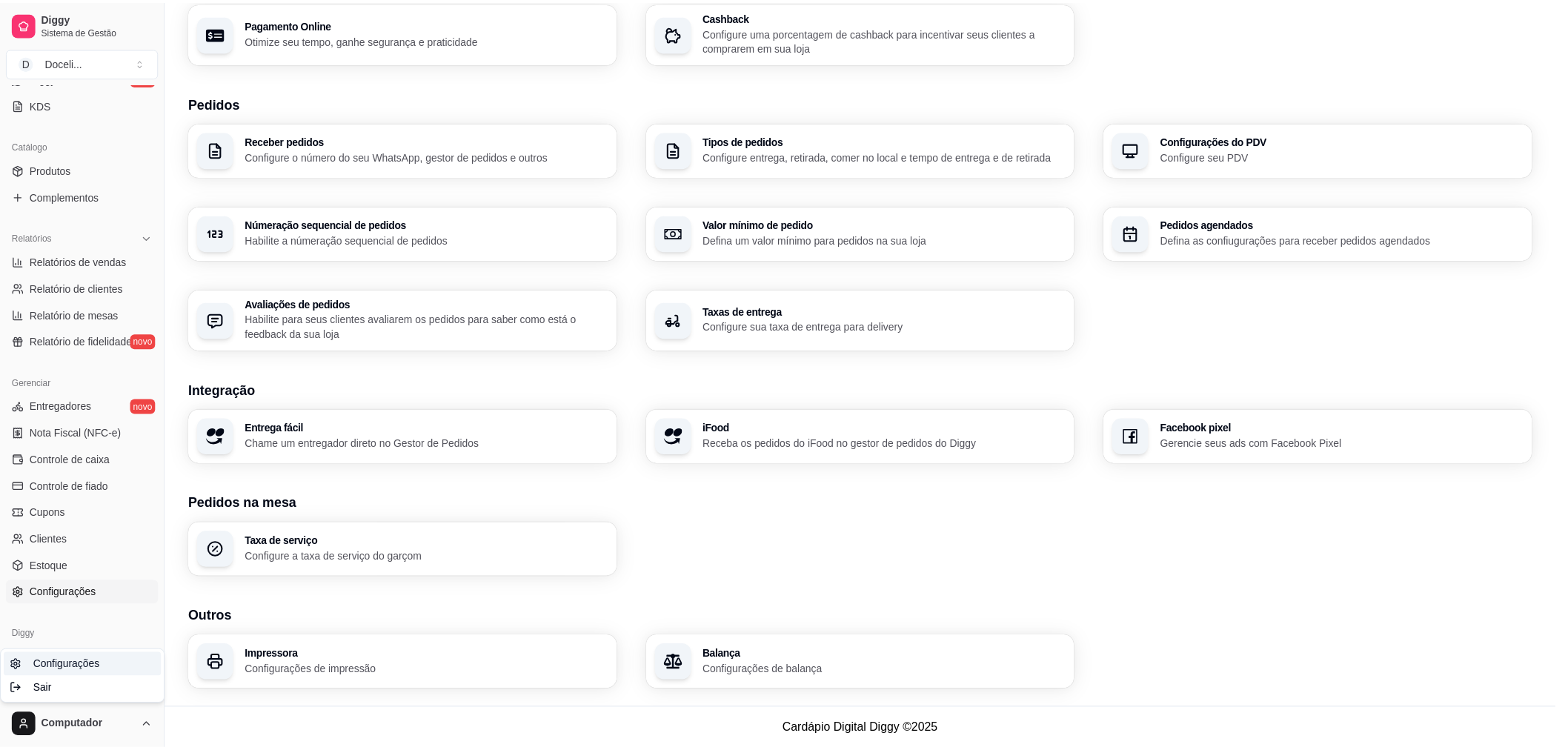
scroll to position [0, 0]
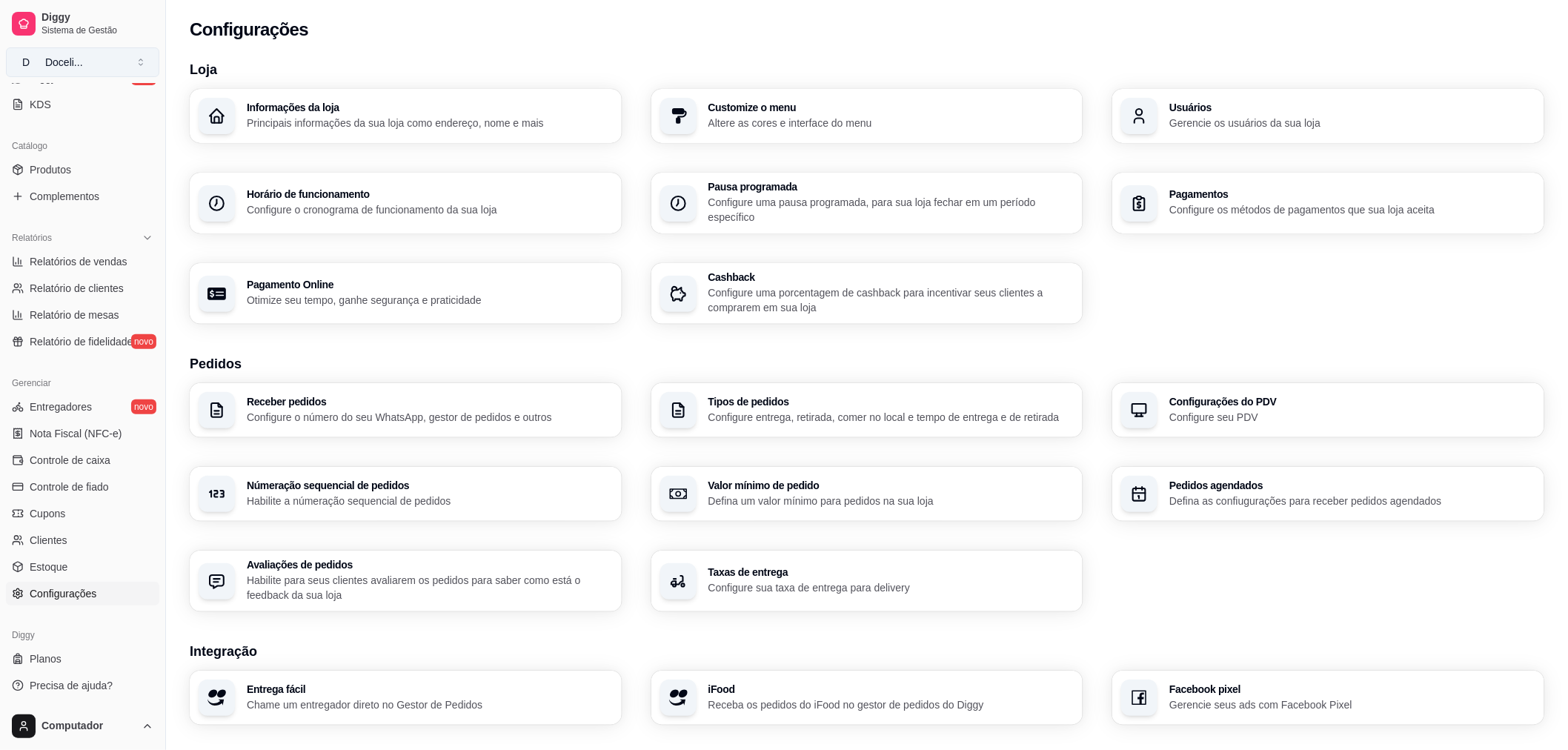
click at [92, 68] on button "D Doceli ..." at bounding box center [82, 62] width 153 height 30
click at [48, 593] on span "Configurações" at bounding box center [62, 594] width 66 height 15
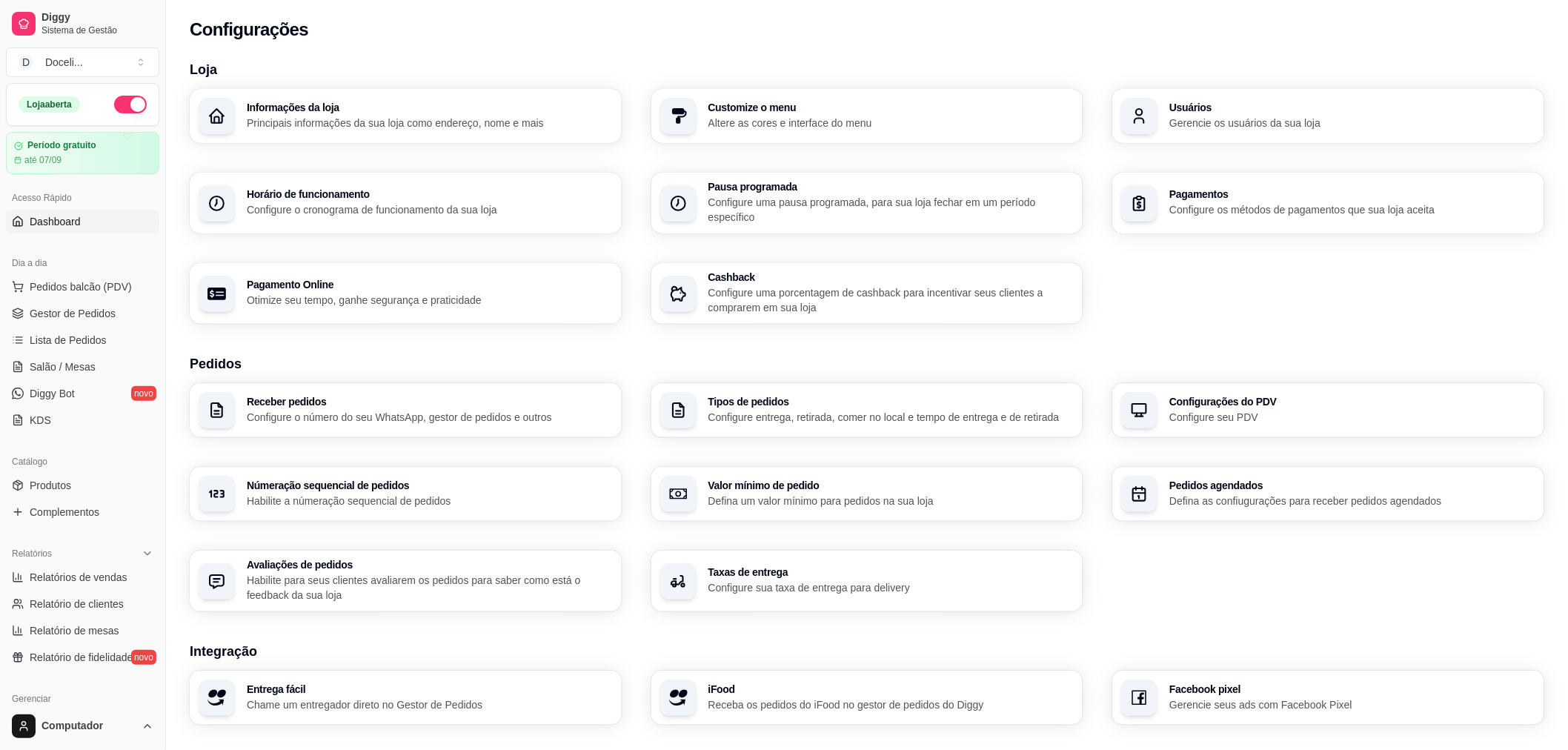
click at [71, 226] on span "Dashboard" at bounding box center [55, 221] width 51 height 15
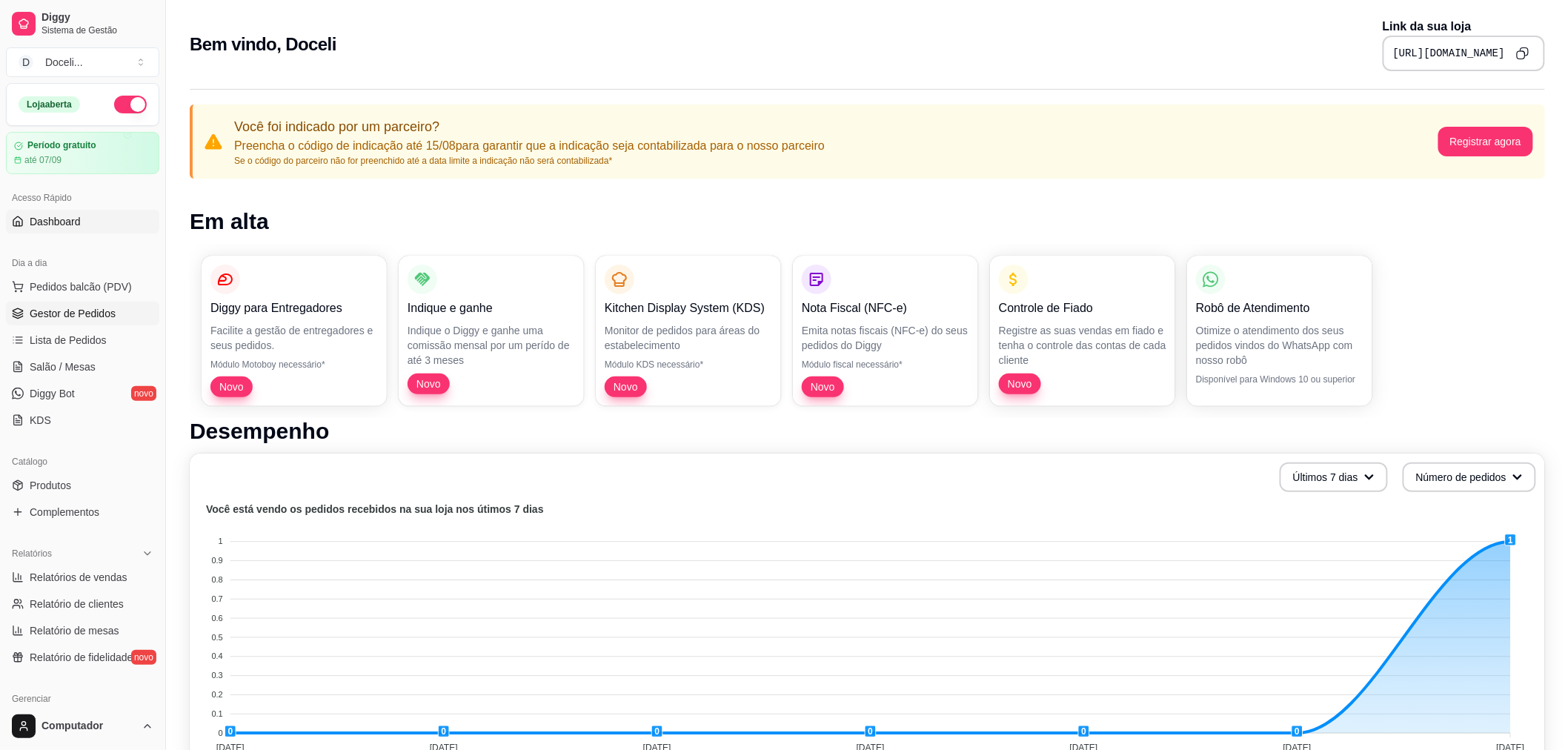
click at [62, 310] on span "Gestor de Pedidos" at bounding box center [72, 313] width 86 height 15
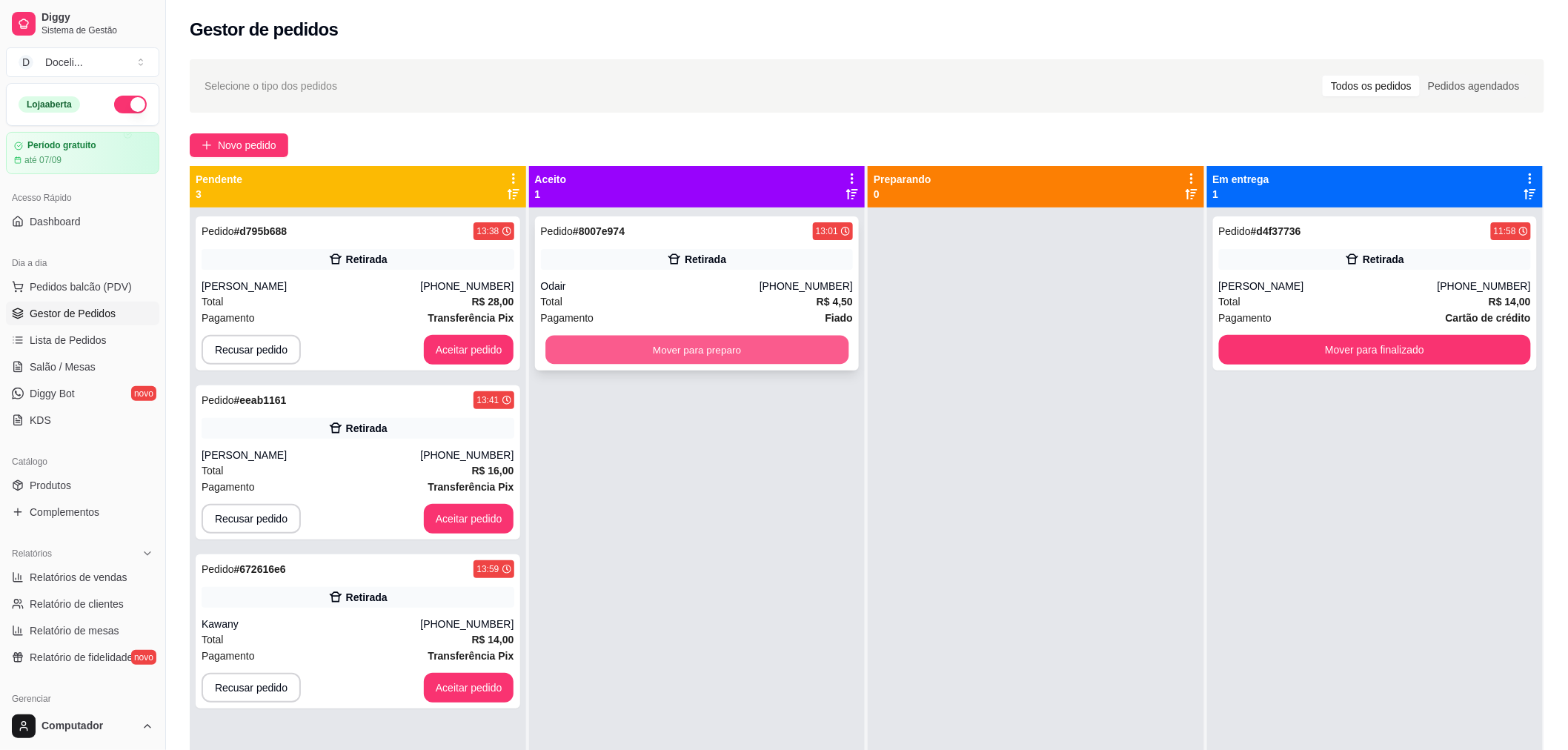
click at [682, 346] on button "Mover para preparo" at bounding box center [696, 349] width 303 height 29
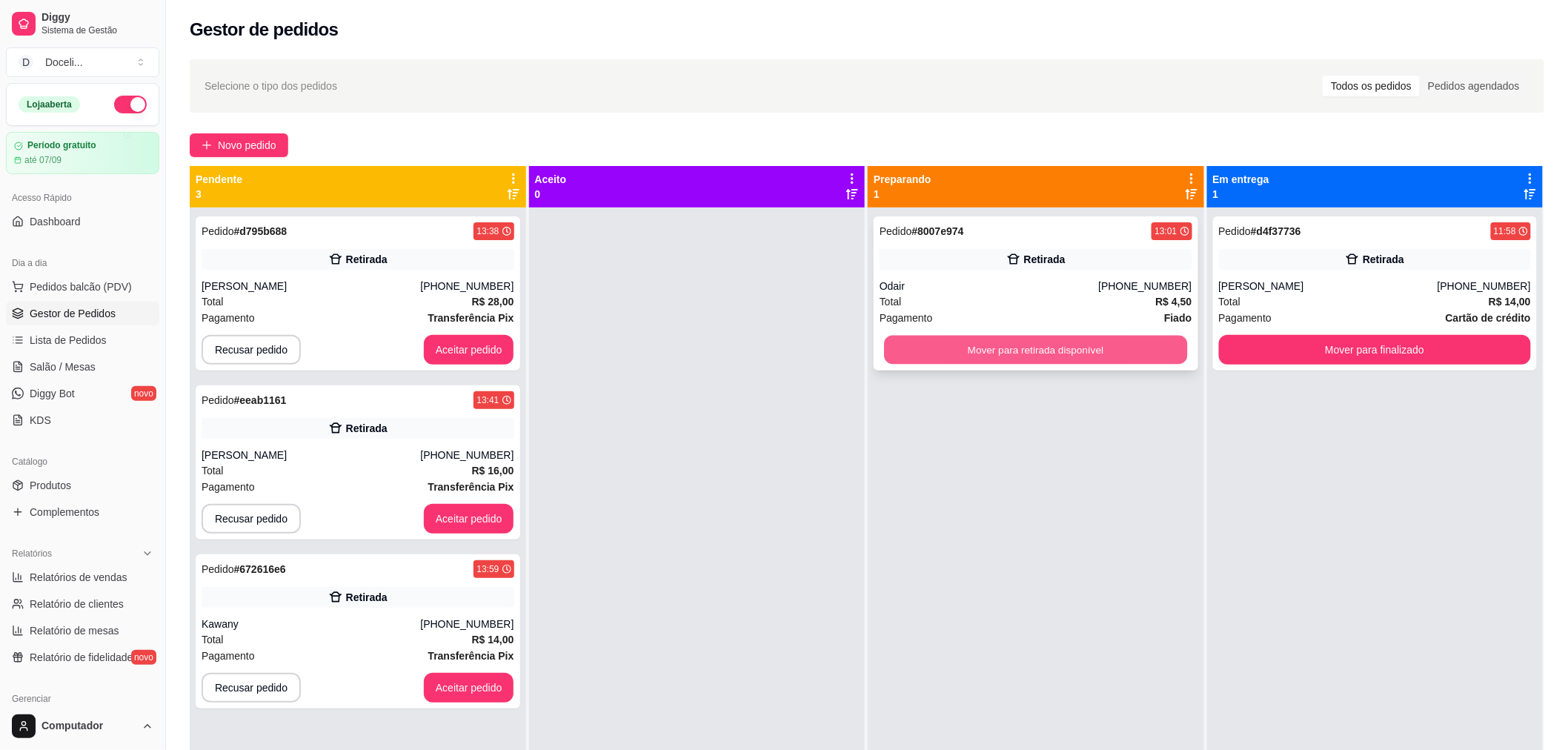
click at [1033, 347] on button "Mover para retirada disponível" at bounding box center [1036, 349] width 303 height 29
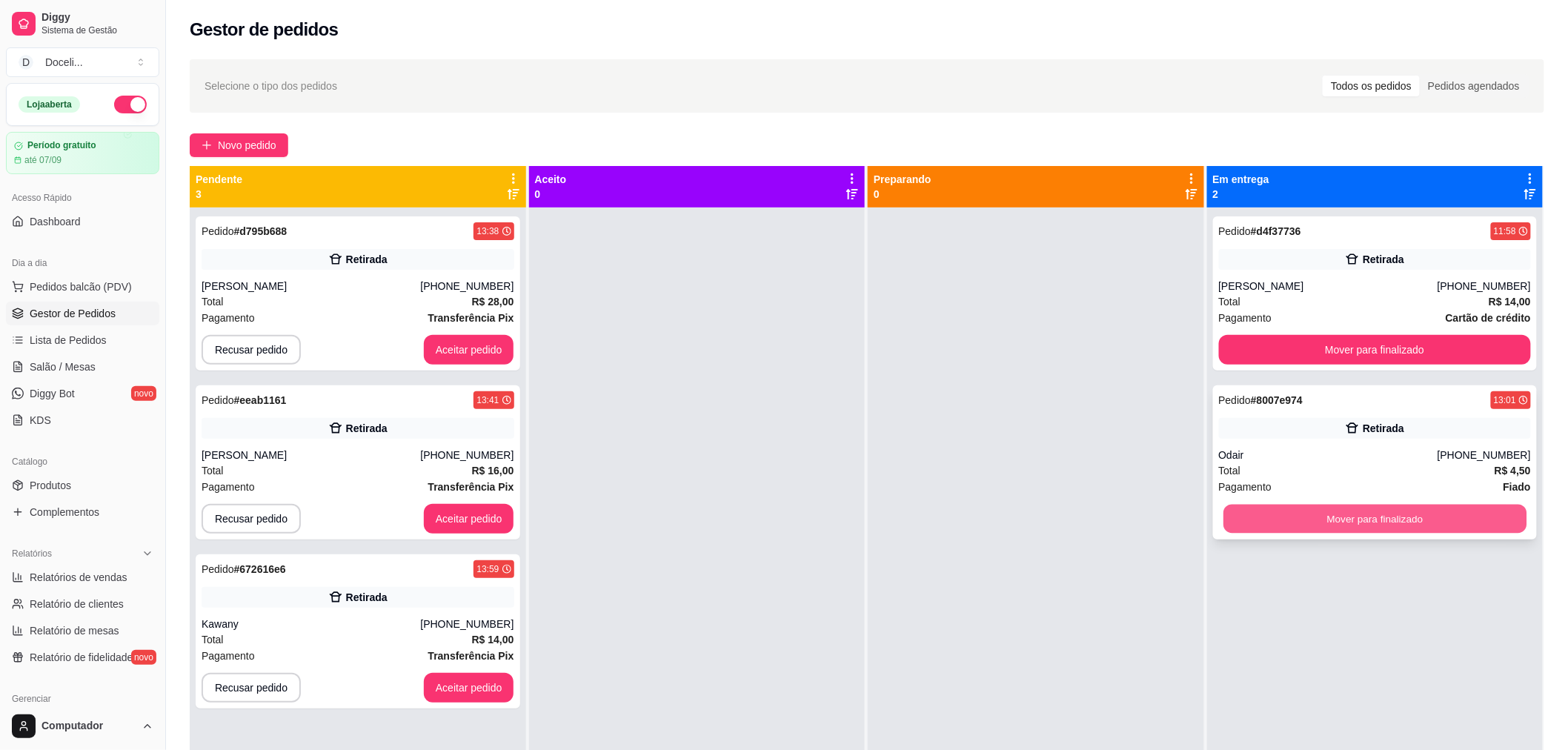
click at [1387, 515] on button "Mover para finalizado" at bounding box center [1375, 518] width 303 height 29
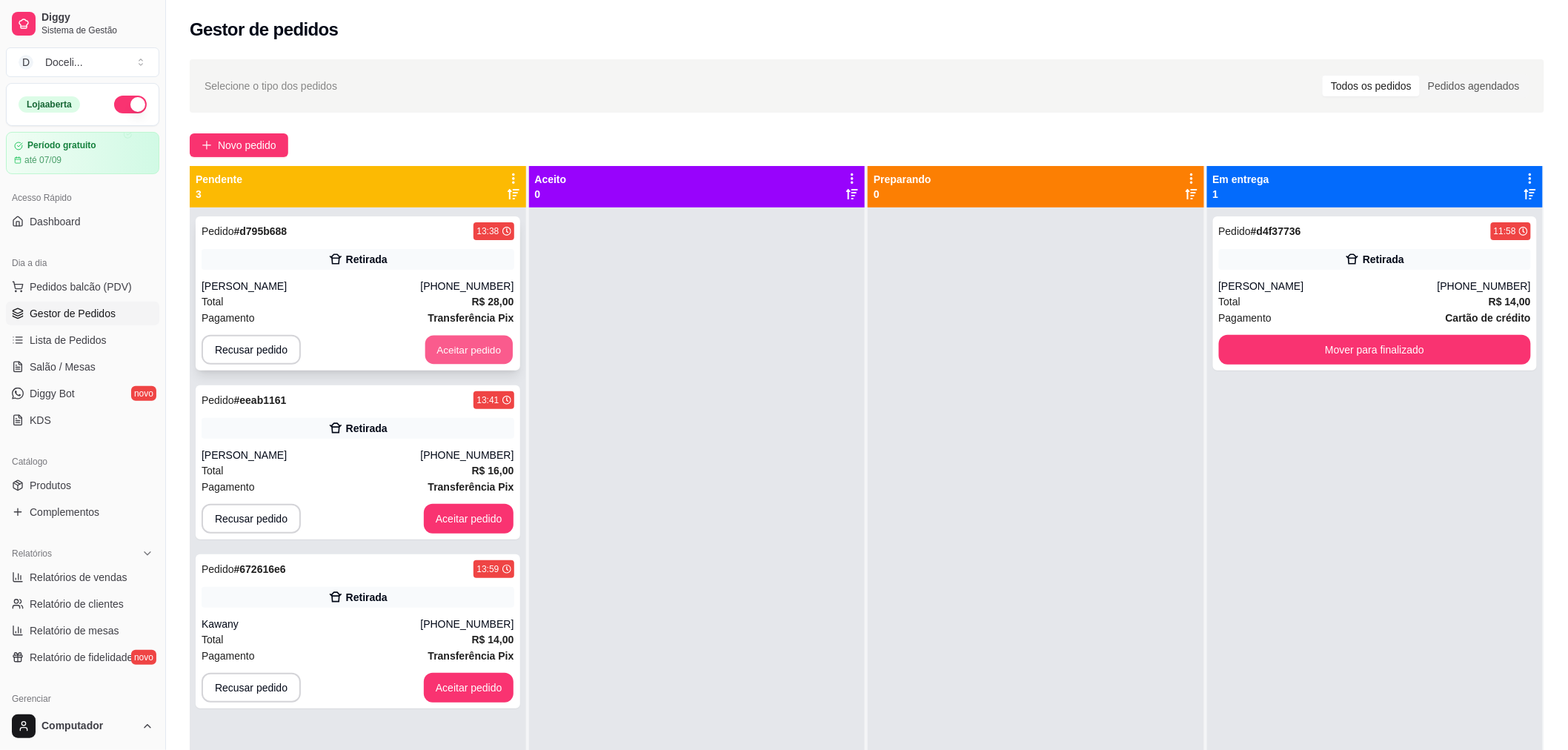
click at [458, 345] on button "Aceitar pedido" at bounding box center [469, 349] width 87 height 29
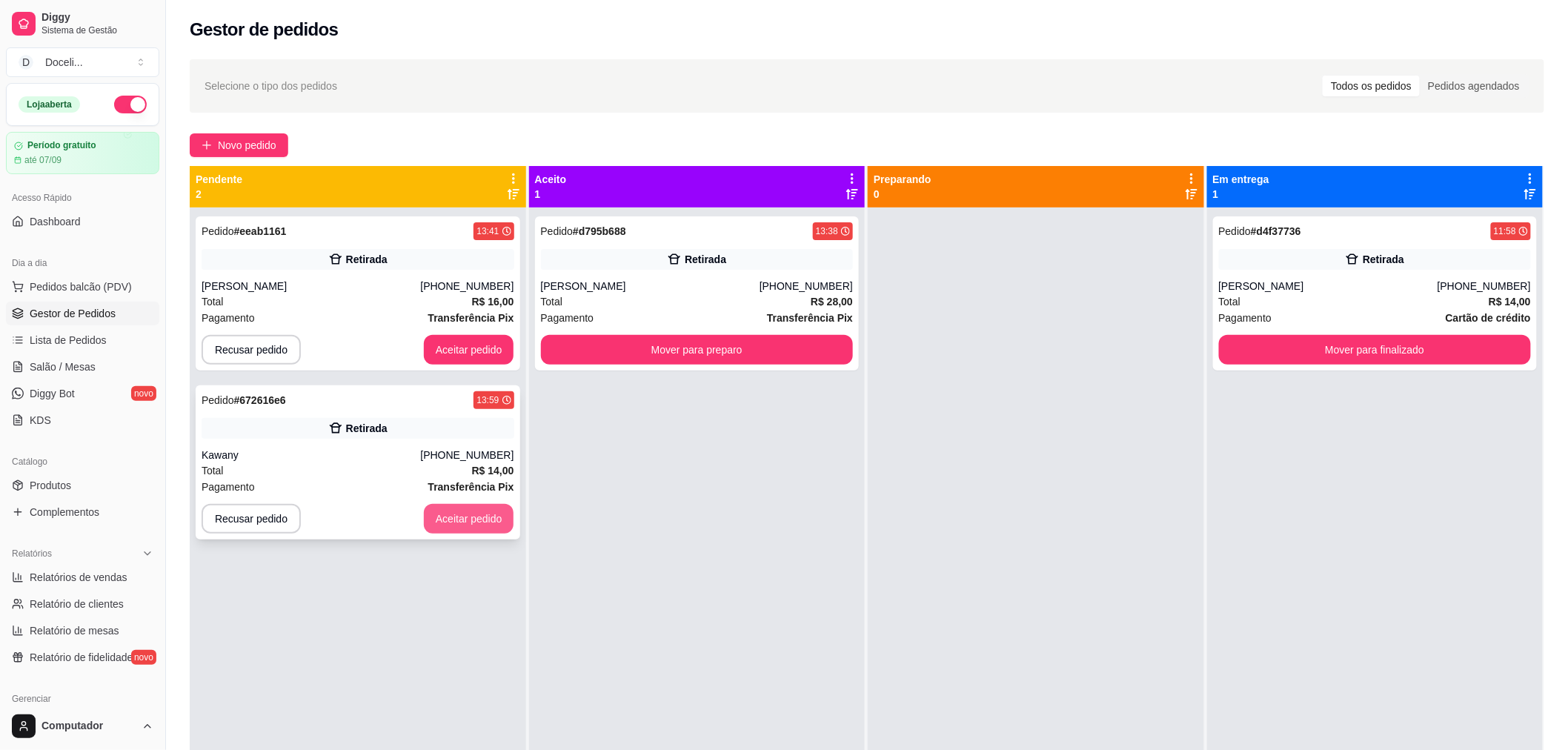
click at [468, 509] on button "Aceitar pedido" at bounding box center [468, 518] width 90 height 30
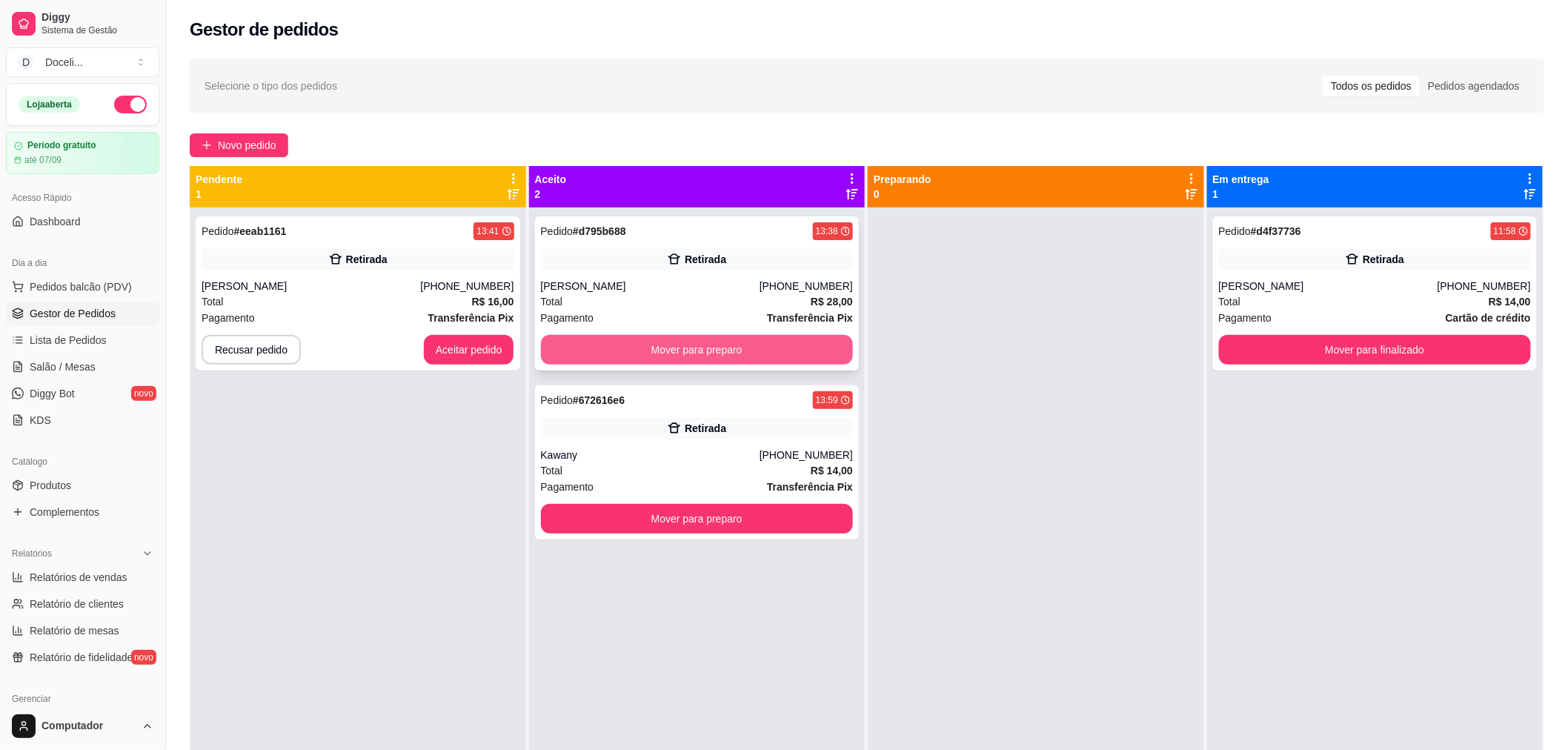
click at [684, 351] on button "Mover para preparo" at bounding box center [697, 350] width 313 height 30
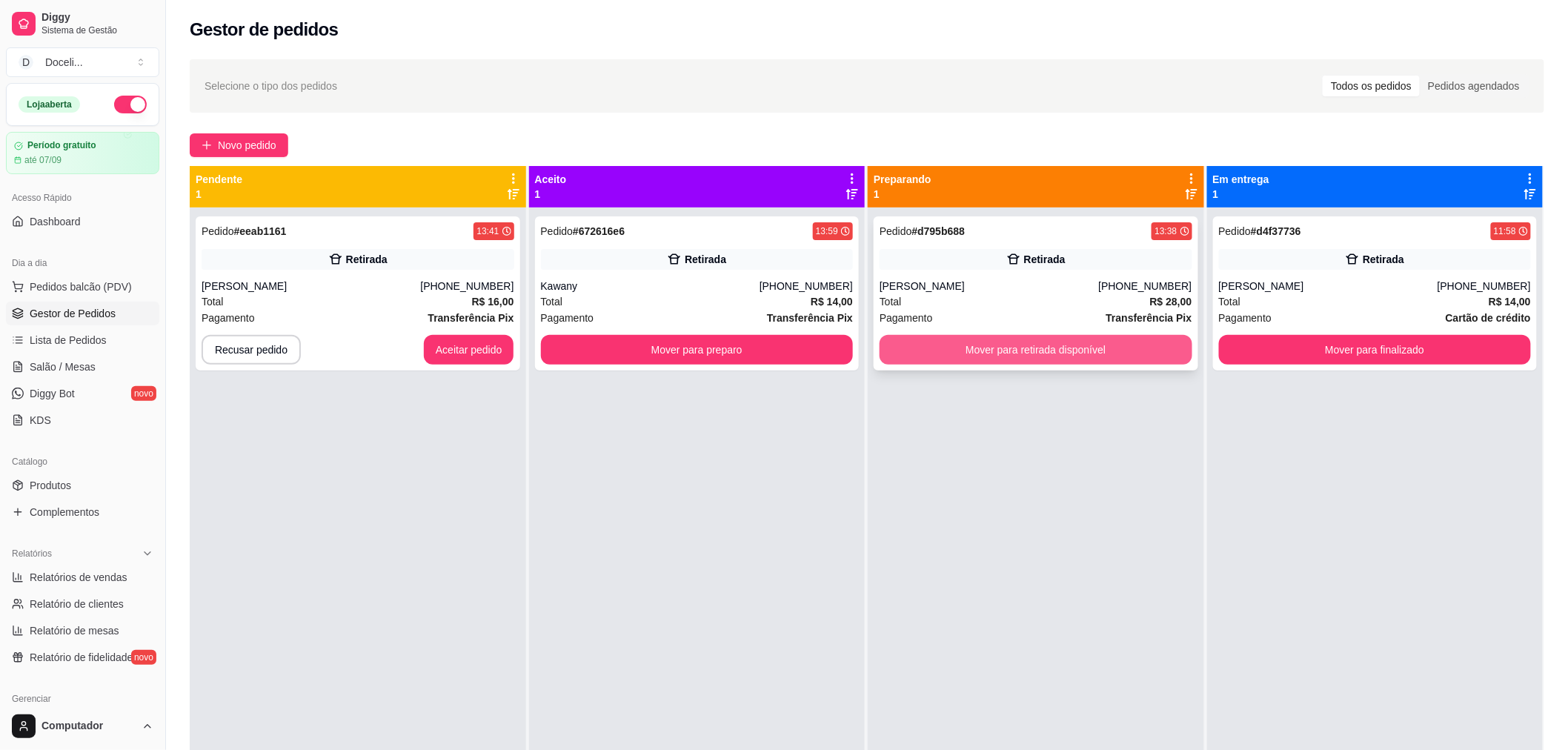
click at [1058, 347] on button "Mover para retirada disponível" at bounding box center [1036, 350] width 313 height 30
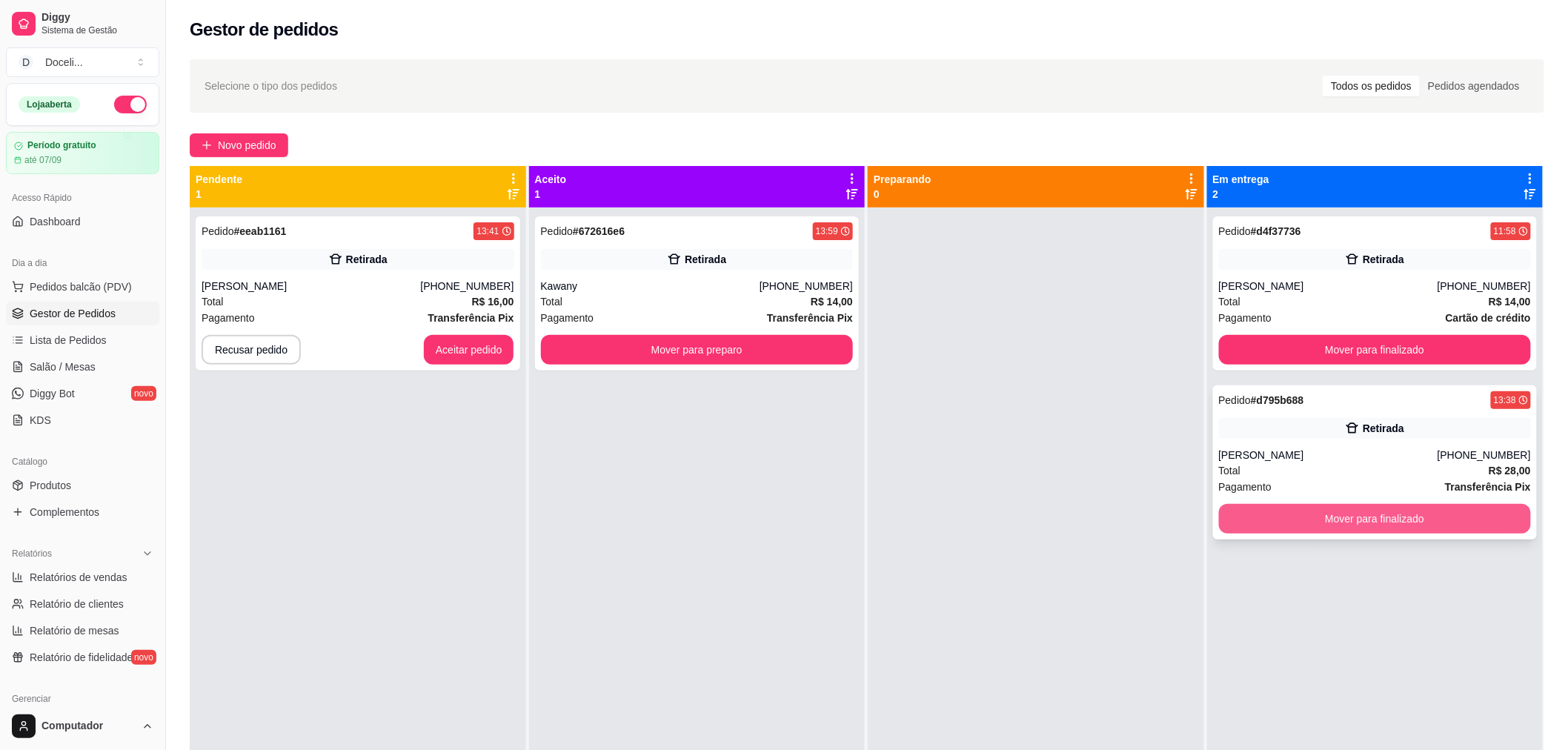
click at [1362, 516] on button "Mover para finalizado" at bounding box center [1375, 518] width 313 height 30
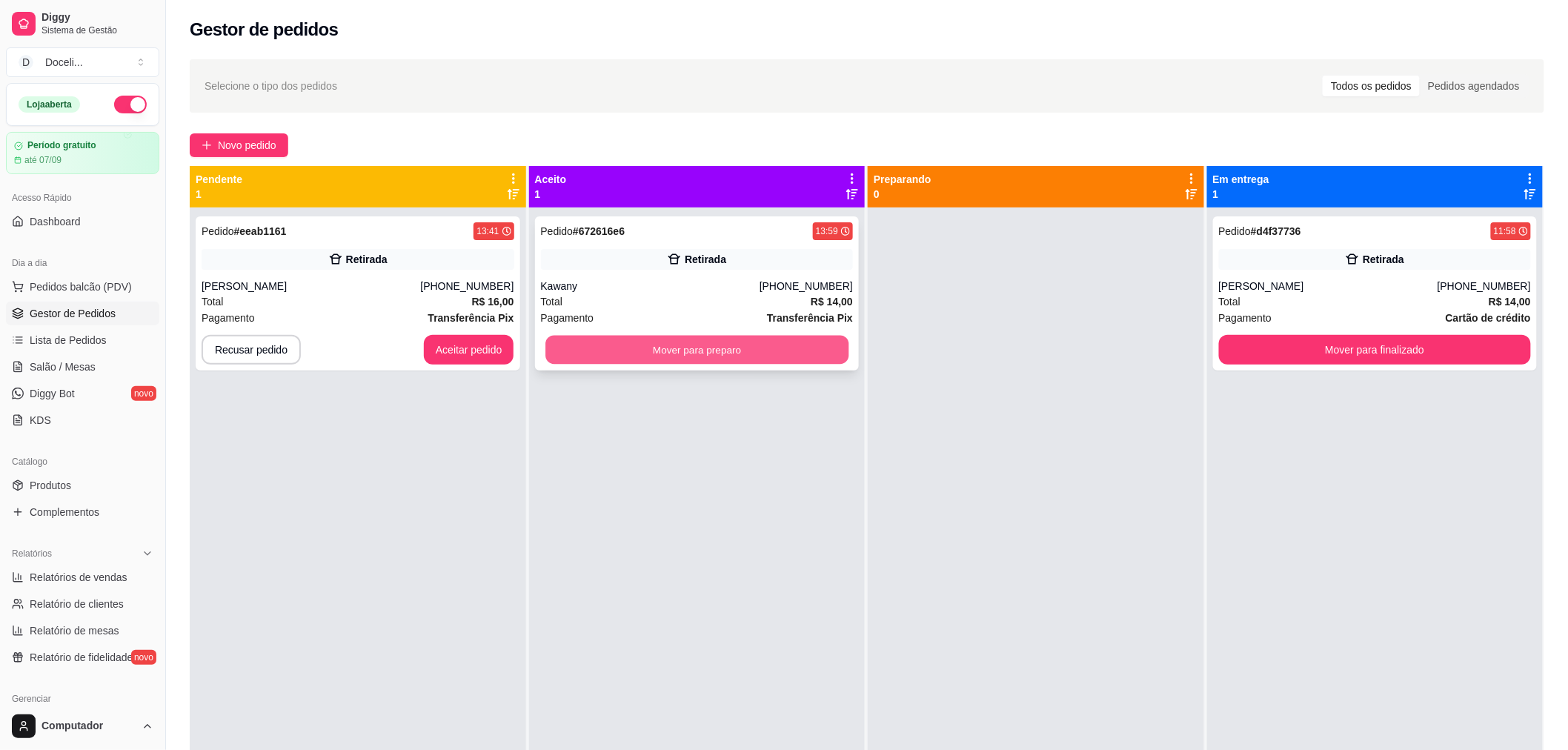
click at [683, 351] on button "Mover para preparo" at bounding box center [696, 349] width 303 height 29
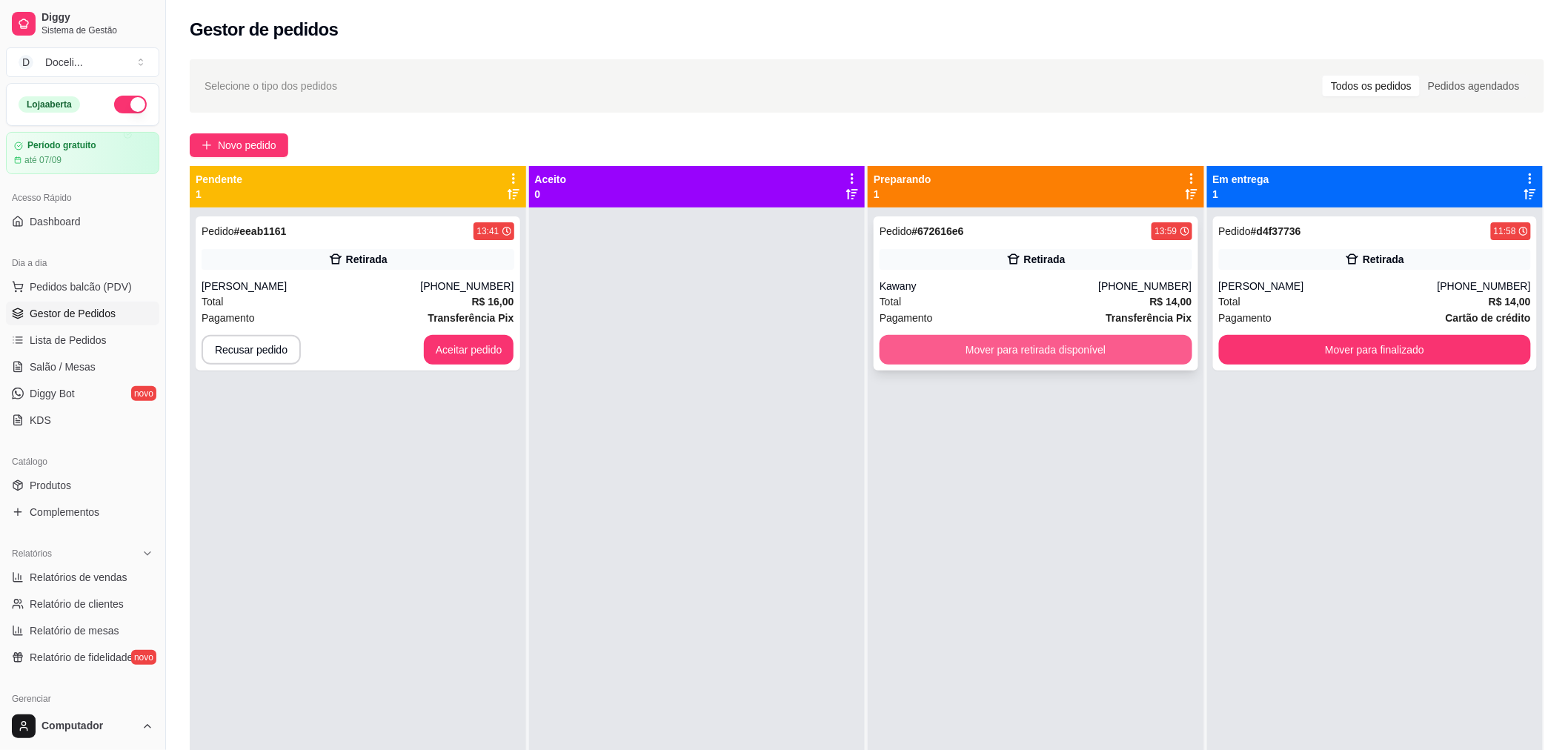
click at [1063, 353] on button "Mover para retirada disponível" at bounding box center [1036, 350] width 313 height 30
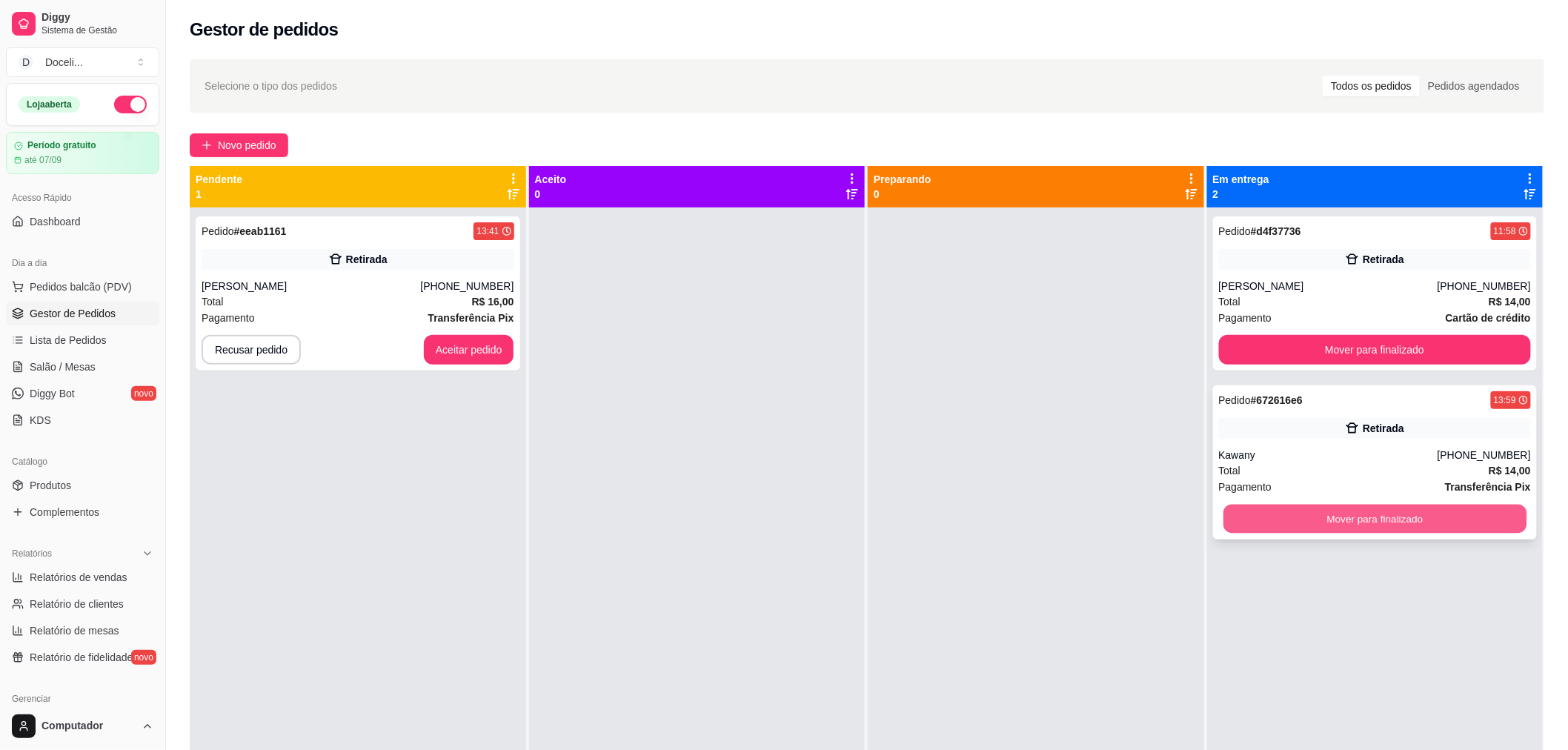
click at [1412, 516] on button "Mover para finalizado" at bounding box center [1375, 518] width 303 height 29
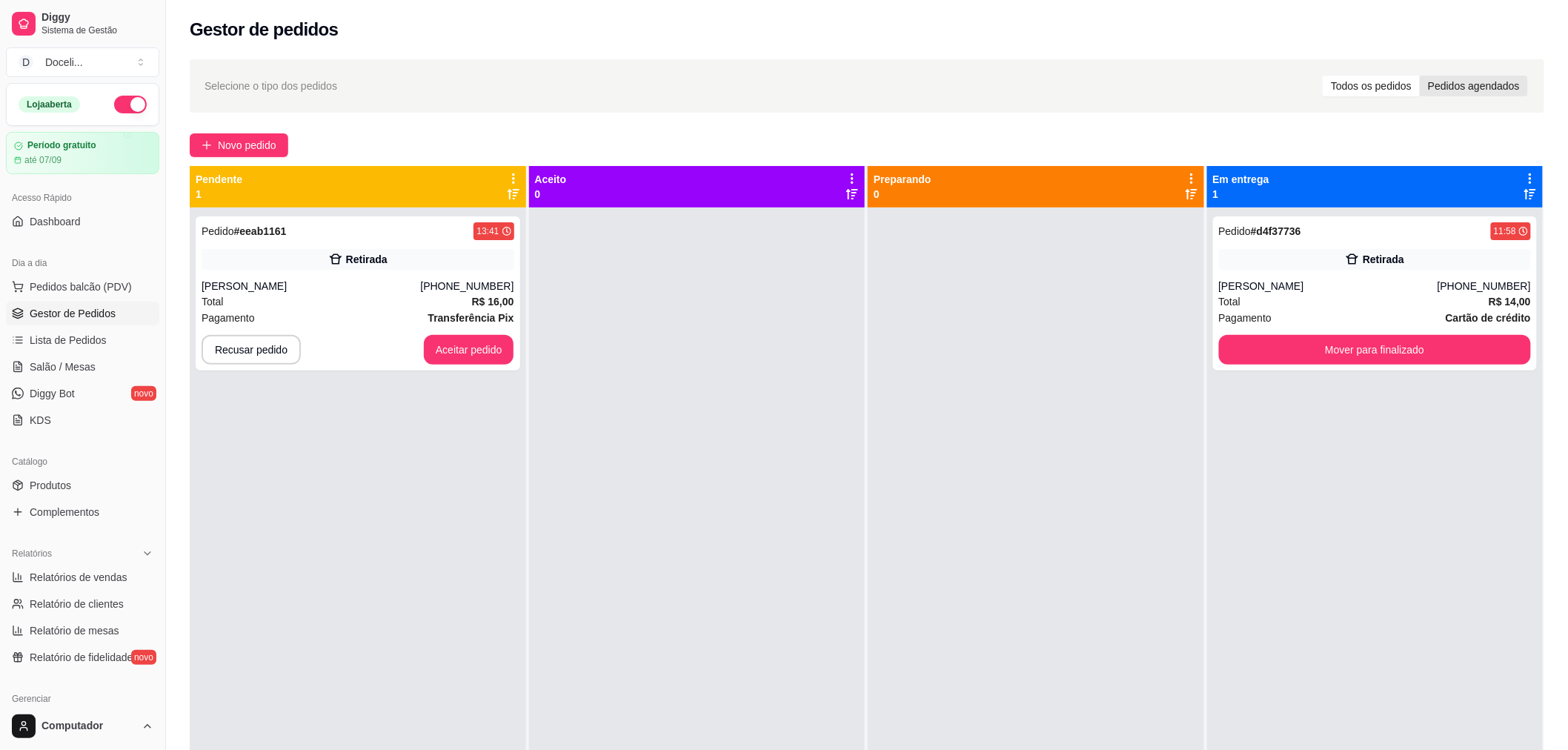
click at [1463, 91] on div "Pedidos agendados" at bounding box center [1473, 85] width 108 height 21
click at [1420, 75] on input "Pedidos agendados" at bounding box center [1420, 75] width 0 height 0
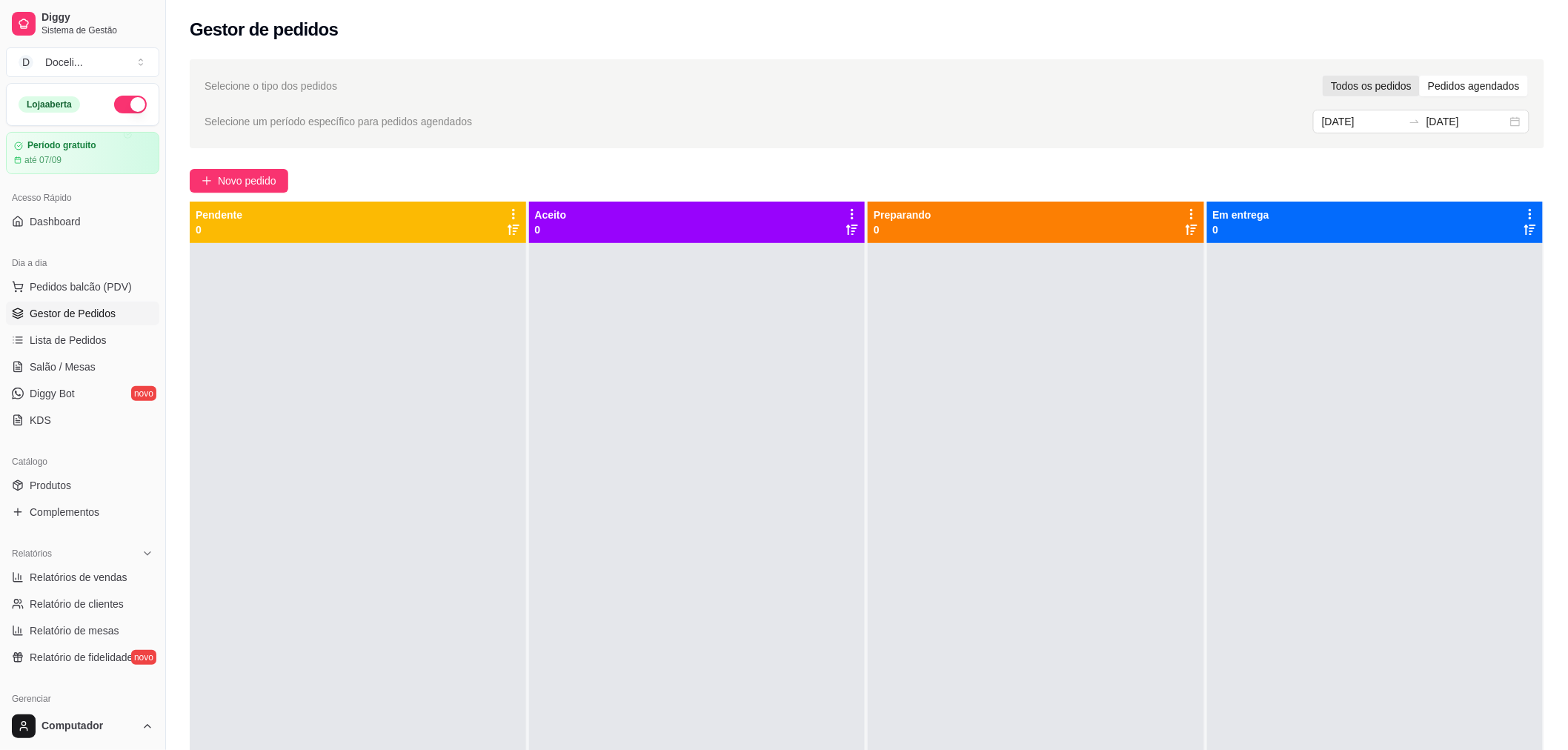
click at [1382, 87] on div "Todos os pedidos" at bounding box center [1371, 85] width 97 height 21
click at [1323, 75] on input "Todos os pedidos" at bounding box center [1323, 75] width 0 height 0
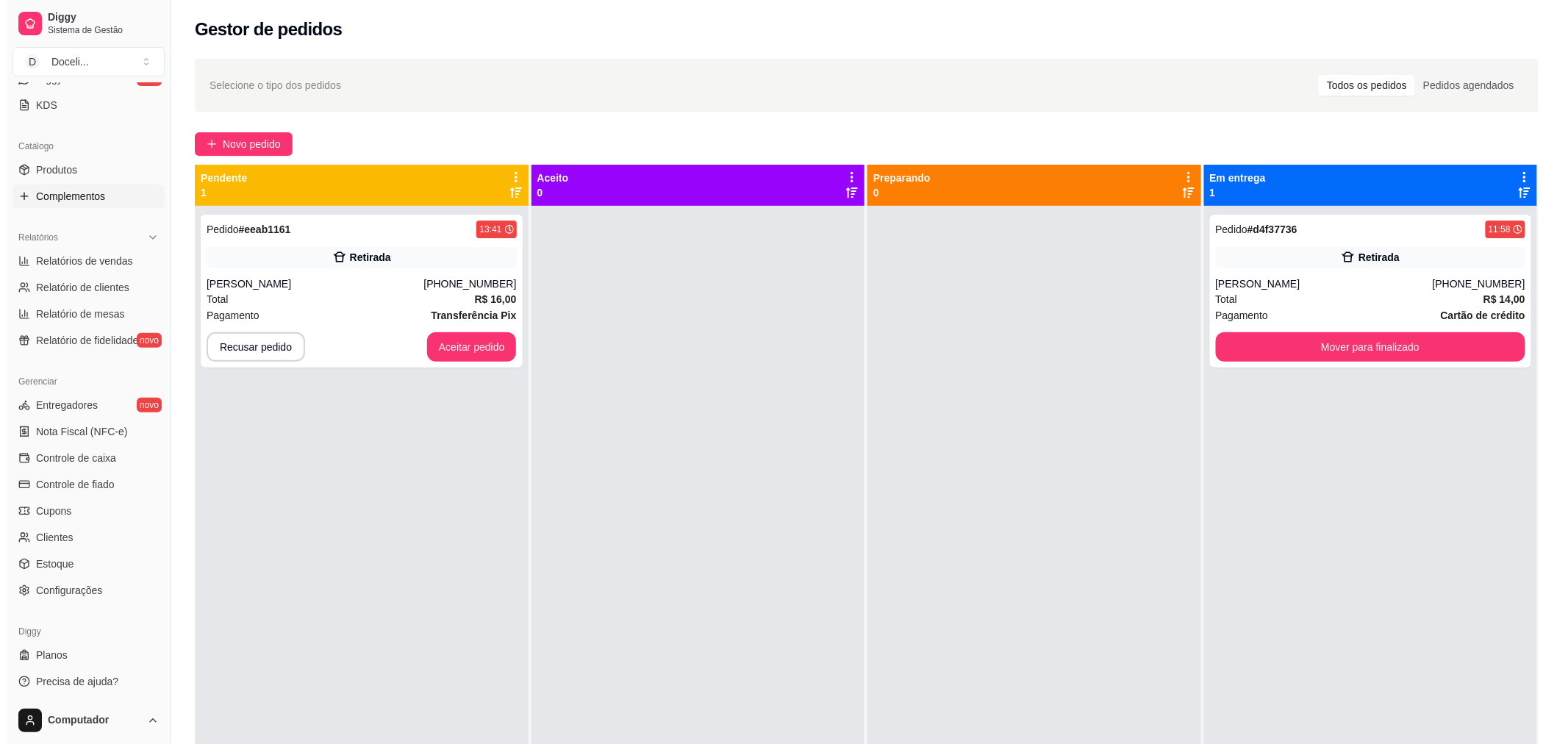
scroll to position [313, 0]
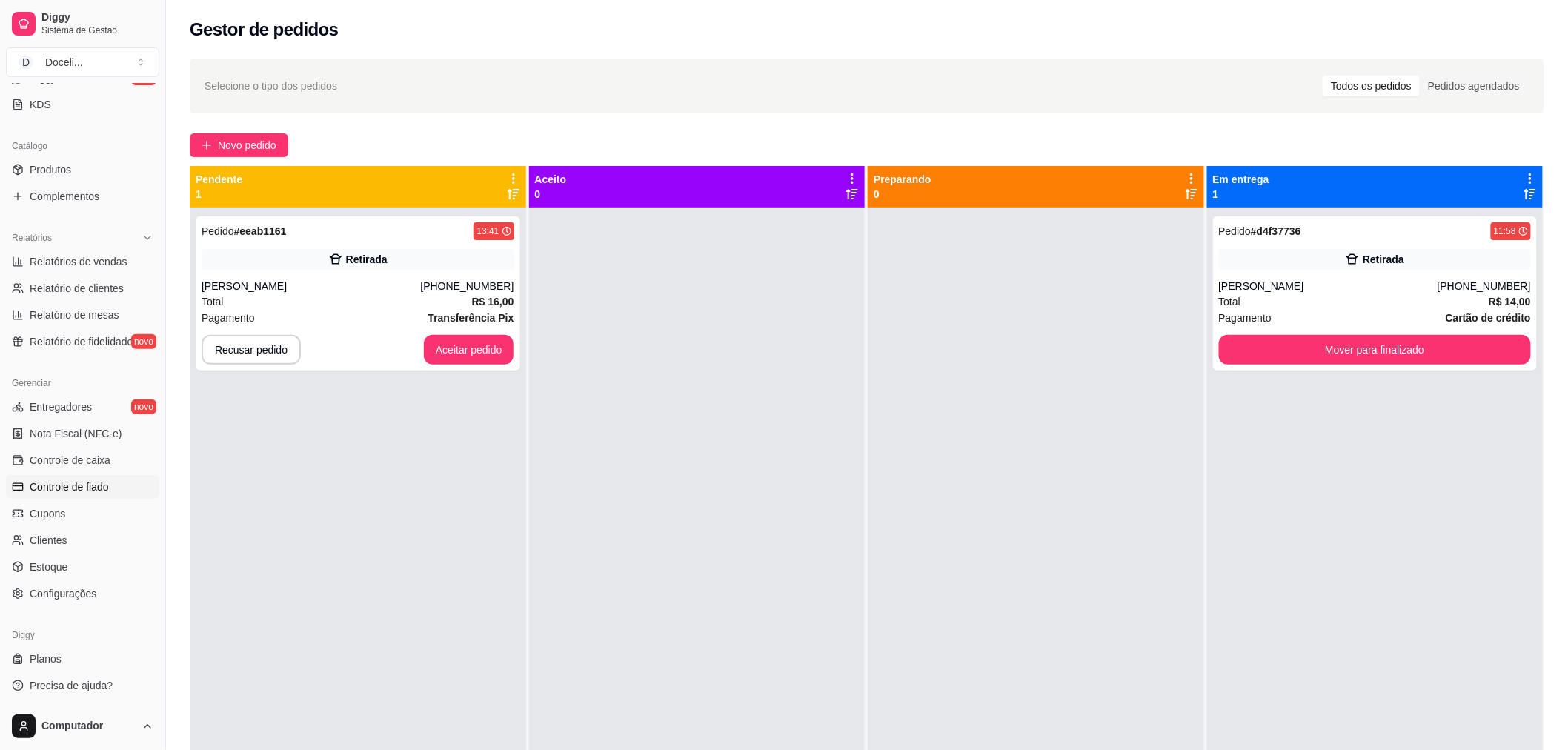
click at [65, 490] on span "Controle de fiado" at bounding box center [69, 487] width 79 height 15
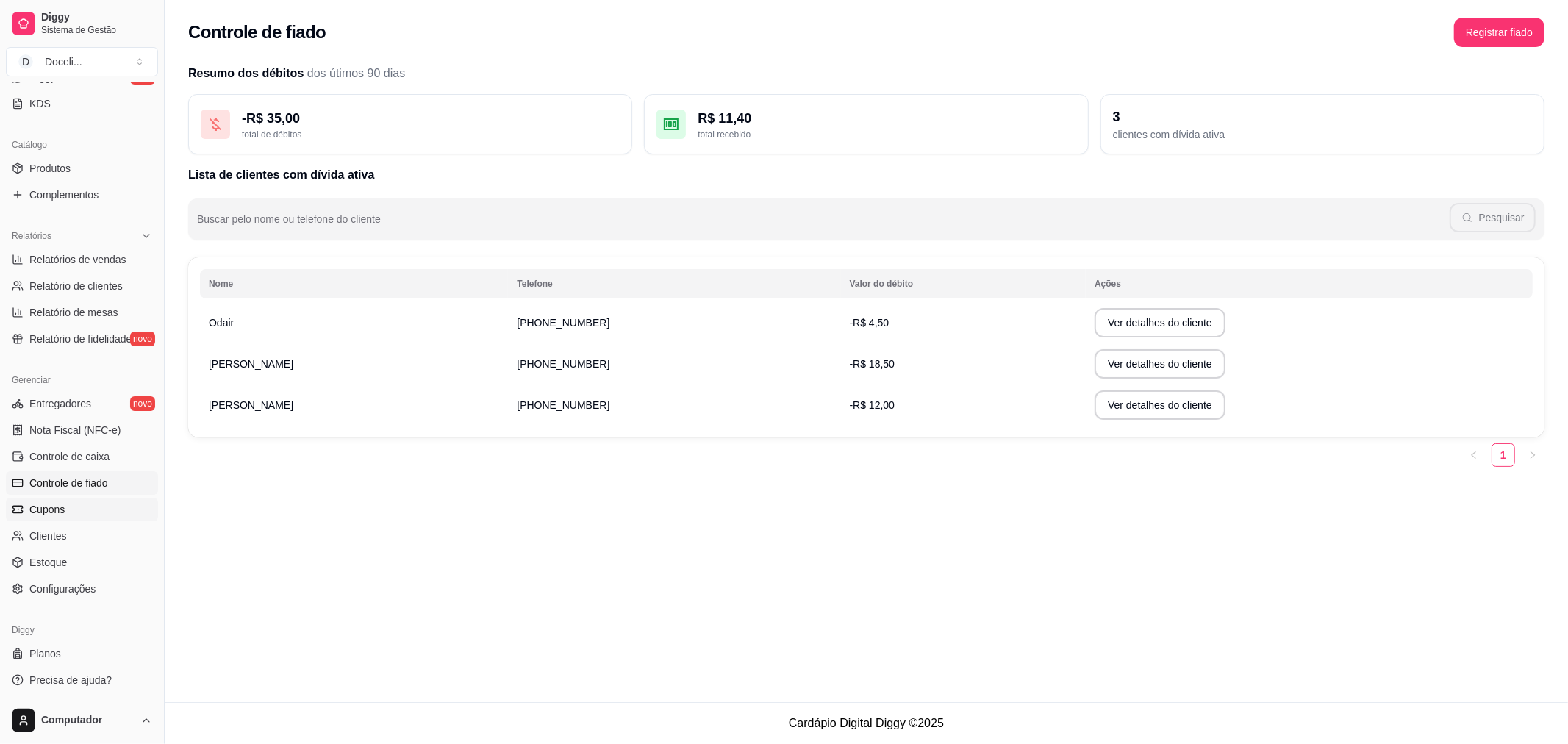
click at [51, 505] on span "Cupons" at bounding box center [47, 509] width 35 height 15
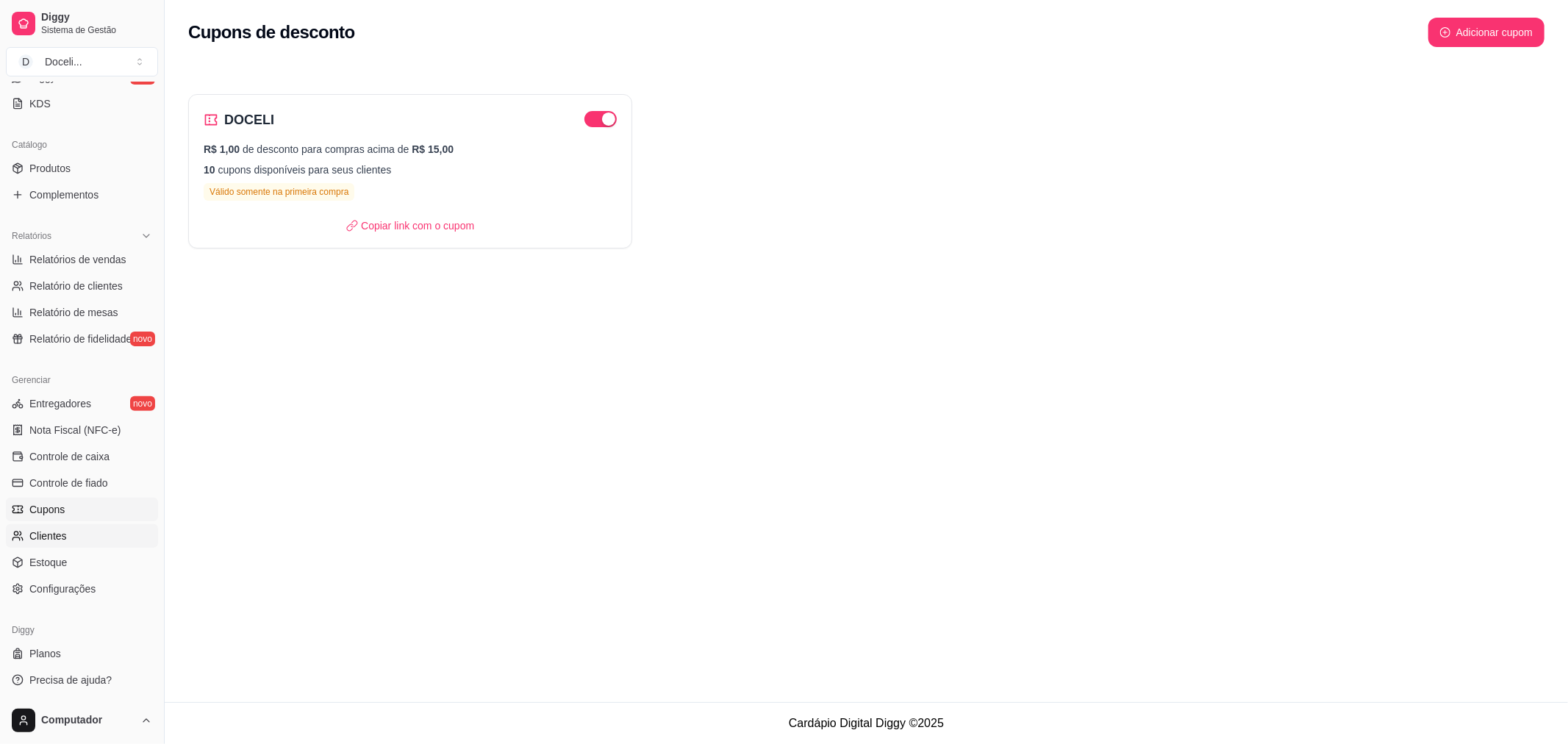
click at [50, 535] on span "Clientes" at bounding box center [48, 536] width 37 height 15
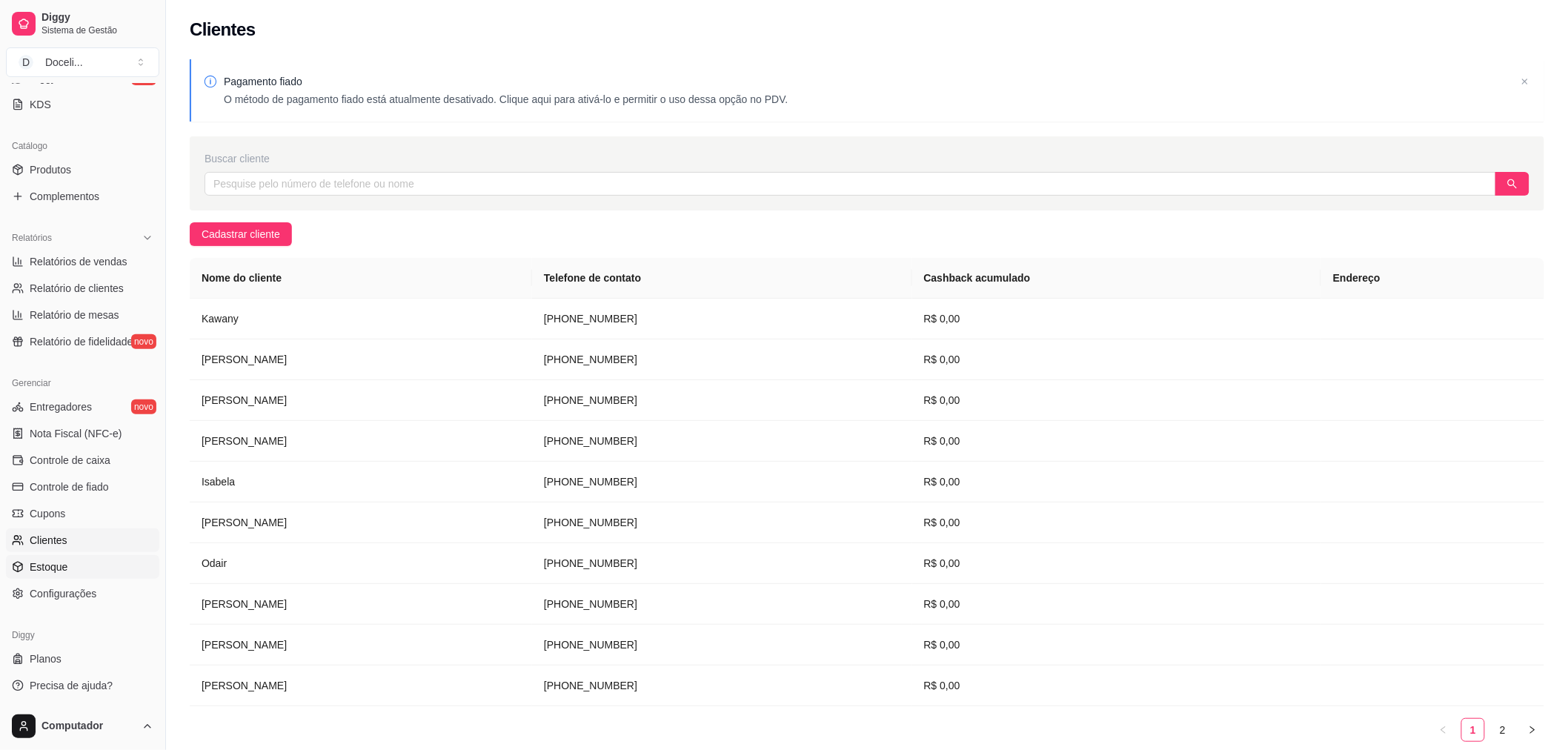
click at [54, 565] on span "Estoque" at bounding box center [48, 567] width 38 height 15
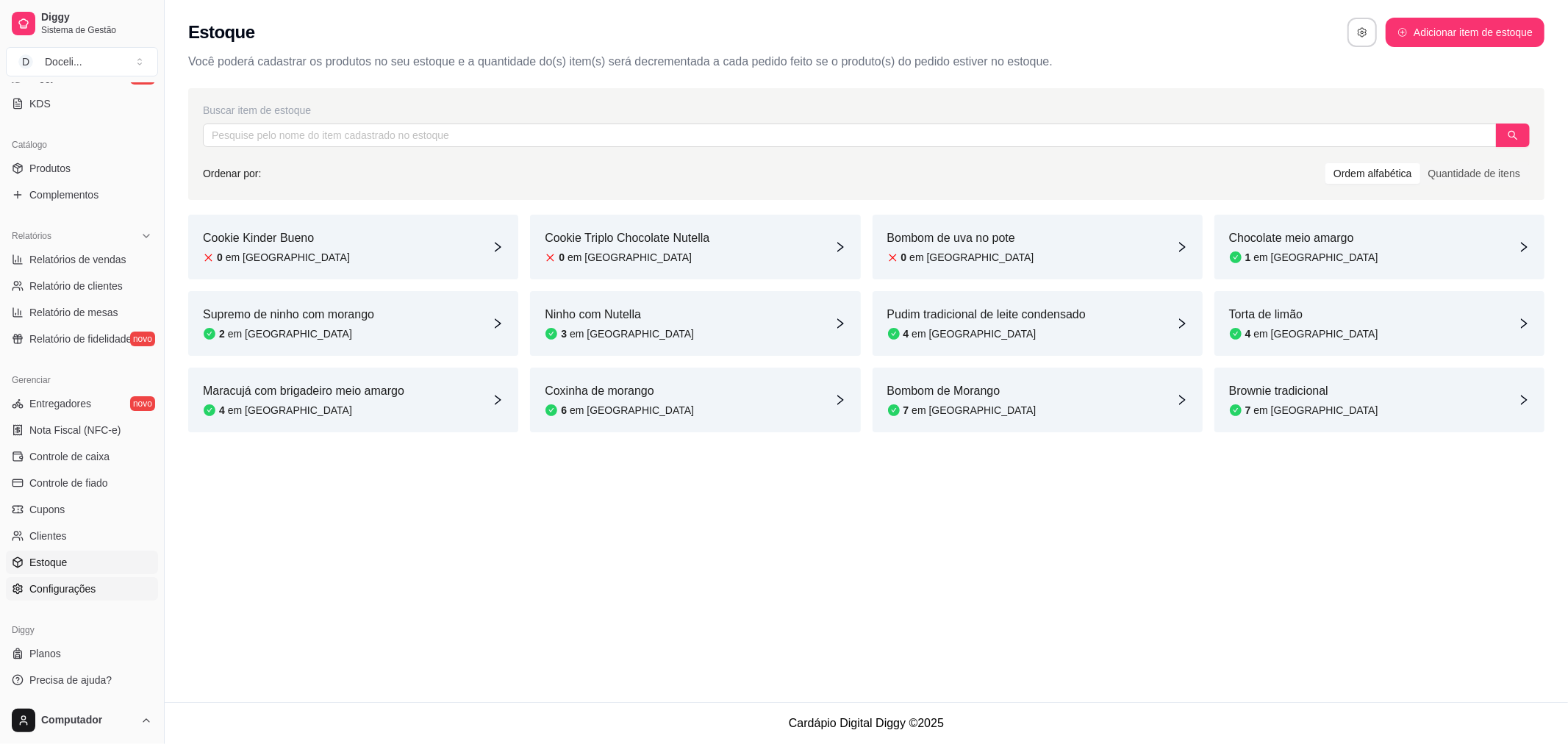
click at [57, 586] on span "Configurações" at bounding box center [62, 589] width 66 height 15
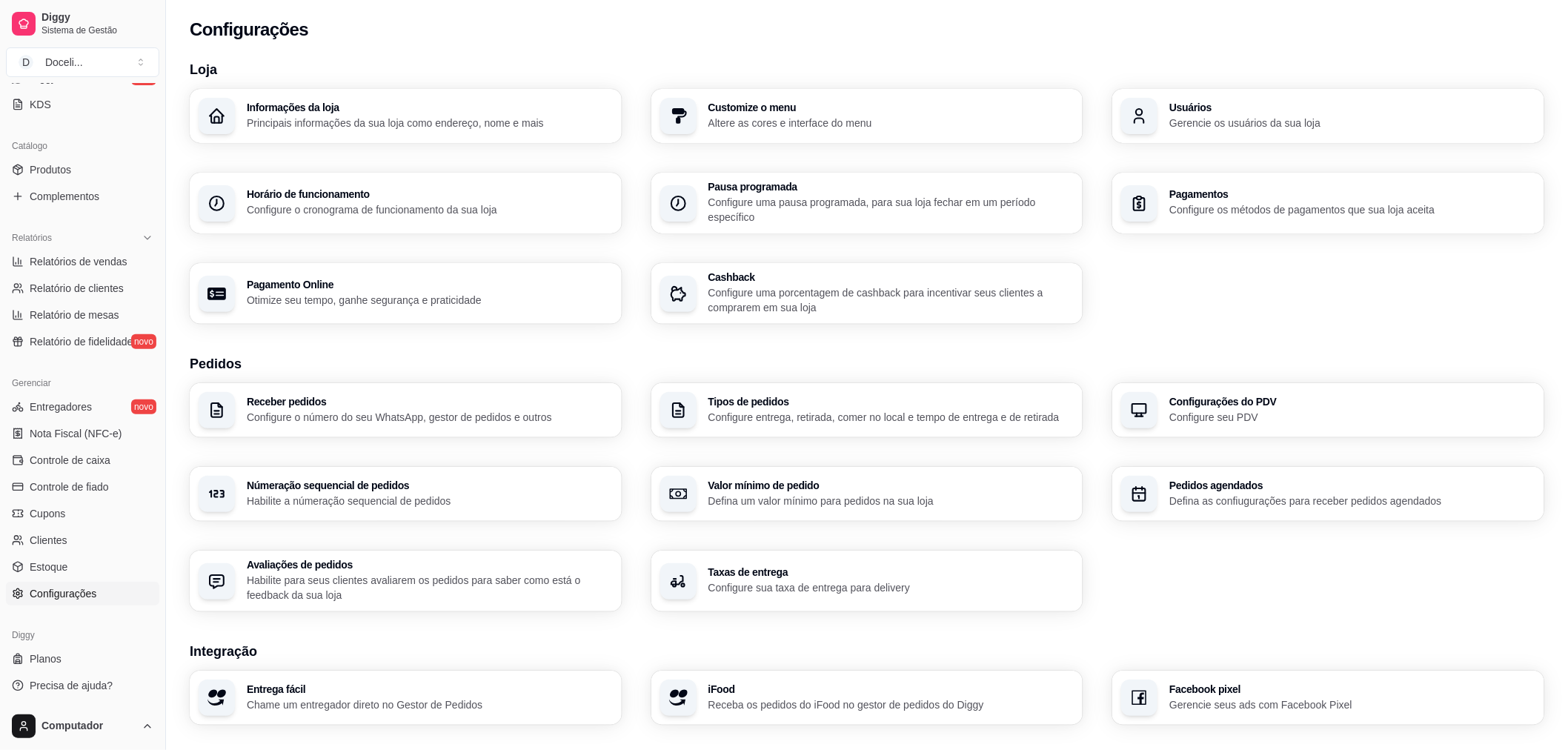
click at [358, 116] on p "Principais informações da sua loja como endereço, nome e mais" at bounding box center [429, 123] width 366 height 15
click at [1211, 203] on p "Configure os métodos de pagamentos que sua loja aceita" at bounding box center [1352, 210] width 366 height 15
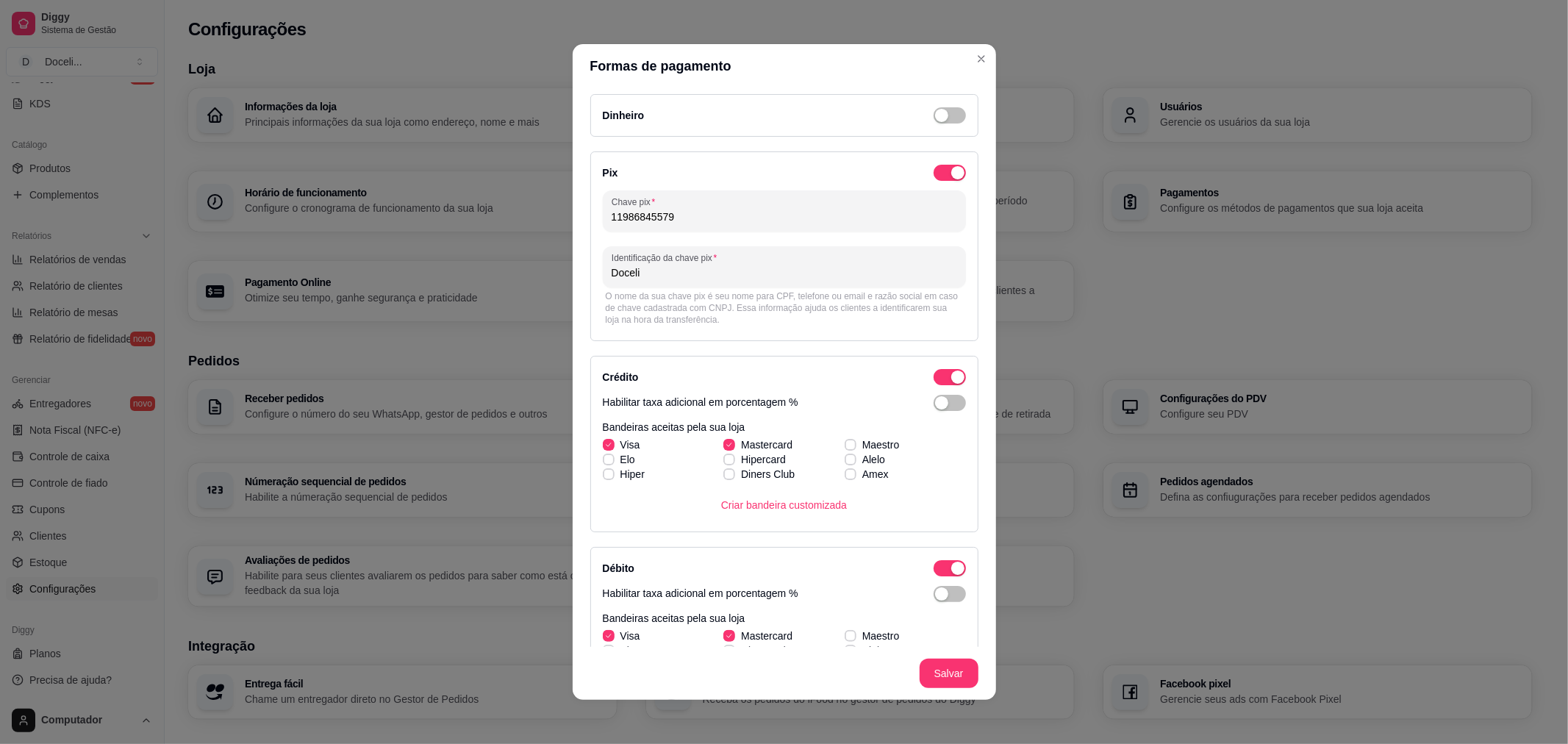
scroll to position [108, 0]
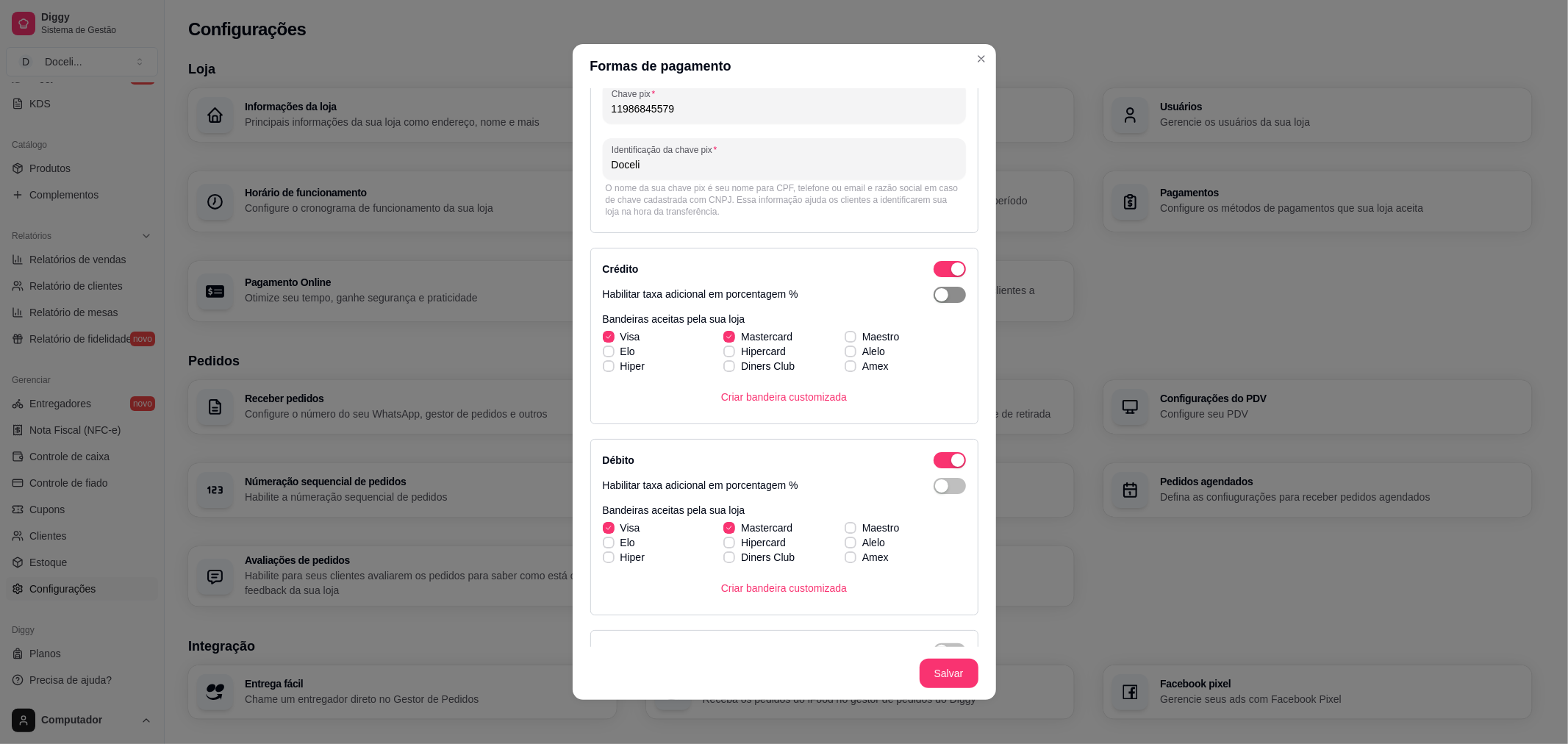
click at [933, 292] on span "button" at bounding box center [949, 294] width 32 height 16
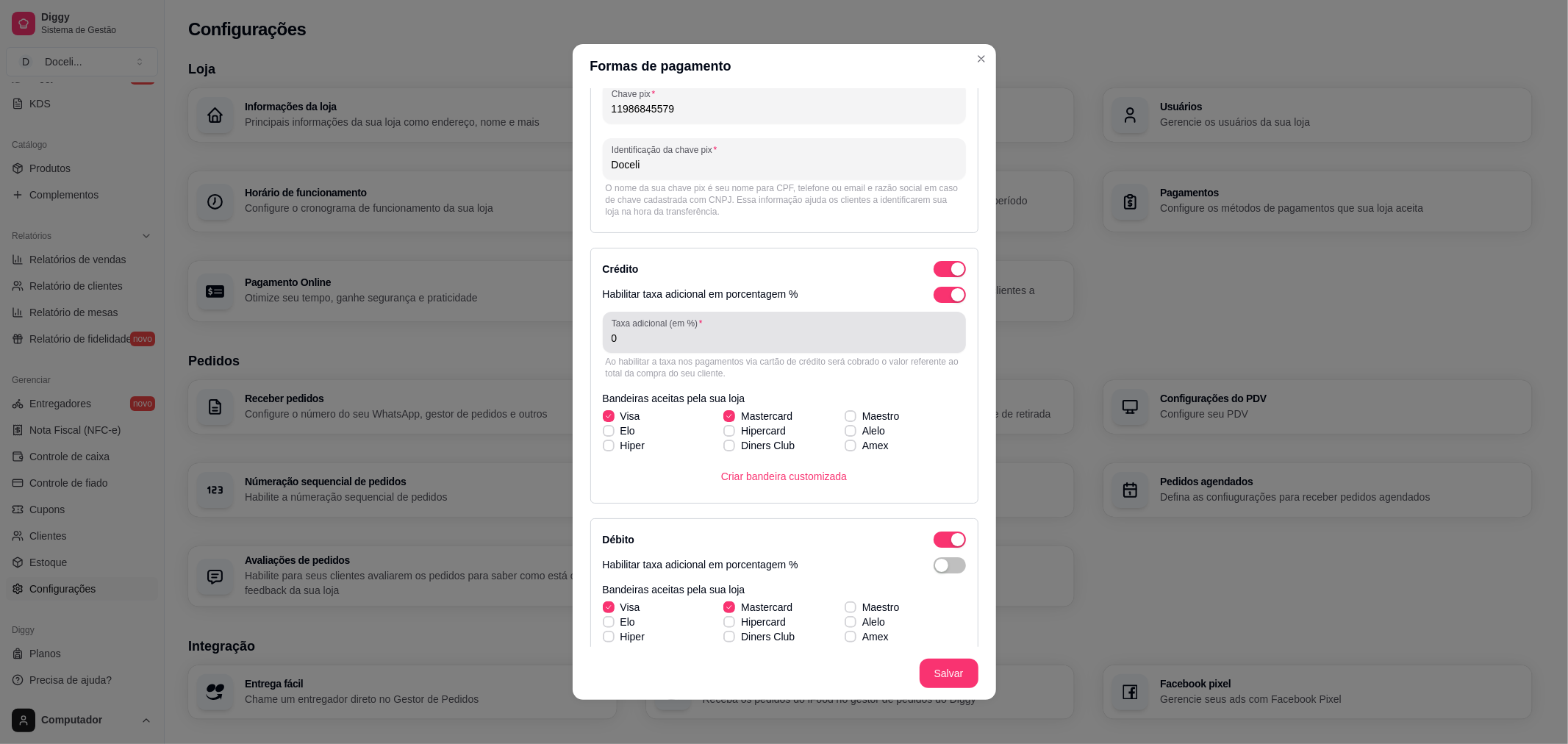
click at [696, 346] on div "0" at bounding box center [784, 333] width 345 height 29
type input "0"
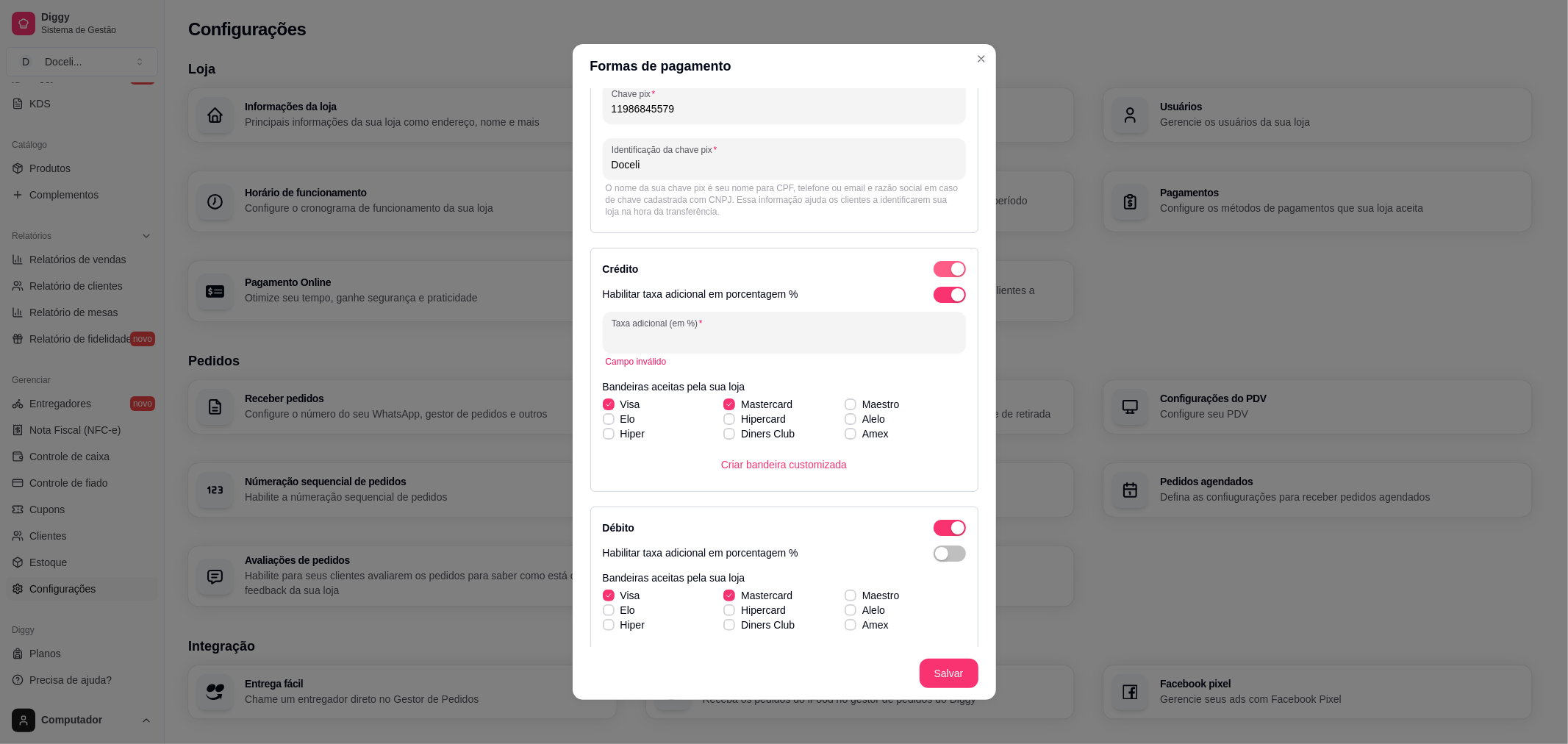
click at [951, 72] on div "button" at bounding box center [957, 64] width 13 height 13
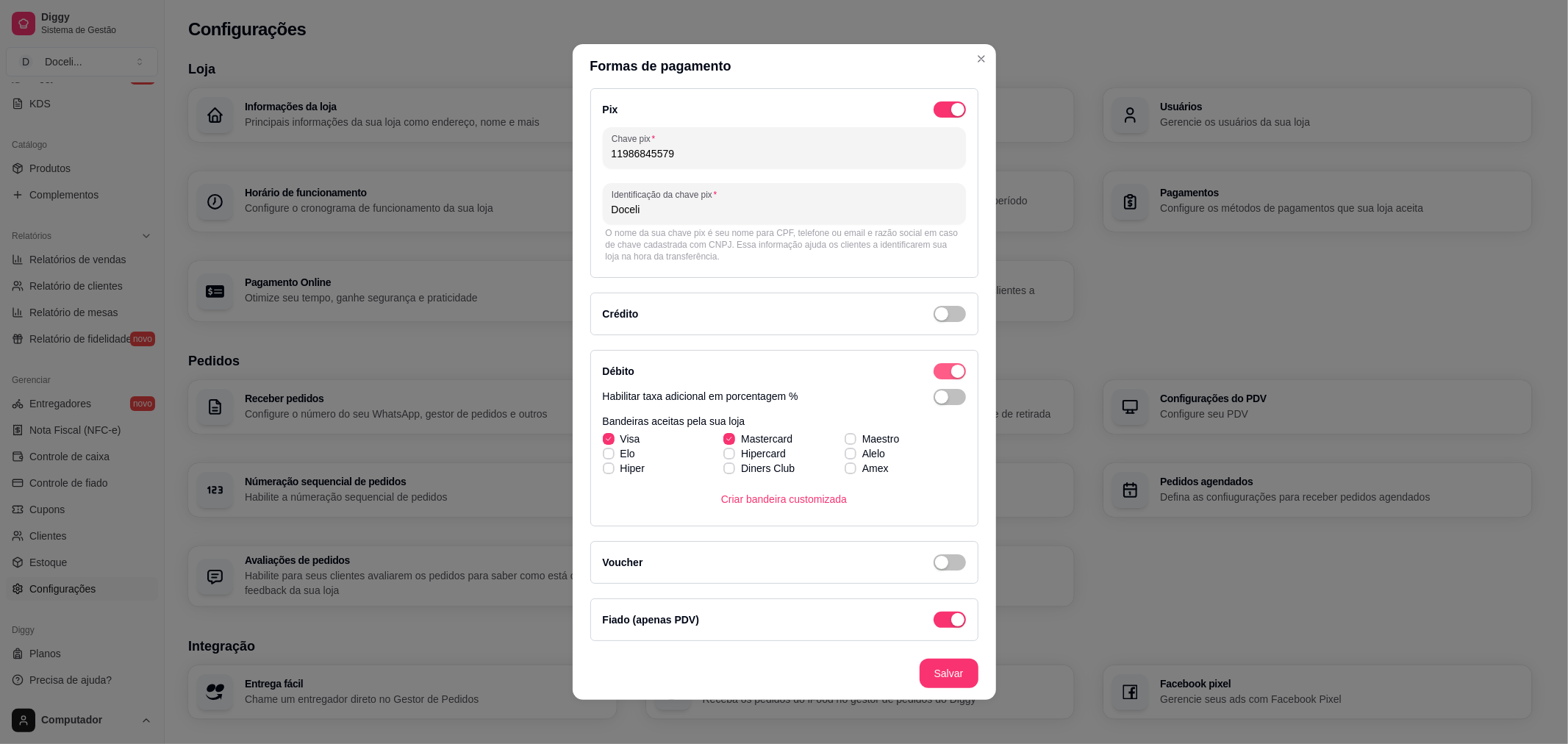
click at [933, 118] on span "button" at bounding box center [949, 109] width 32 height 16
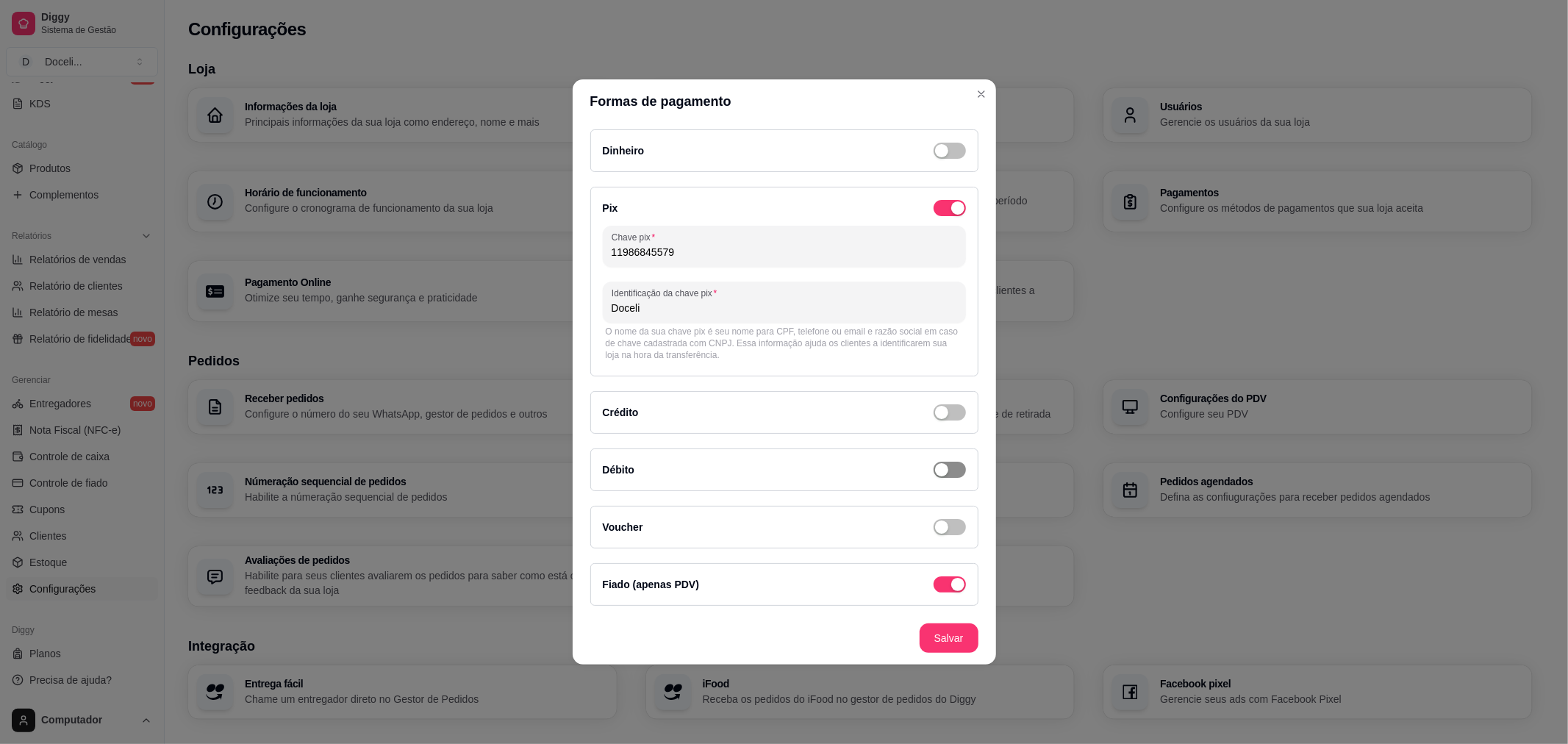
scroll to position [0, 0]
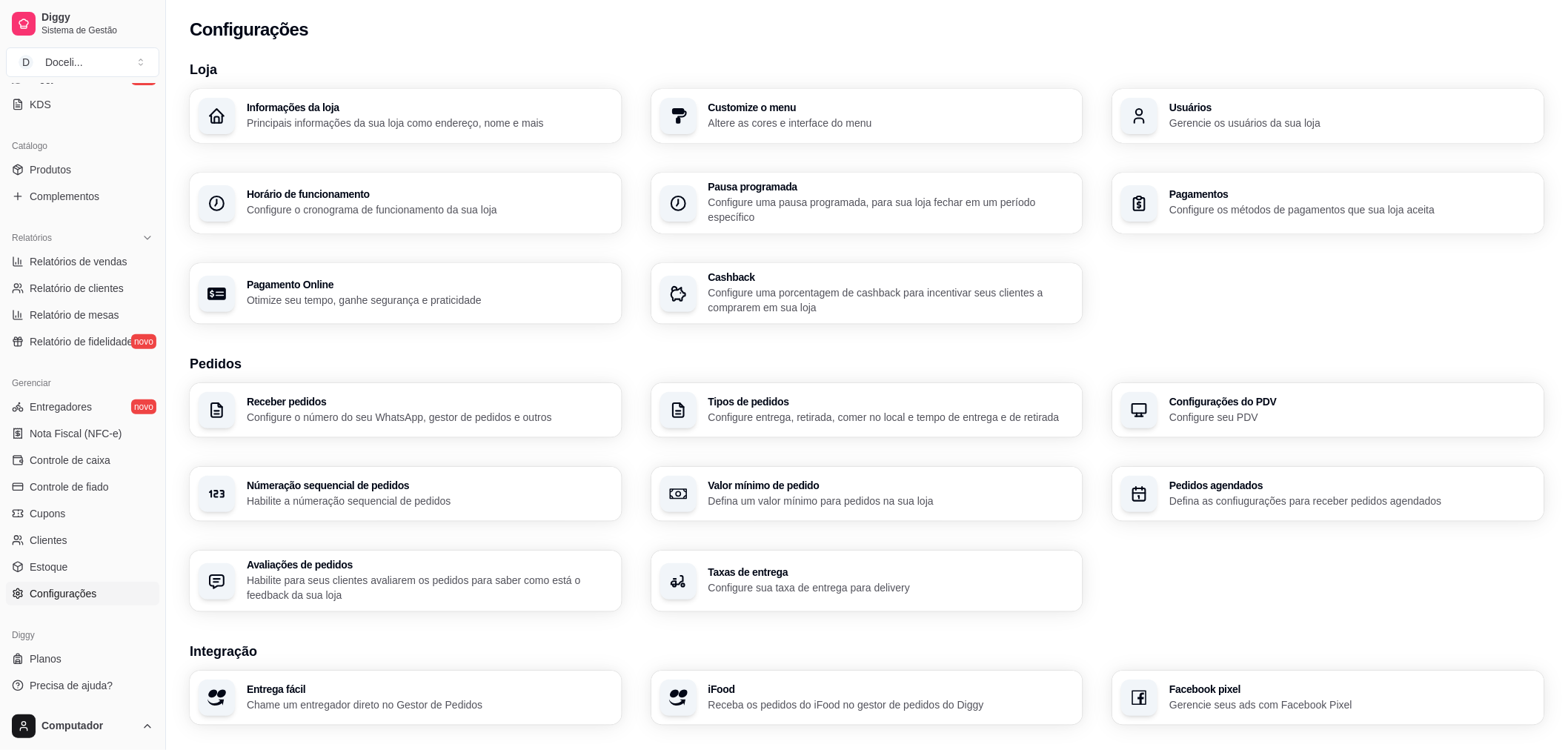
click at [364, 290] on div "Pagamento Online Otimize seu tempo, ganhe segurança e praticidade" at bounding box center [429, 293] width 366 height 28
select select "4.98"
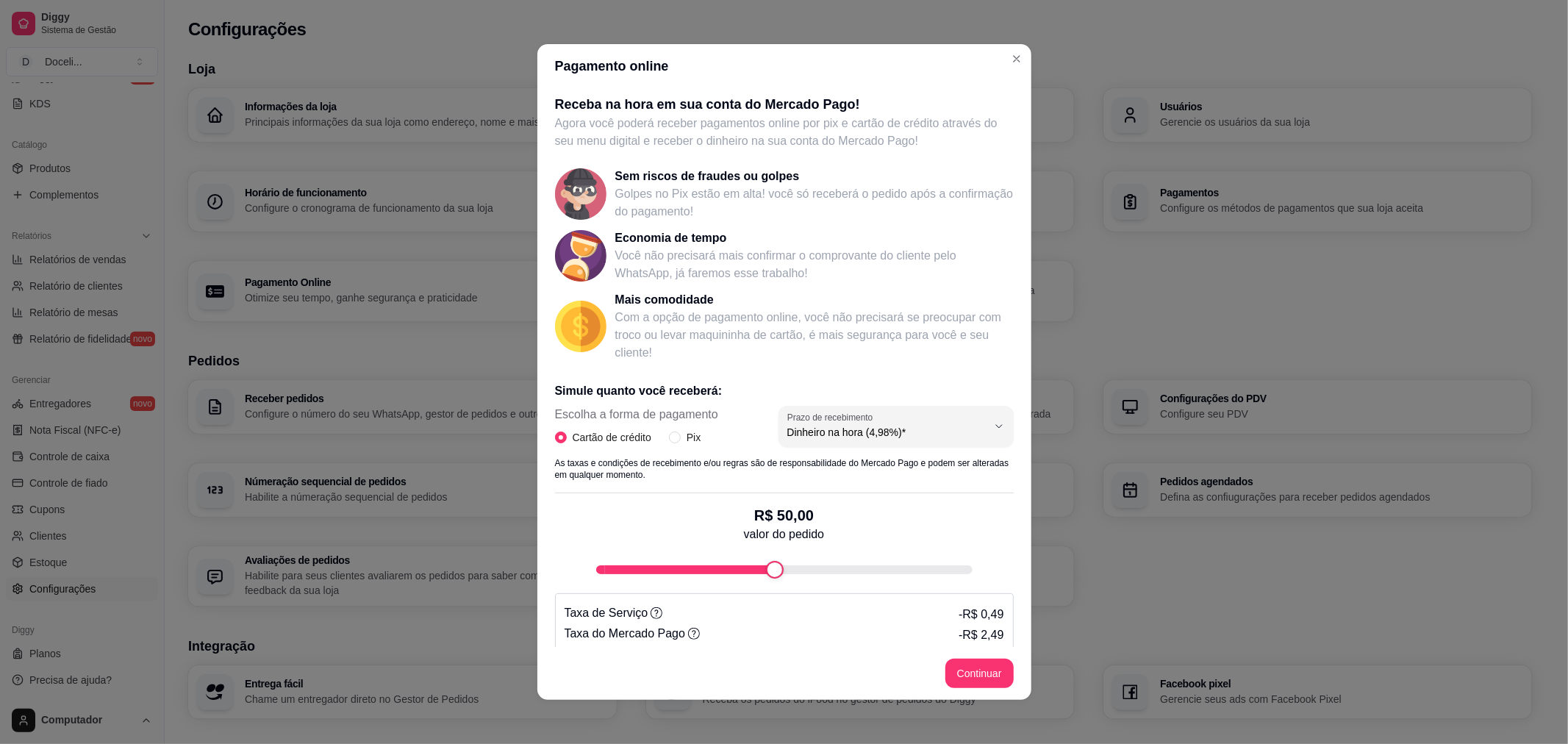
scroll to position [33, 0]
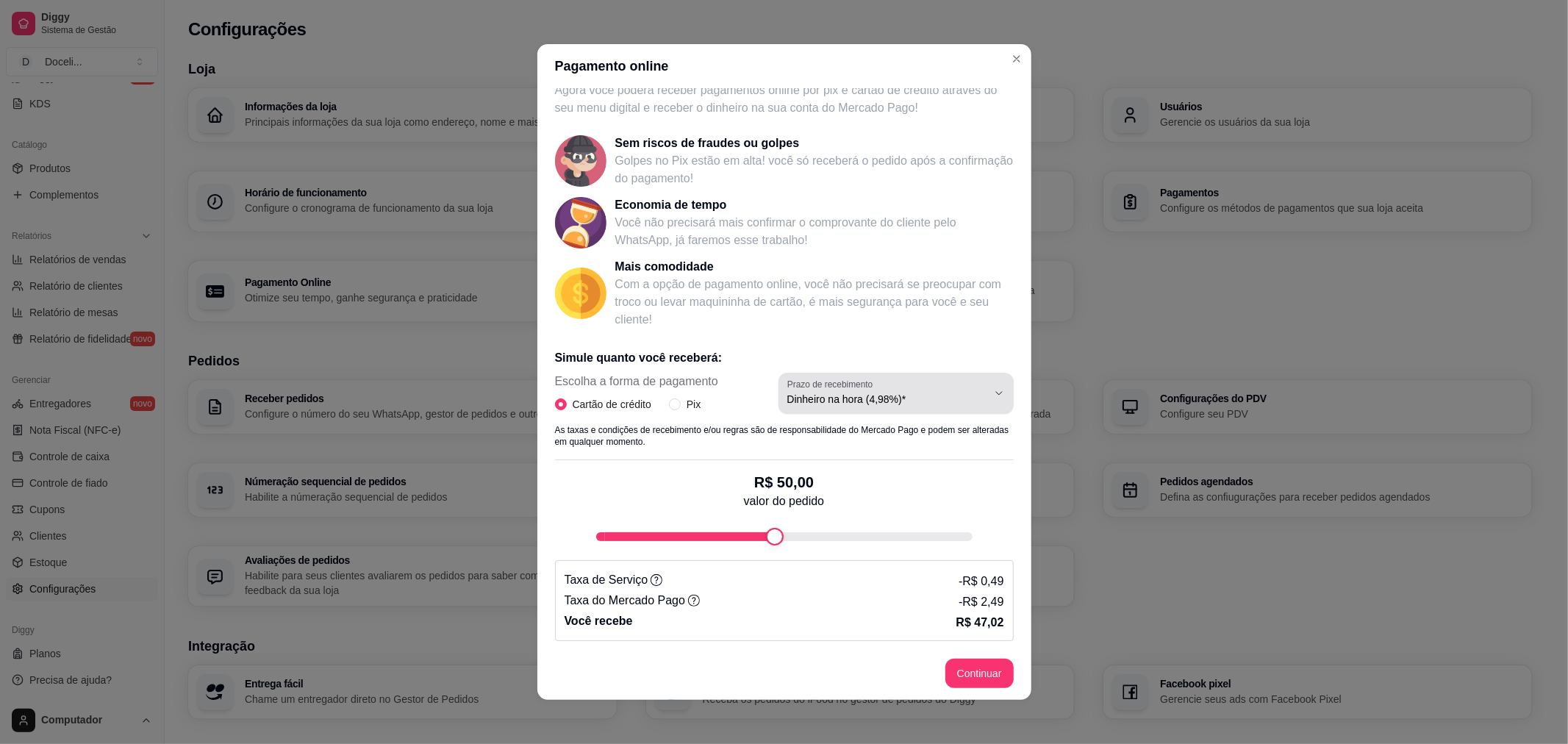
click at [873, 390] on div "Dinheiro na hora (4,98%)*" at bounding box center [887, 394] width 200 height 29
click at [871, 450] on li "Dinheiro em 14 dias (4,49%)" at bounding box center [877, 457] width 215 height 23
type input "4.49"
select select "4.49"
click at [874, 388] on div "Dinheiro em 14 dias (4,49%)" at bounding box center [887, 394] width 200 height 29
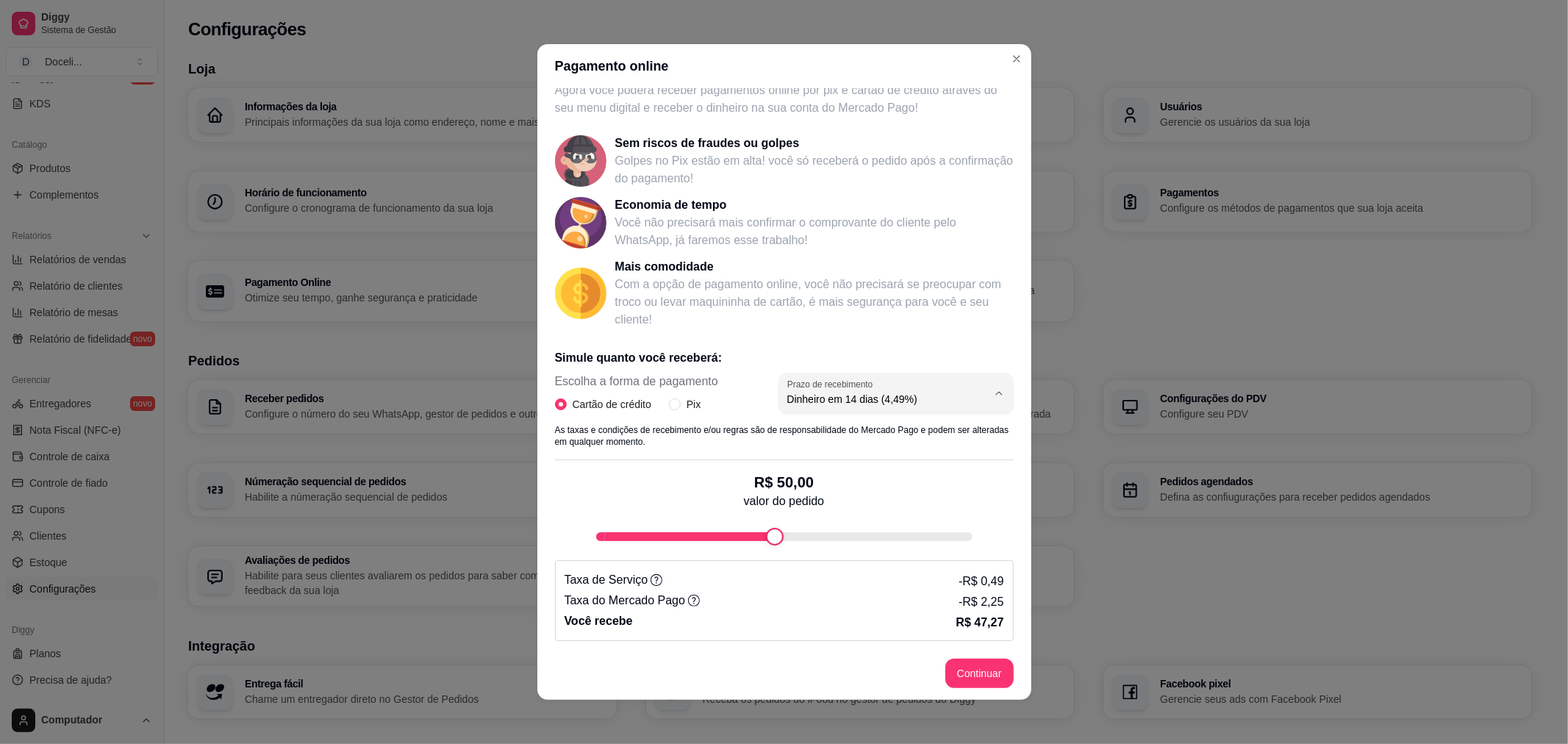
click at [875, 430] on span "Dinheiro na hora (4,98%)*" at bounding box center [869, 433] width 189 height 14
type input "4.98"
select select "4.98"
click at [871, 408] on button "Prazo de recebimento Dinheiro na hora (4,98%)*" at bounding box center [896, 394] width 235 height 41
click at [877, 484] on span "Dinheiro em 30 dias (3,98%)" at bounding box center [869, 482] width 189 height 14
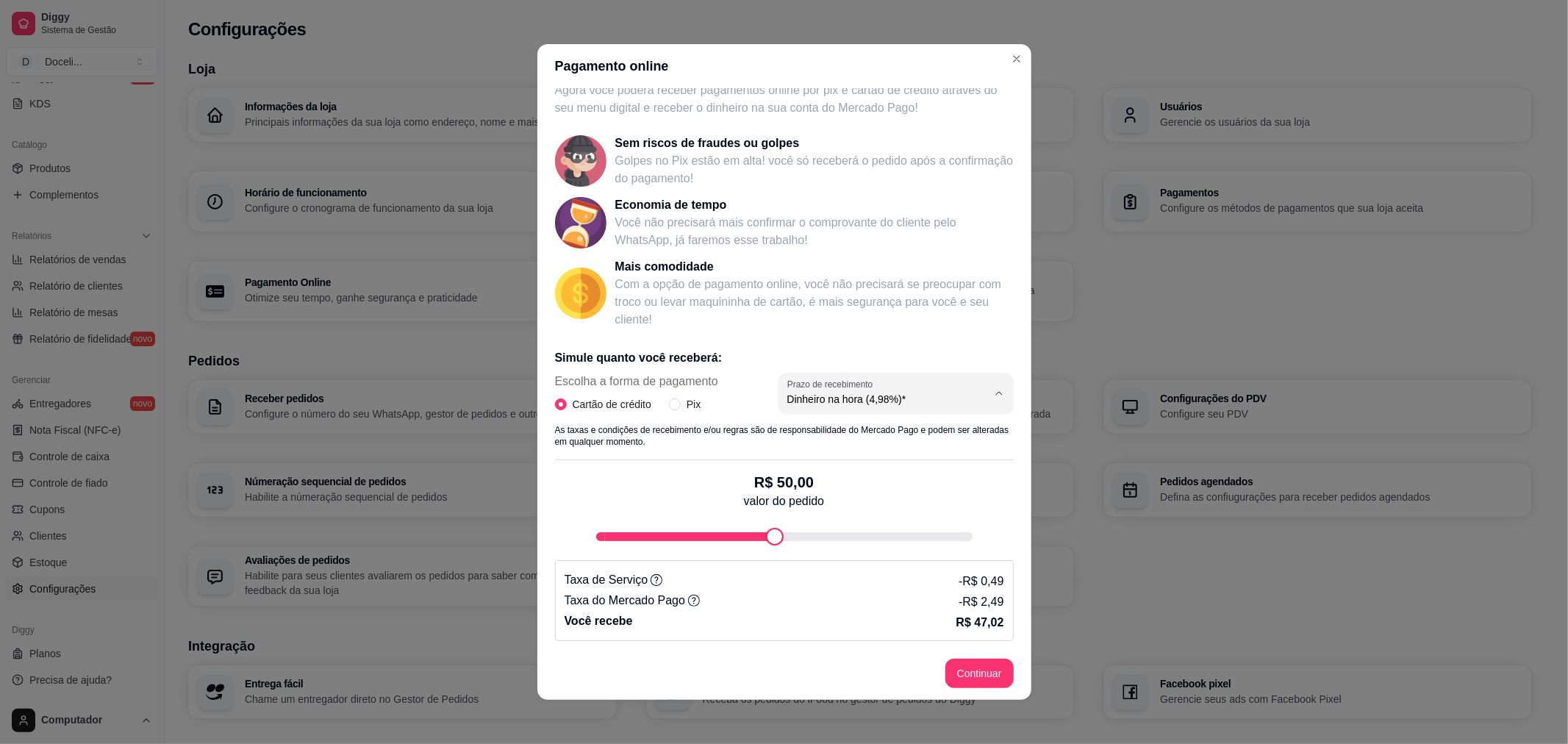
type input "3.98"
select select "3.98"
click at [877, 390] on div "Dinheiro em 30 dias (3,98%)" at bounding box center [887, 394] width 200 height 29
click at [875, 439] on span "Dinheiro na hora (4,98%)*" at bounding box center [869, 433] width 189 height 14
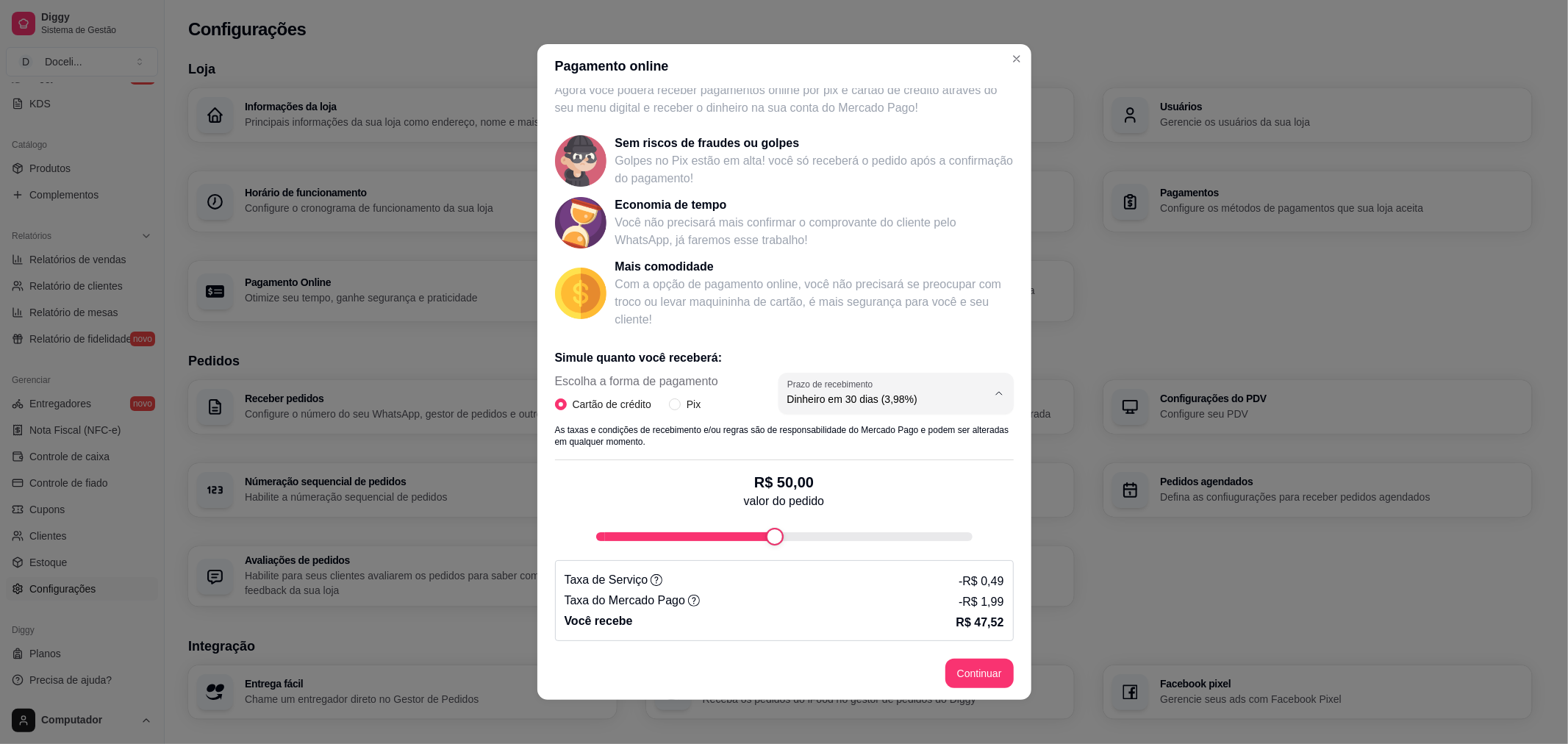
type input "4.98"
select select "4.98"
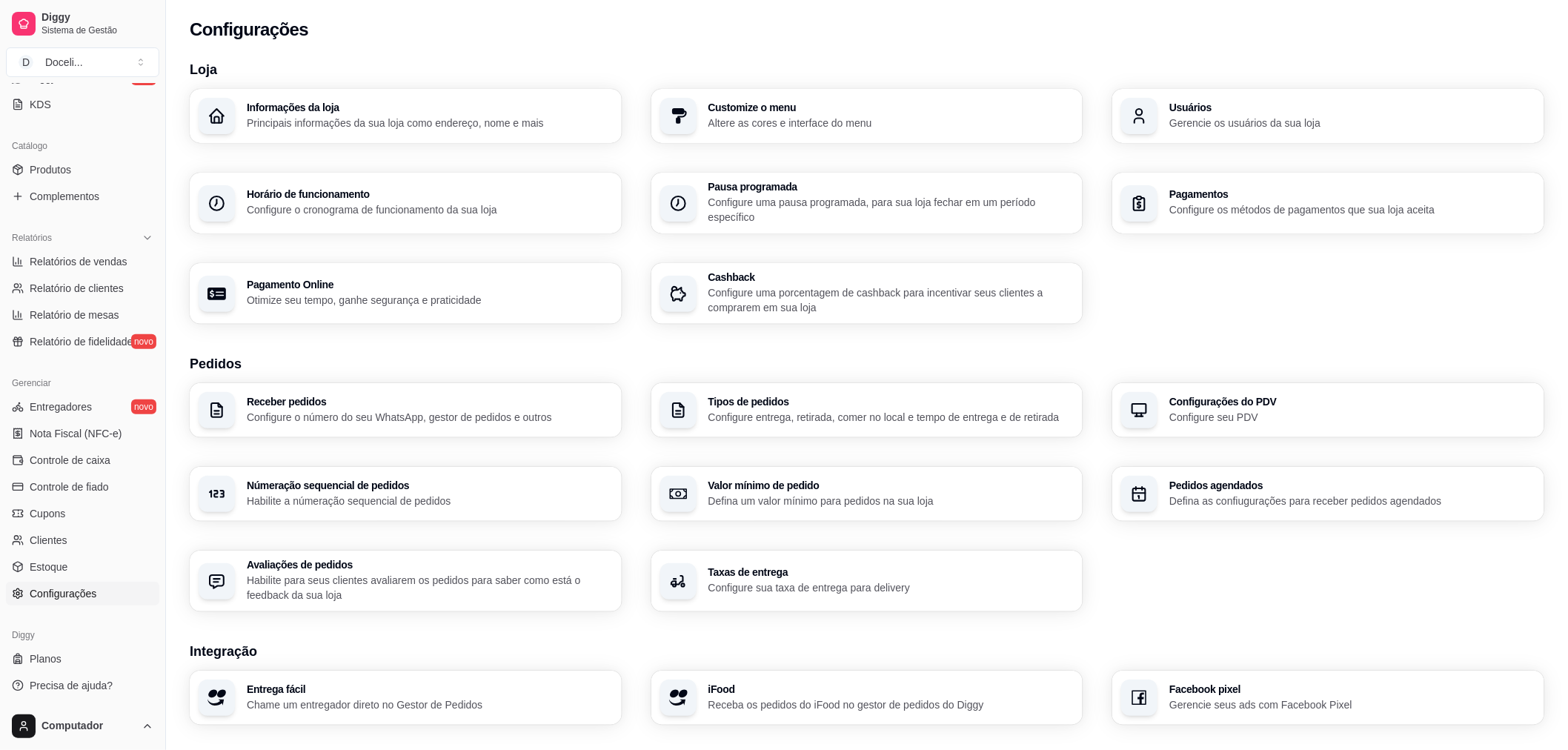
click at [401, 285] on h3 "Pagamento Online" at bounding box center [429, 284] width 366 height 10
select select "4.98"
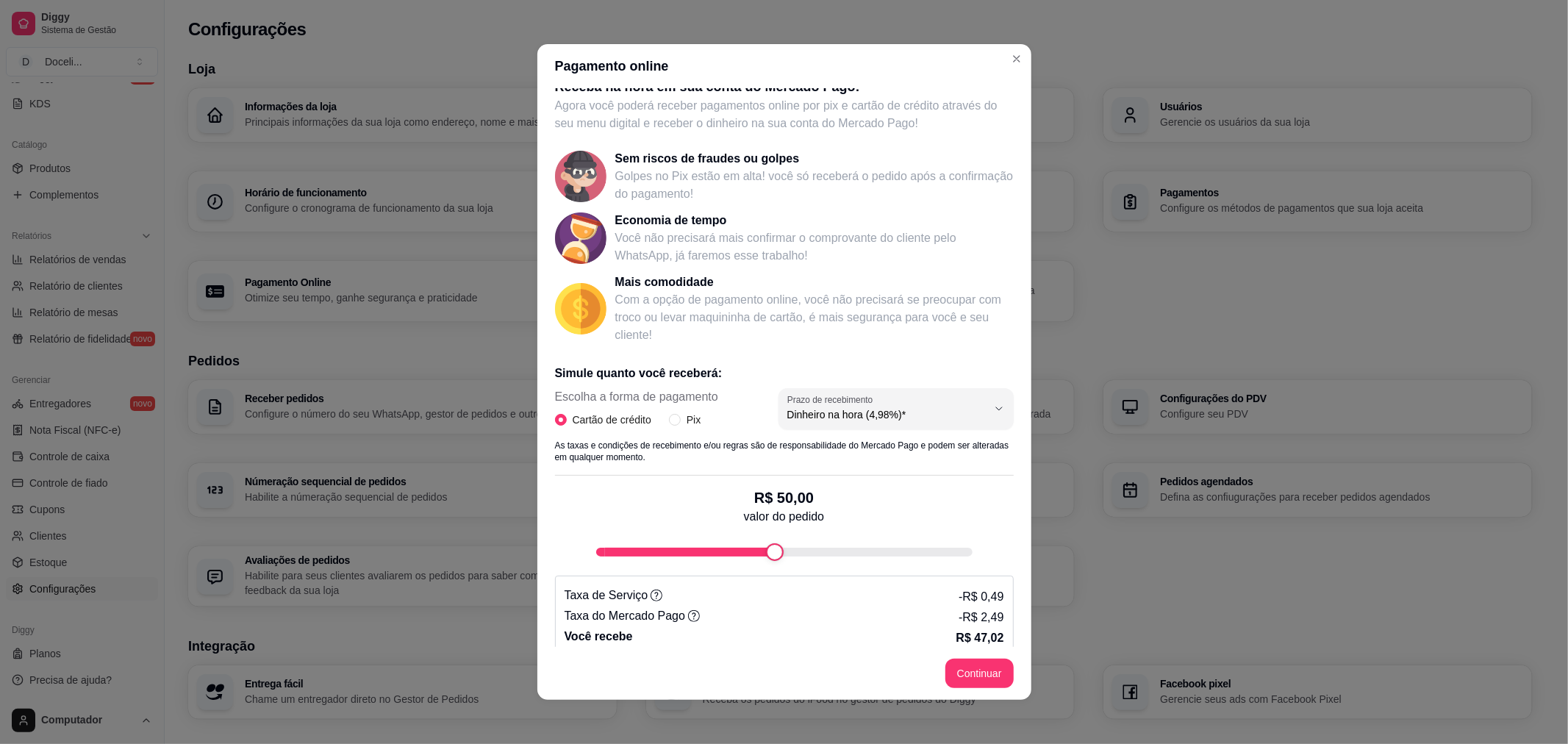
scroll to position [33, 0]
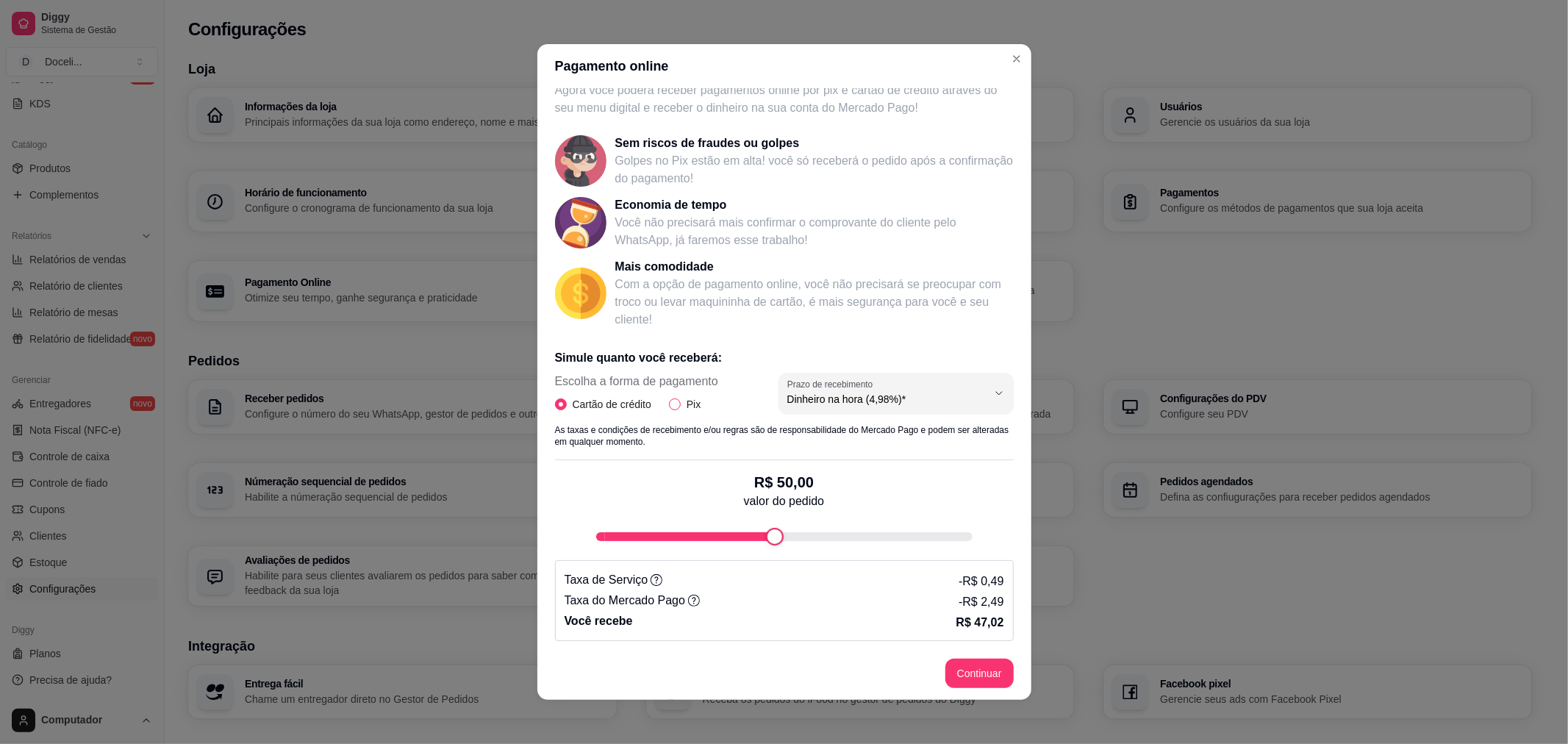
click at [688, 407] on span "Pix" at bounding box center [694, 404] width 26 height 16
click at [681, 407] on input "Pix" at bounding box center [675, 404] width 12 height 12
radio input "true"
click at [611, 408] on span "Cartão de crédito" at bounding box center [612, 404] width 90 height 16
click at [567, 408] on input "Cartão de crédito" at bounding box center [561, 404] width 12 height 12
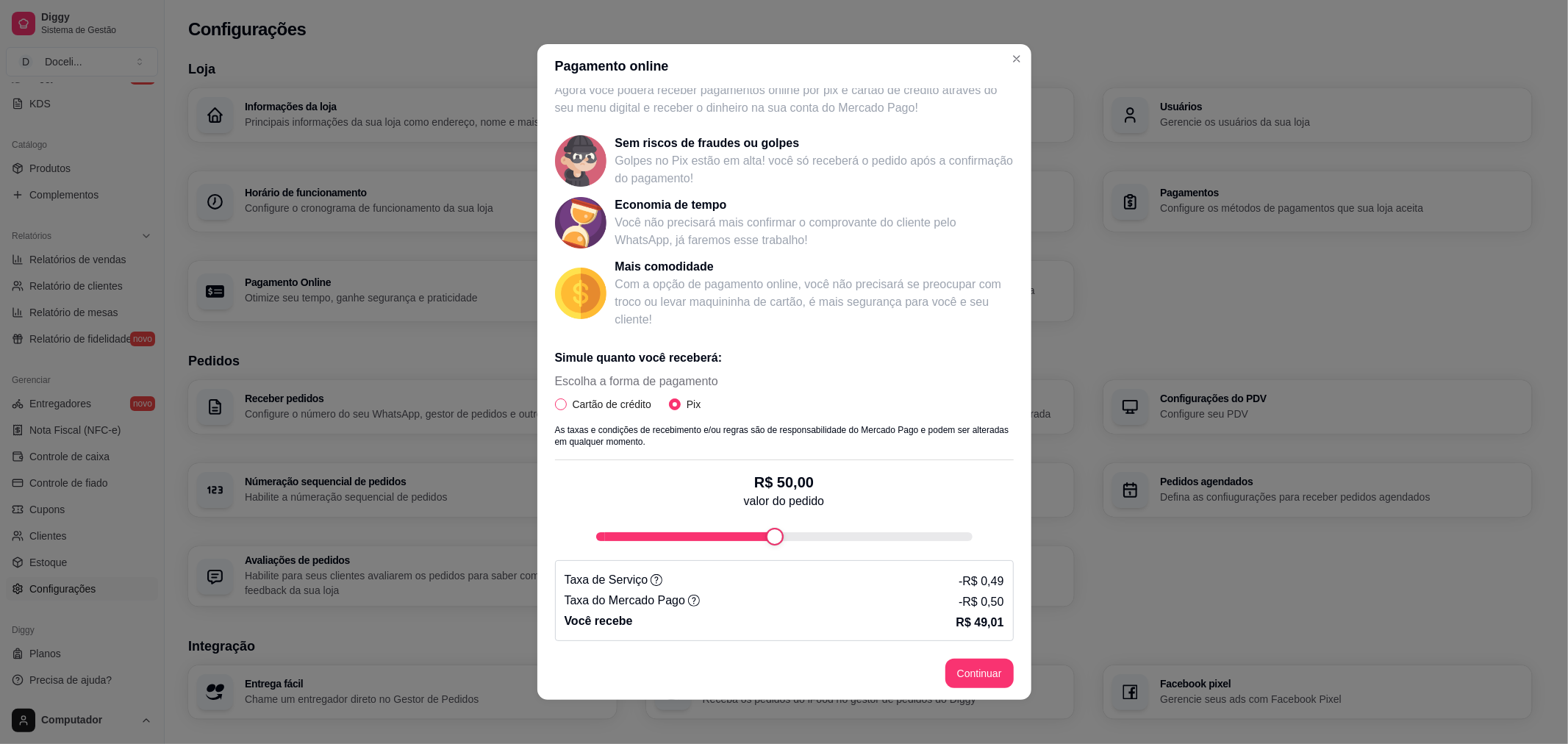
radio input "true"
radio input "false"
select select "4.98"
click at [959, 667] on button "Continuar" at bounding box center [978, 673] width 66 height 28
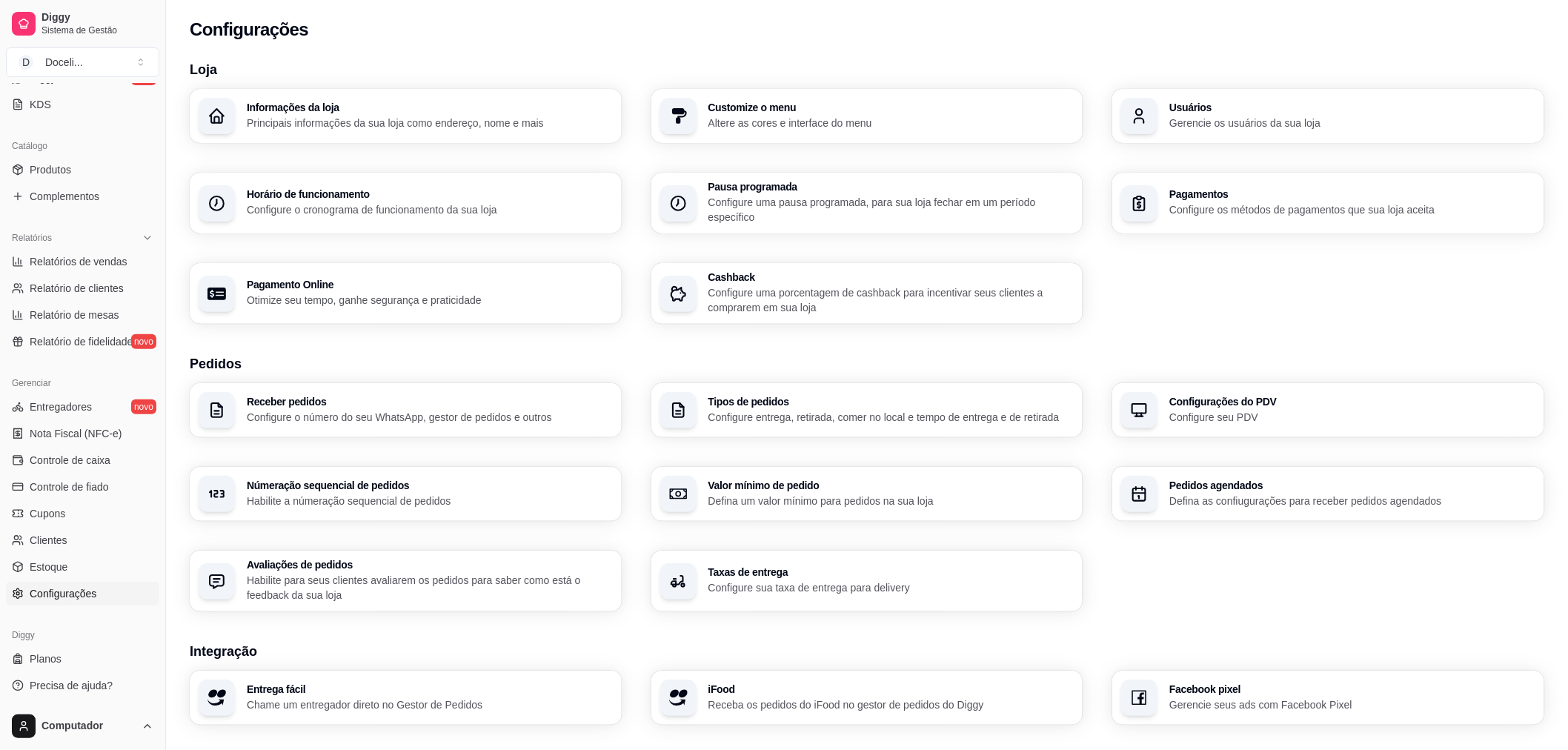
click at [336, 270] on div "Pagamento Online Otimize seu tempo, ganhe segurança e praticidade" at bounding box center [406, 293] width 432 height 60
select select "4.98"
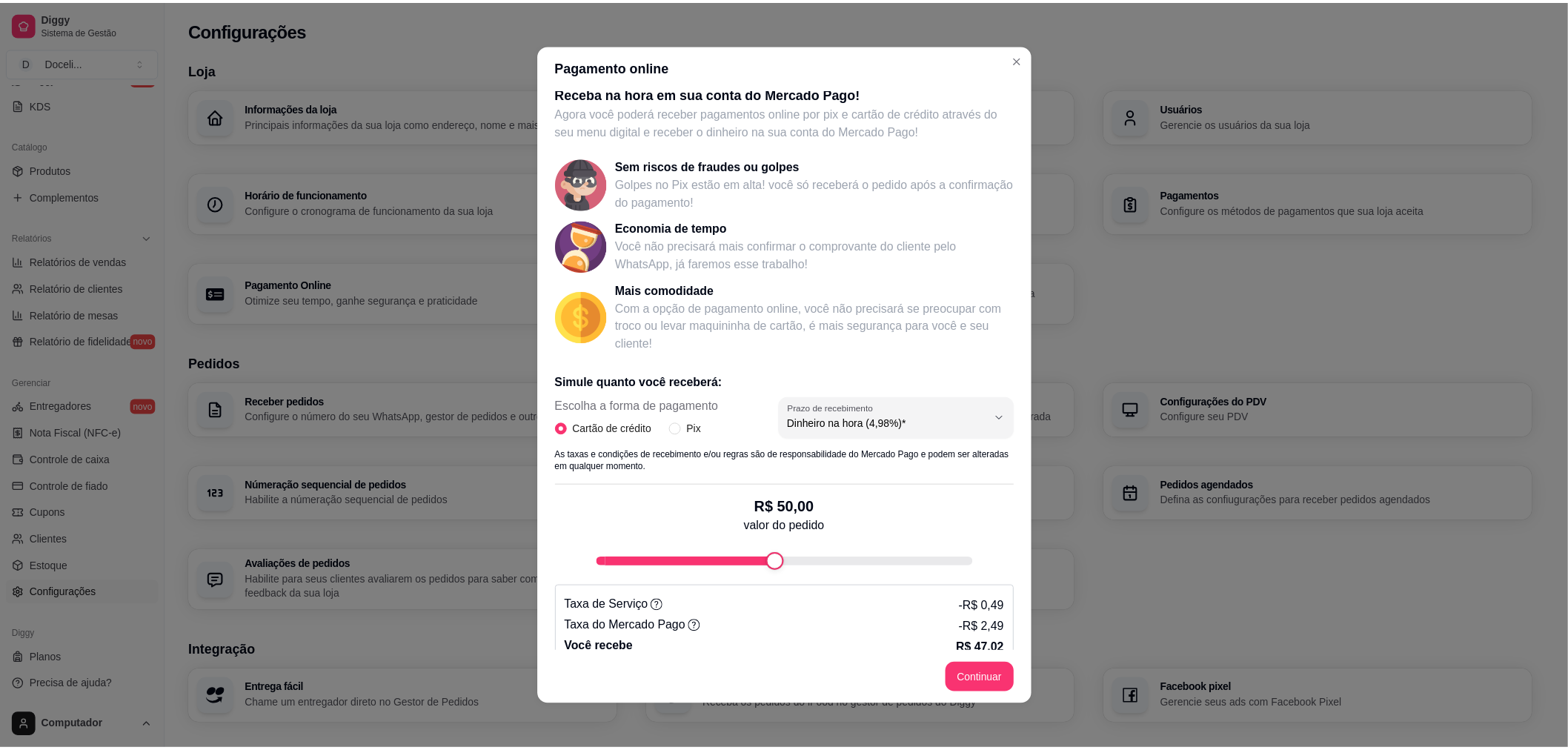
scroll to position [0, 0]
